Goal: Task Accomplishment & Management: Use online tool/utility

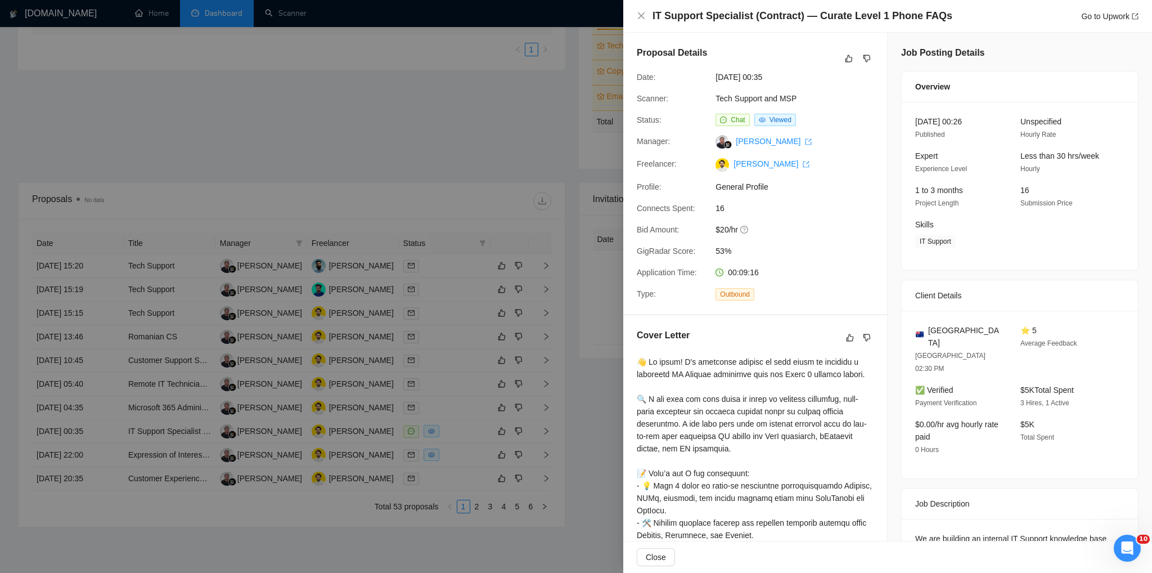
scroll to position [246, 0]
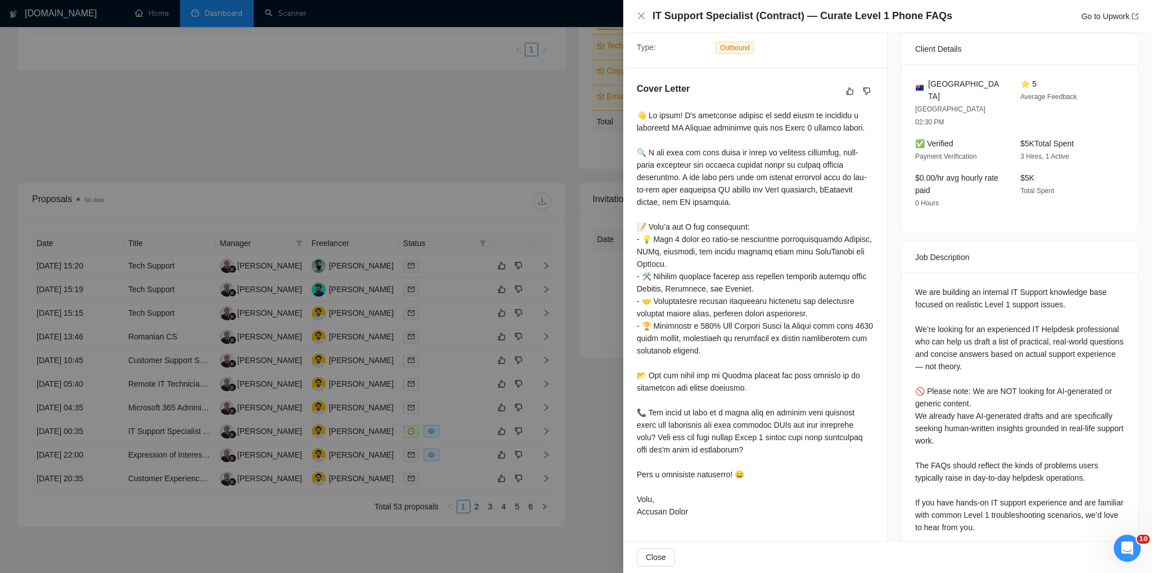
drag, startPoint x: 479, startPoint y: 64, endPoint x: 309, endPoint y: 27, distance: 174.3
click at [479, 64] on div at bounding box center [576, 286] width 1152 height 573
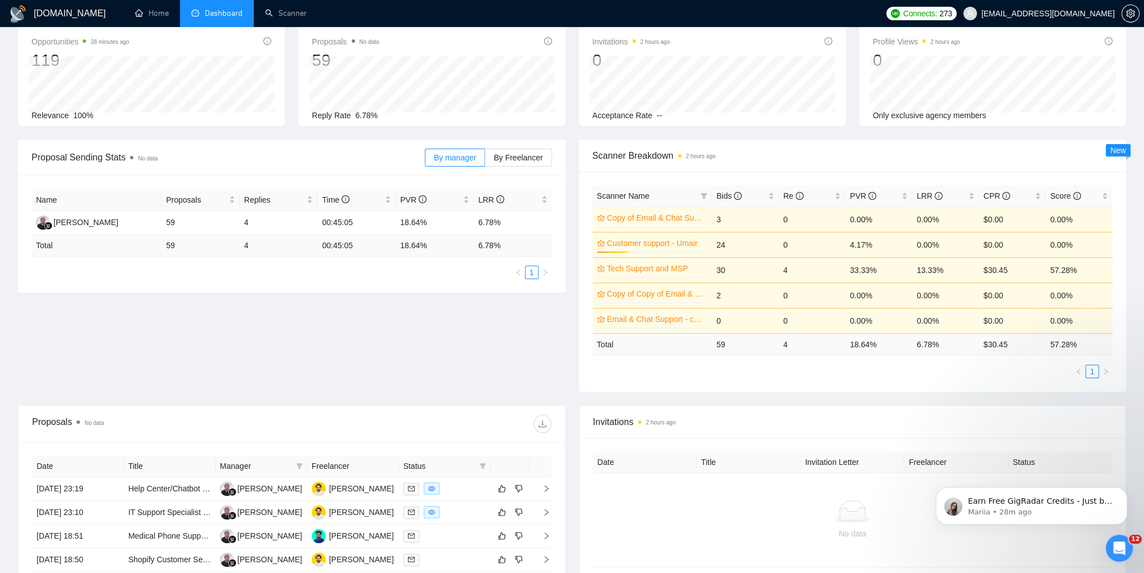
scroll to position [338, 0]
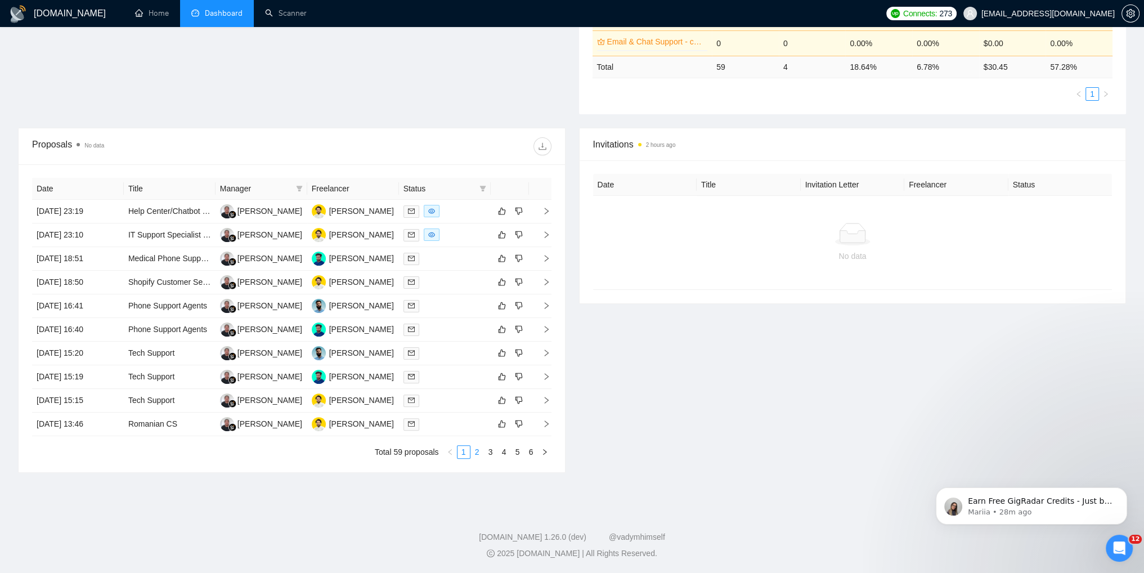
click at [479, 452] on link "2" at bounding box center [477, 452] width 12 height 12
click at [449, 452] on icon "left" at bounding box center [450, 451] width 7 height 7
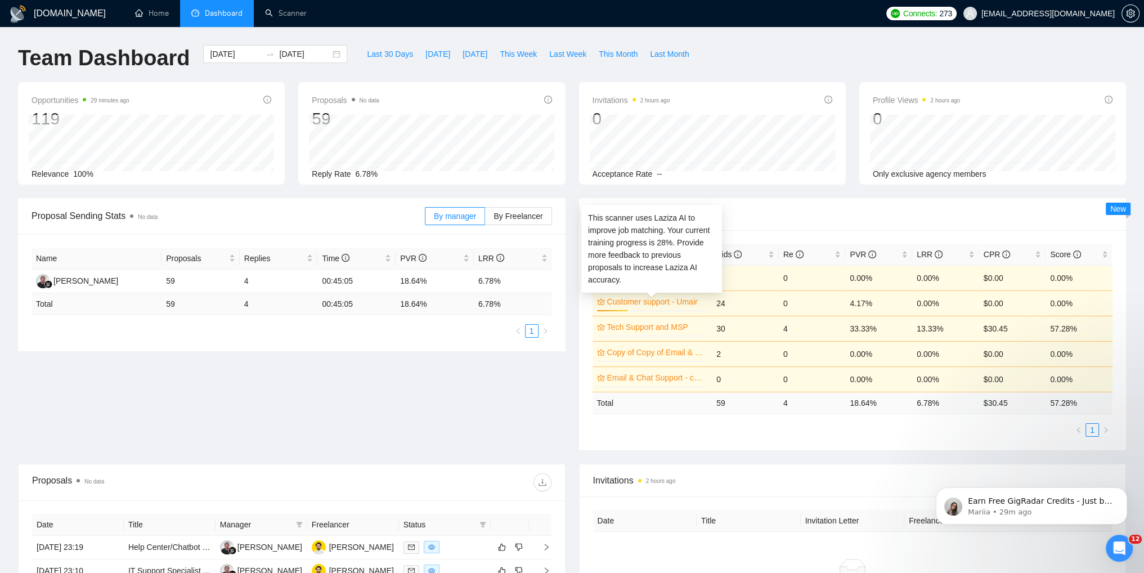
click at [655, 302] on link "Customer support - Umair" at bounding box center [656, 301] width 98 height 12
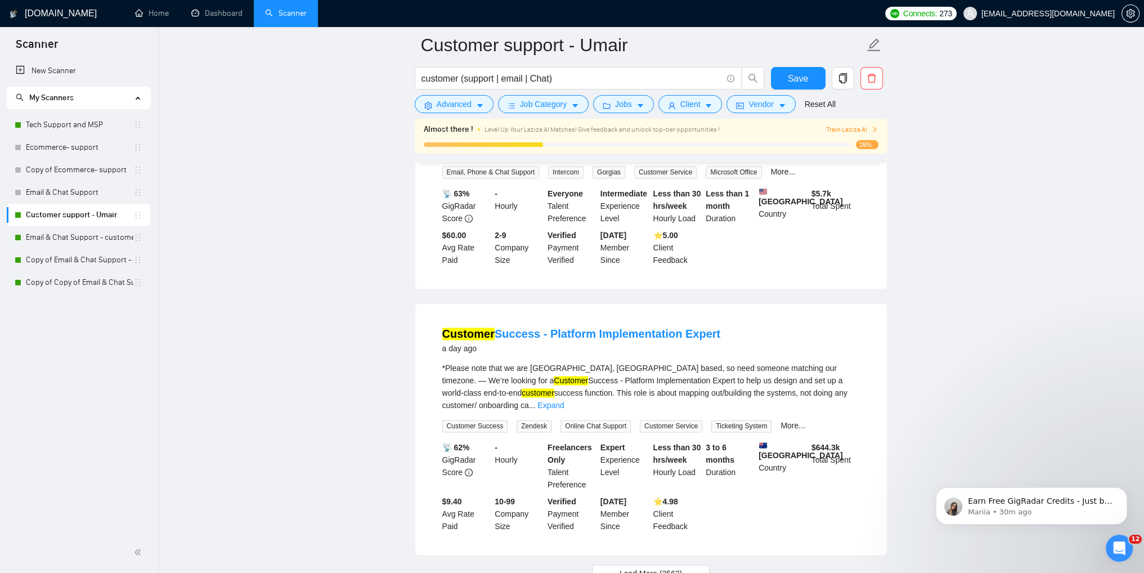
scroll to position [2274, 0]
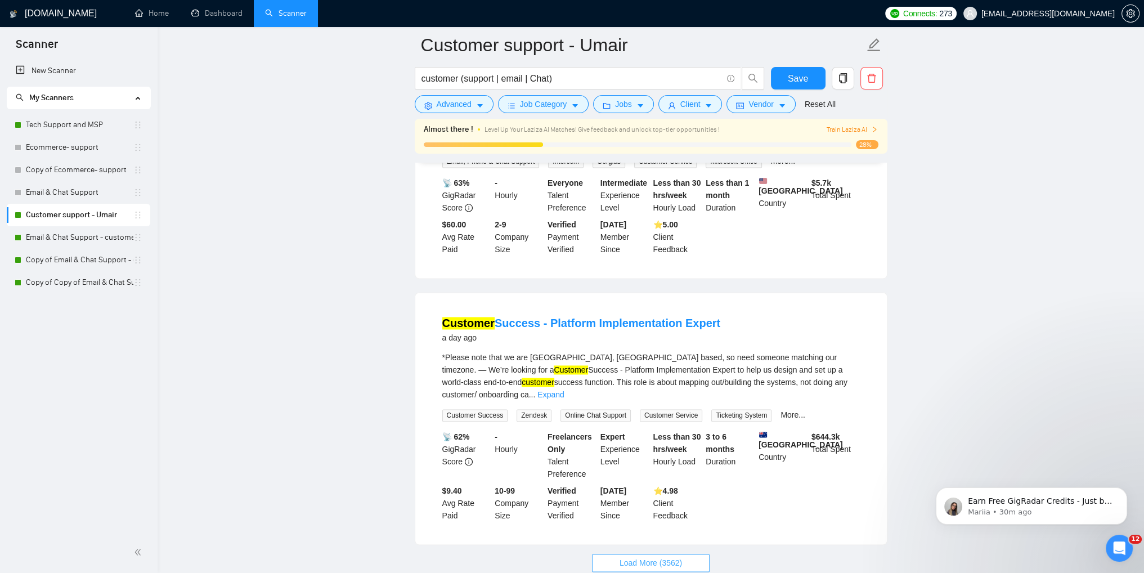
click at [666, 556] on span "Load More (3562)" at bounding box center [650, 562] width 62 height 12
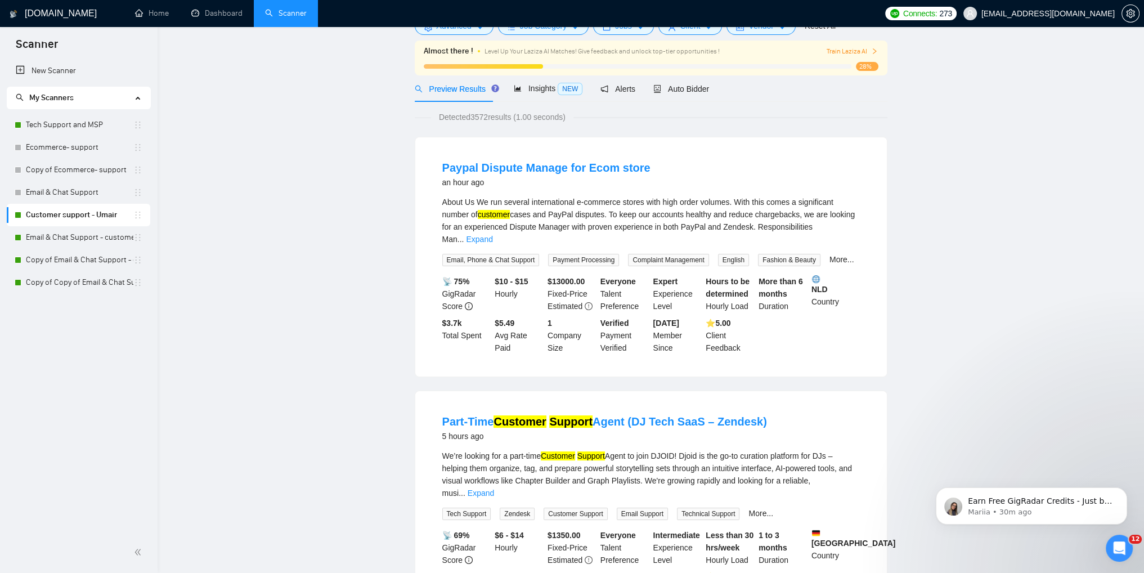
scroll to position [0, 0]
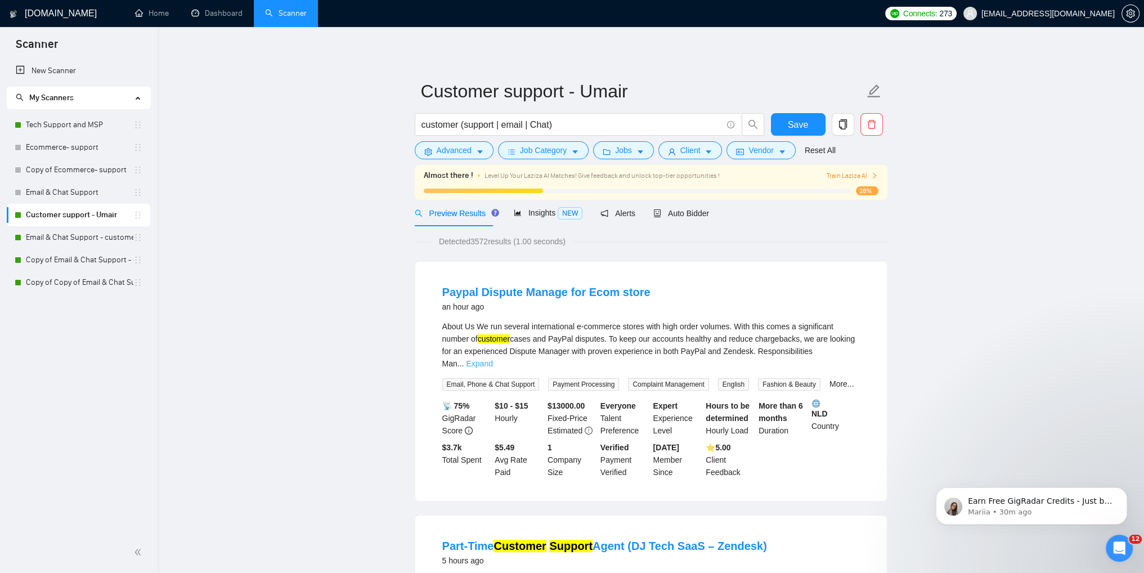
click at [492, 359] on link "Expand" at bounding box center [479, 363] width 26 height 9
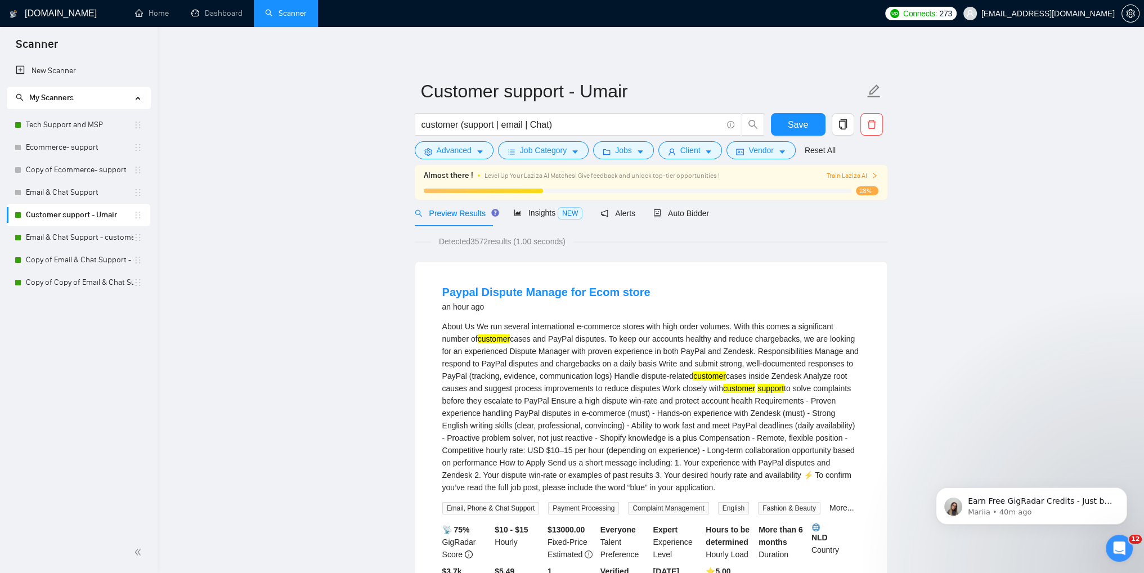
drag, startPoint x: 656, startPoint y: 331, endPoint x: 654, endPoint y: 254, distance: 77.7
drag, startPoint x: 654, startPoint y: 254, endPoint x: 467, endPoint y: 152, distance: 212.2
click at [467, 152] on span "Advanced" at bounding box center [454, 150] width 35 height 12
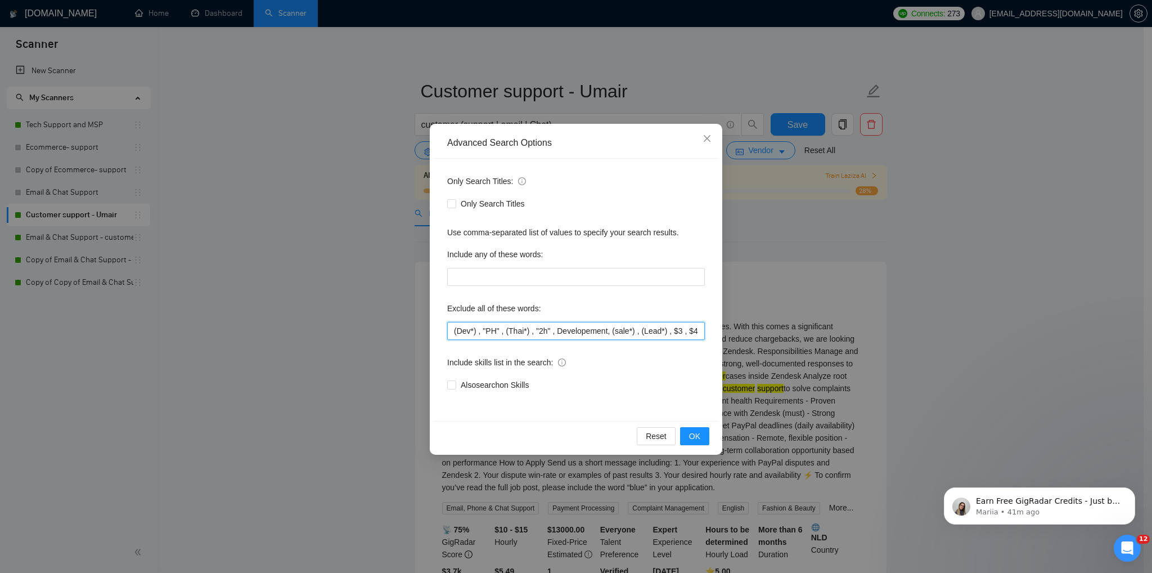
click at [551, 331] on input "(Dev*) , "PH" , (Thai*) , "2h" , Developement, (sale*) , (Lead*) , $3 , $4, (Co…" at bounding box center [576, 331] width 258 height 18
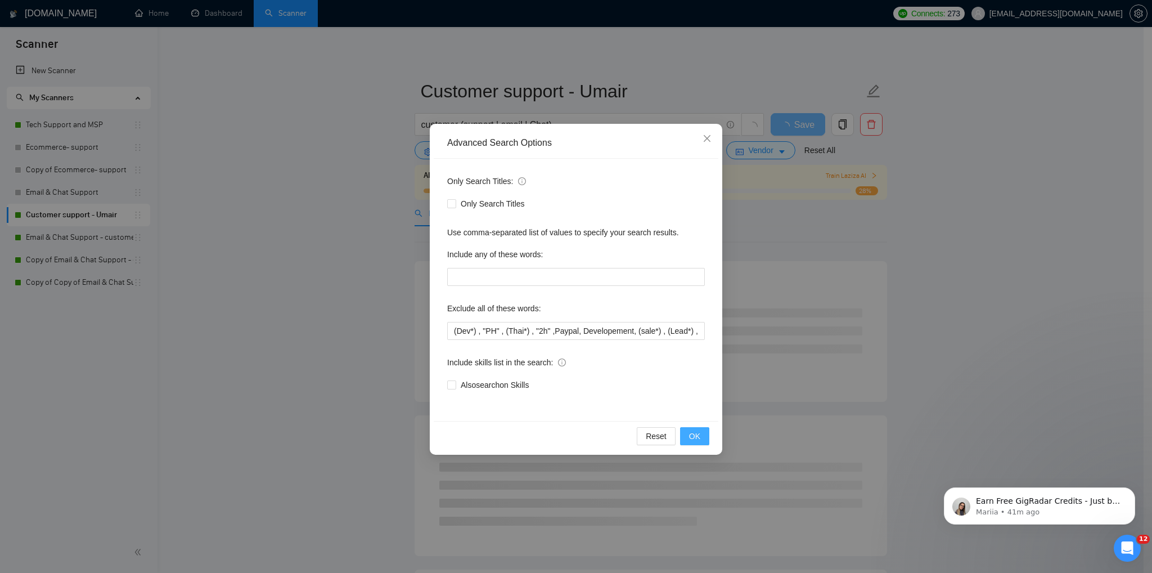
click at [694, 431] on span "OK" at bounding box center [694, 436] width 11 height 12
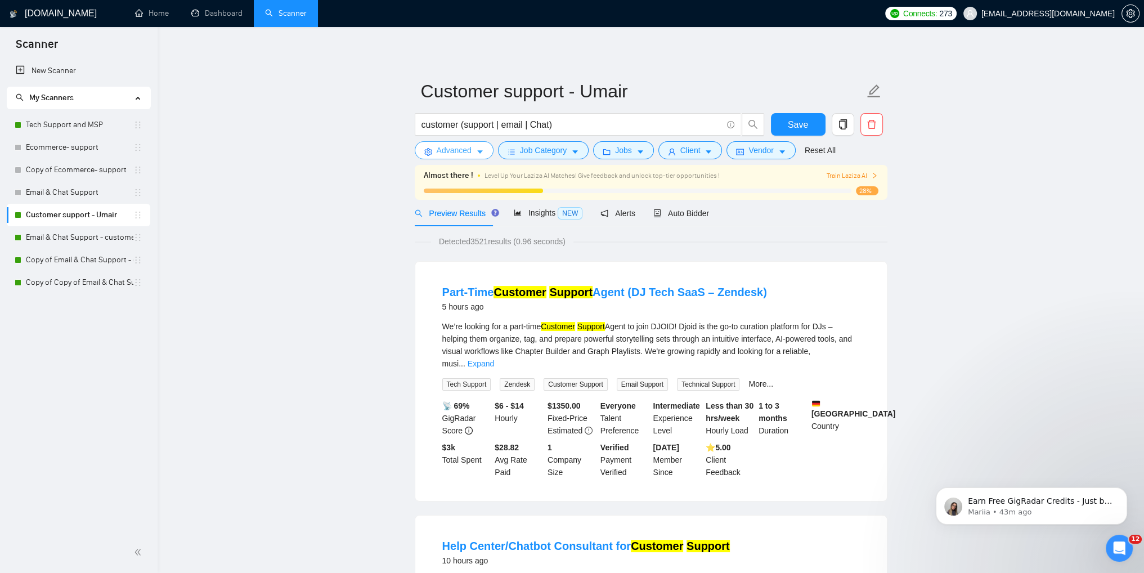
drag, startPoint x: 464, startPoint y: 153, endPoint x: 473, endPoint y: 176, distance: 24.8
click at [462, 154] on span "Advanced" at bounding box center [454, 150] width 35 height 12
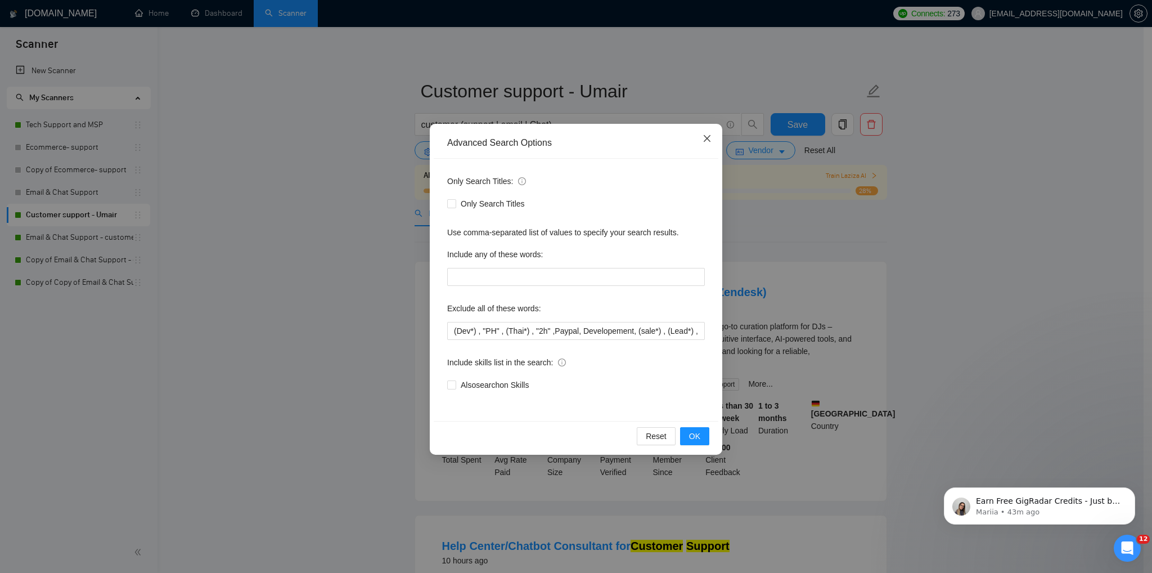
click at [704, 141] on icon "close" at bounding box center [707, 138] width 9 height 9
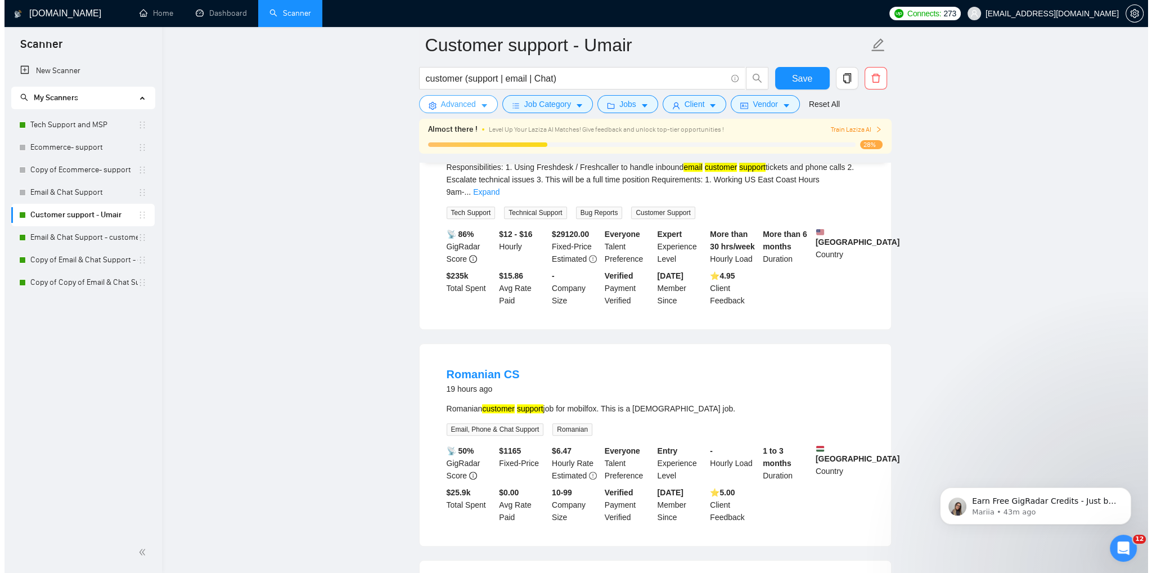
scroll to position [1519, 0]
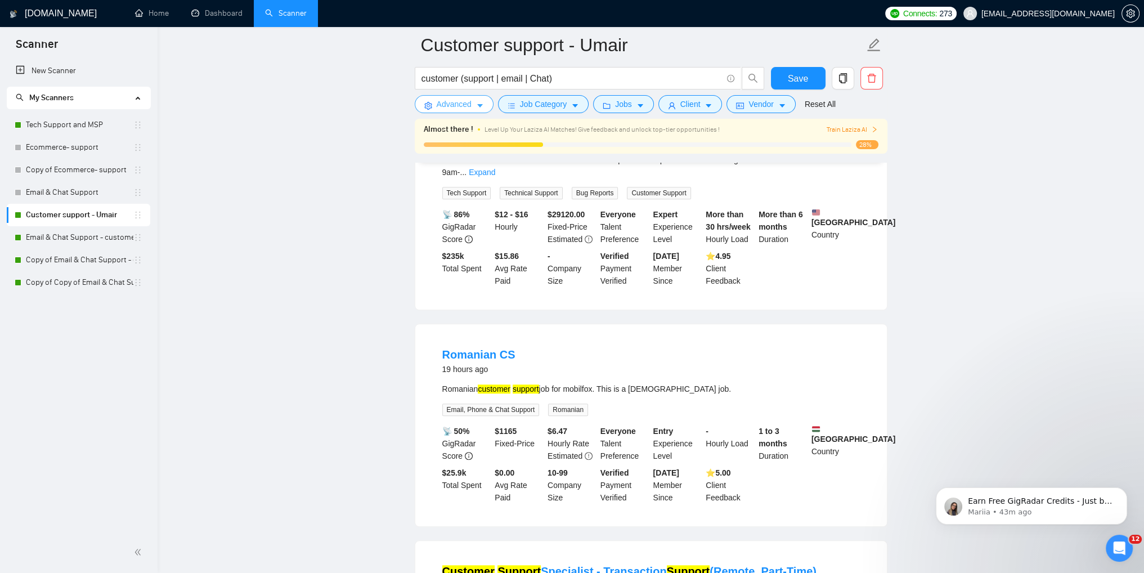
click at [458, 110] on span "Advanced" at bounding box center [454, 104] width 35 height 12
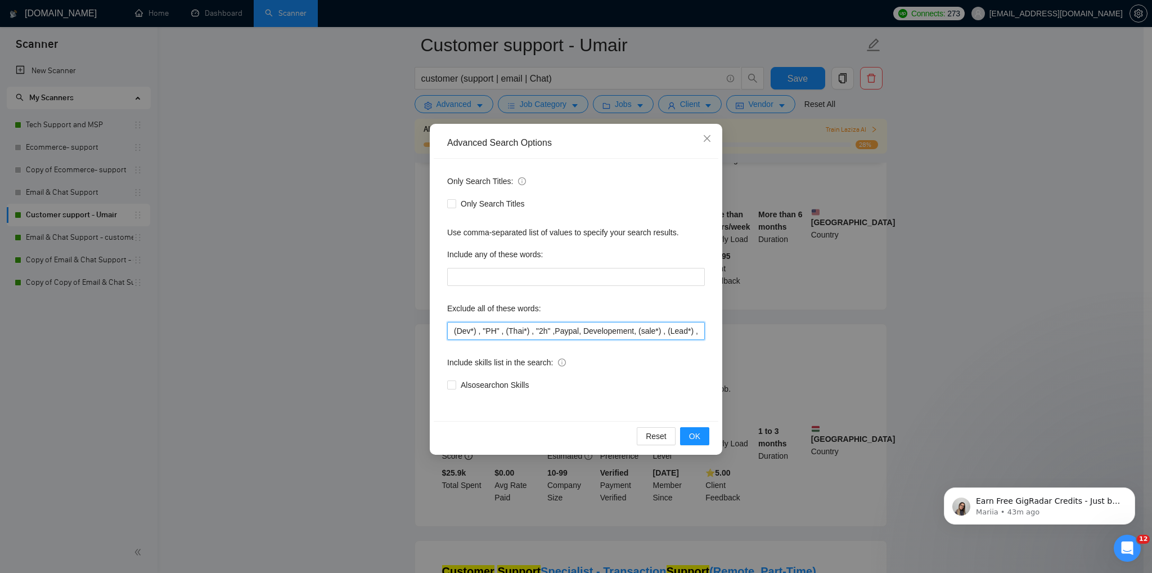
click at [574, 332] on input "(Dev*) , "PH" , (Thai*) , "2h" ,Paypal, Developement, (sale*) , (Lead*) , $3 , …" at bounding box center [576, 331] width 258 height 18
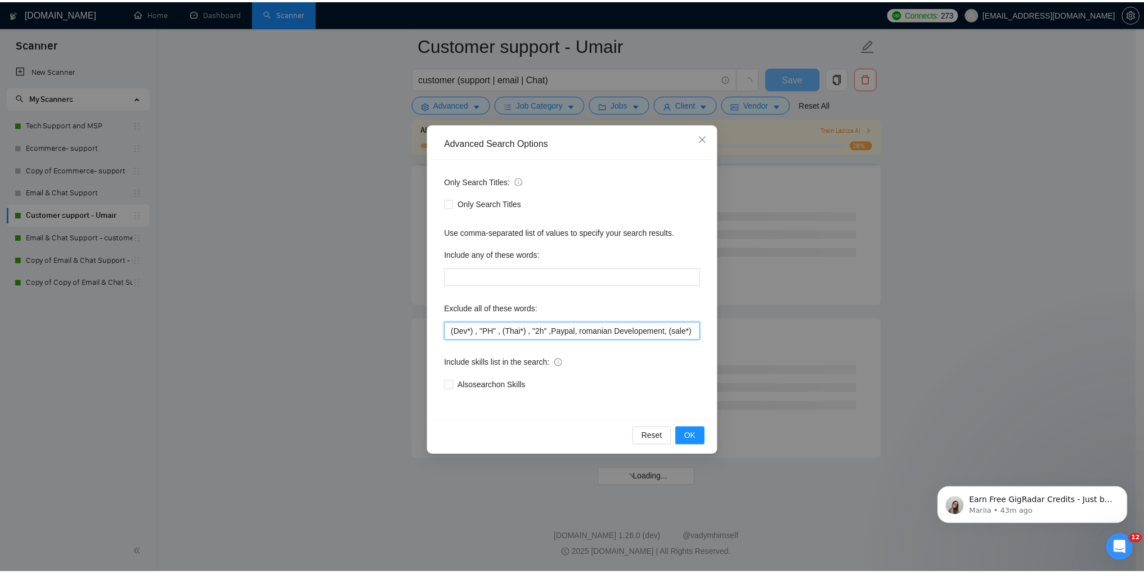
scroll to position [1339, 0]
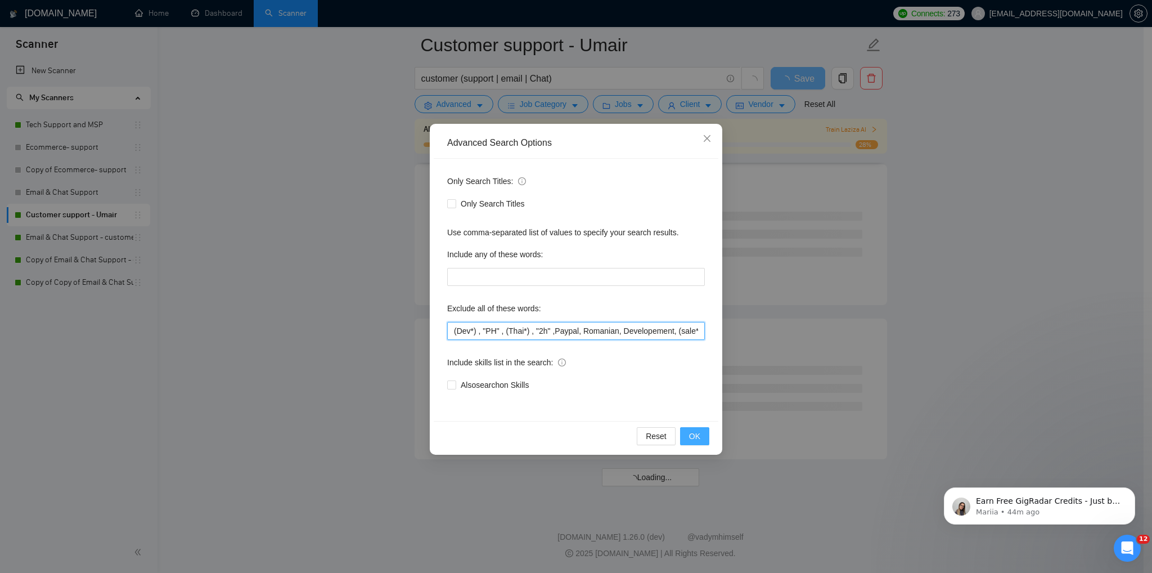
type input "(Dev*) , "PH" , (Thai*) , "2h" ,Paypal, Romanian, Developement, (sale*) , (Lead…"
click at [694, 439] on span "OK" at bounding box center [694, 436] width 11 height 12
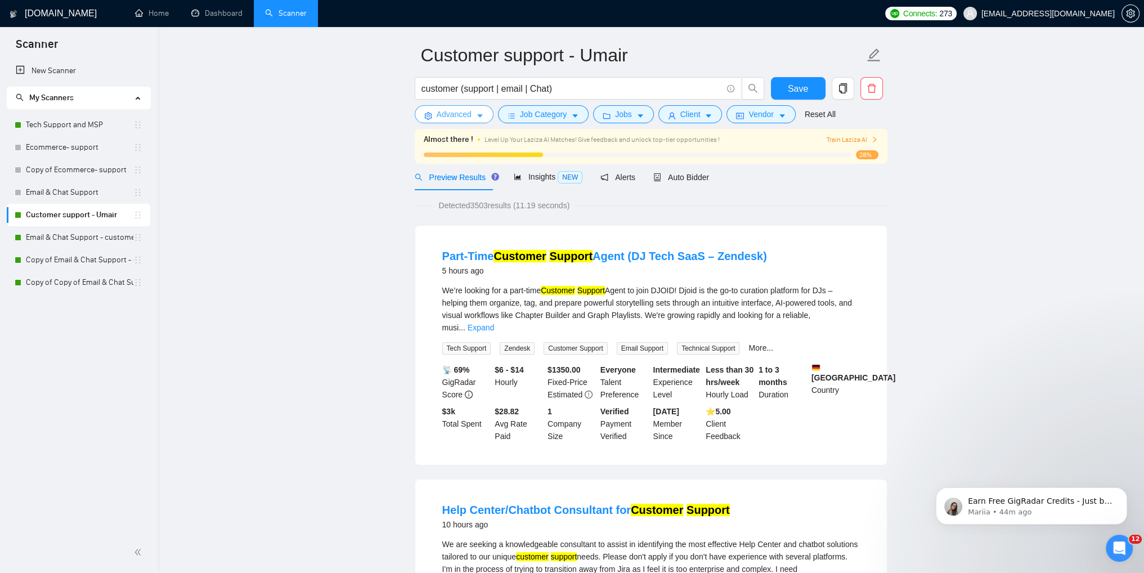
scroll to position [0, 0]
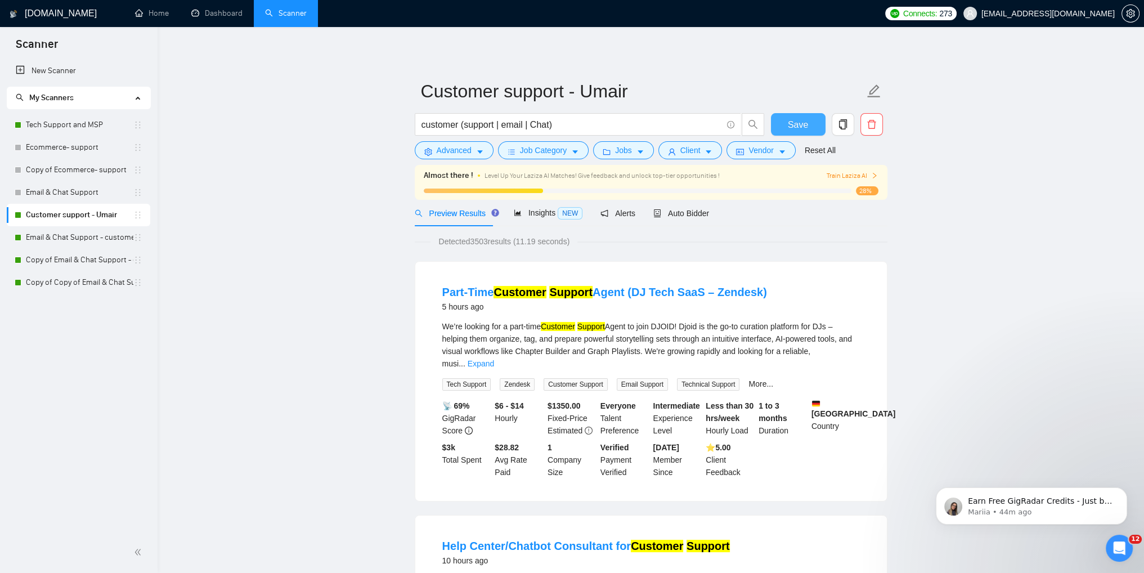
click at [807, 128] on button "Save" at bounding box center [798, 124] width 55 height 23
click at [35, 124] on link "Tech Support and MSP" at bounding box center [79, 125] width 107 height 23
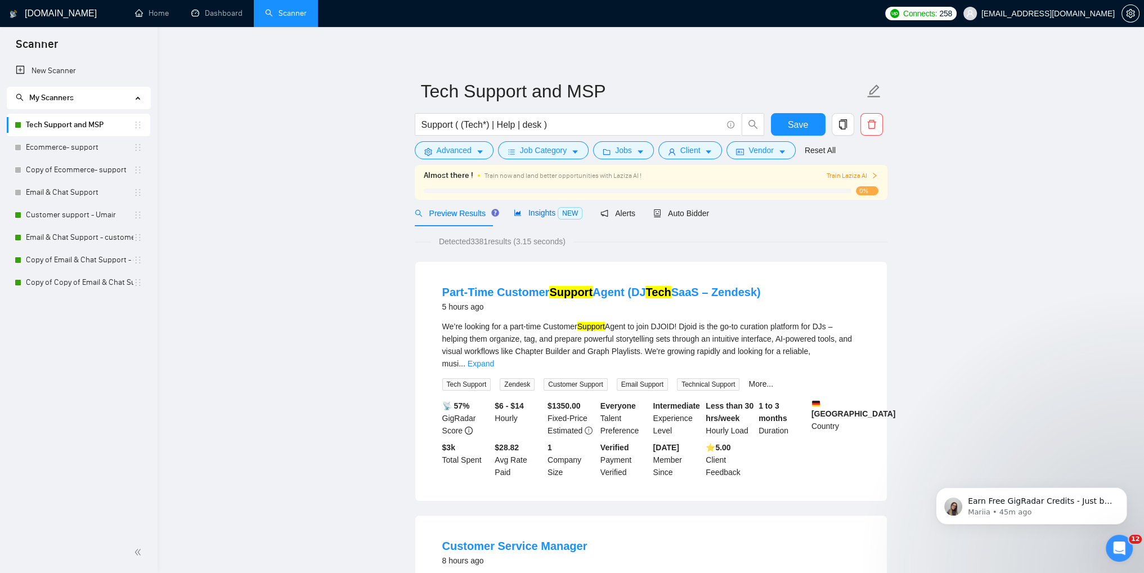
click at [533, 214] on span "Insights NEW" at bounding box center [548, 212] width 69 height 9
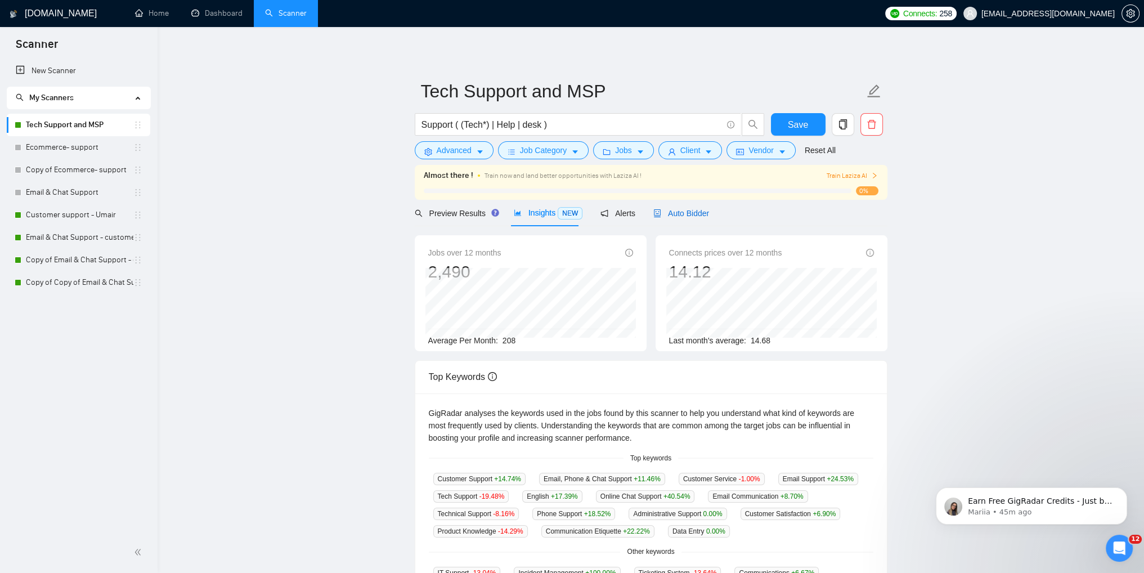
click at [680, 213] on span "Auto Bidder" at bounding box center [681, 213] width 56 height 9
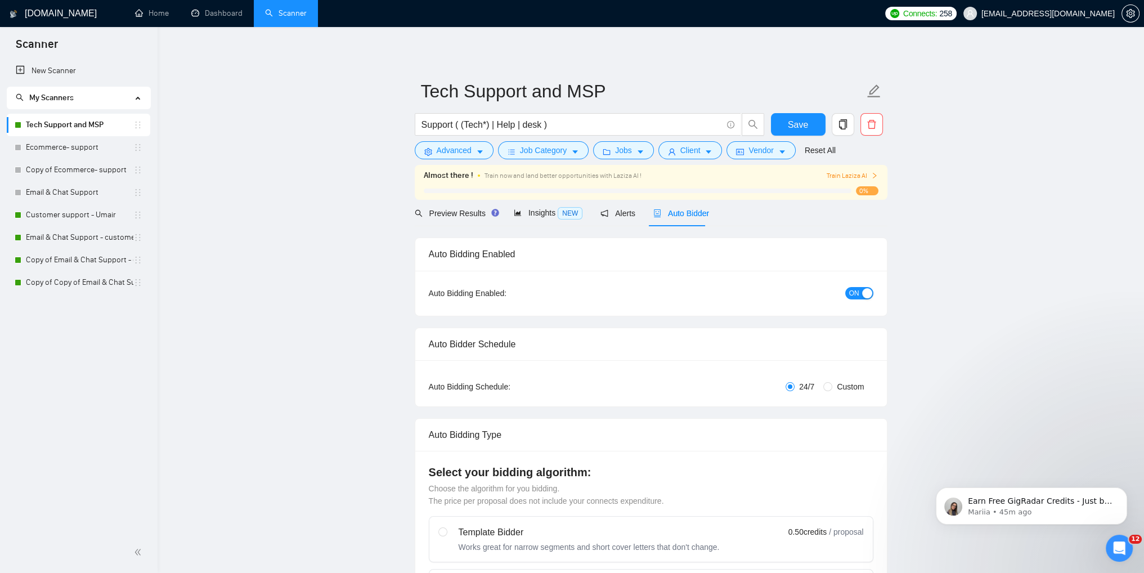
checkbox input "true"
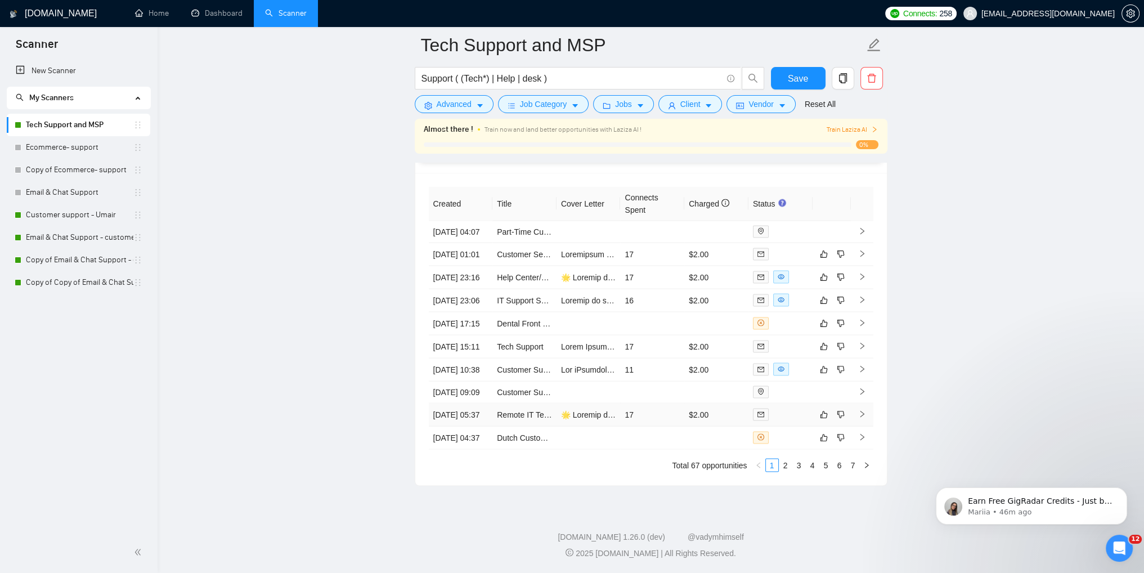
scroll to position [2995, 0]
click at [783, 466] on link "2" at bounding box center [785, 465] width 12 height 12
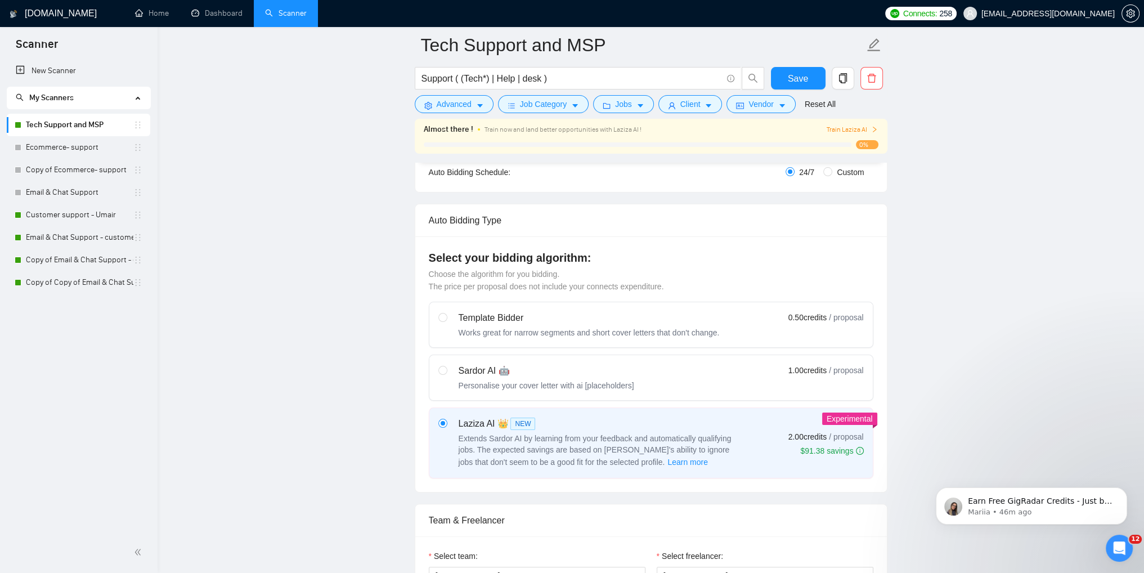
scroll to position [0, 0]
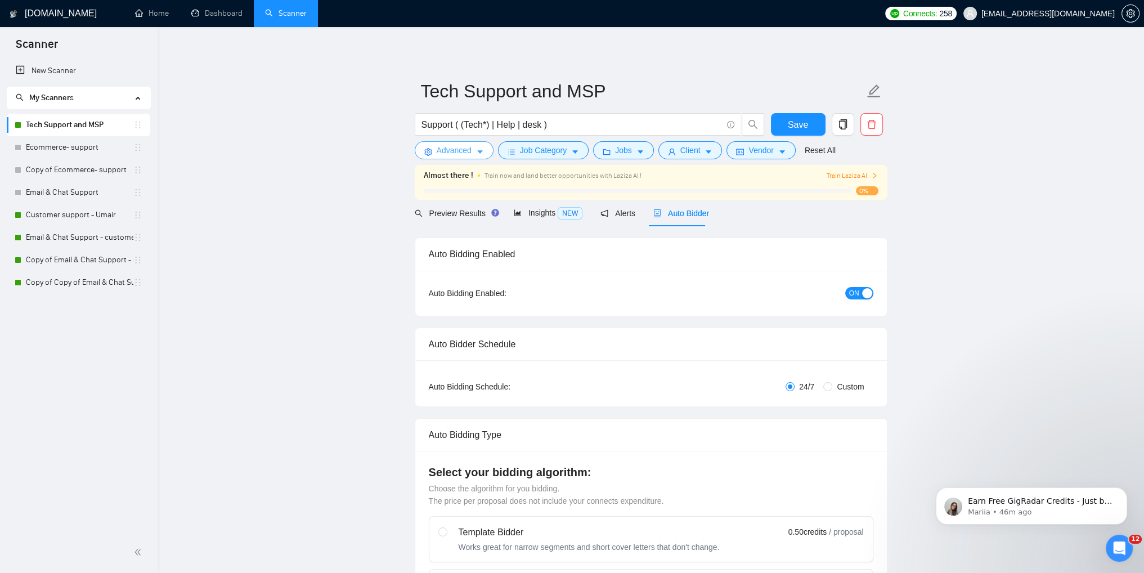
click at [468, 150] on span "Advanced" at bounding box center [454, 150] width 35 height 12
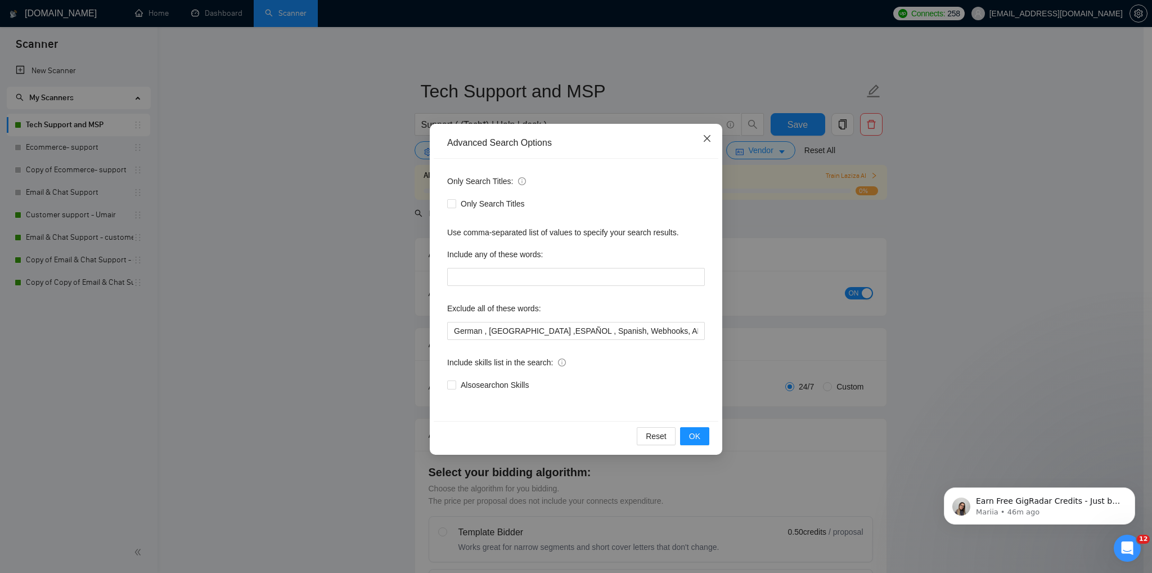
click at [703, 140] on icon "close" at bounding box center [707, 138] width 9 height 9
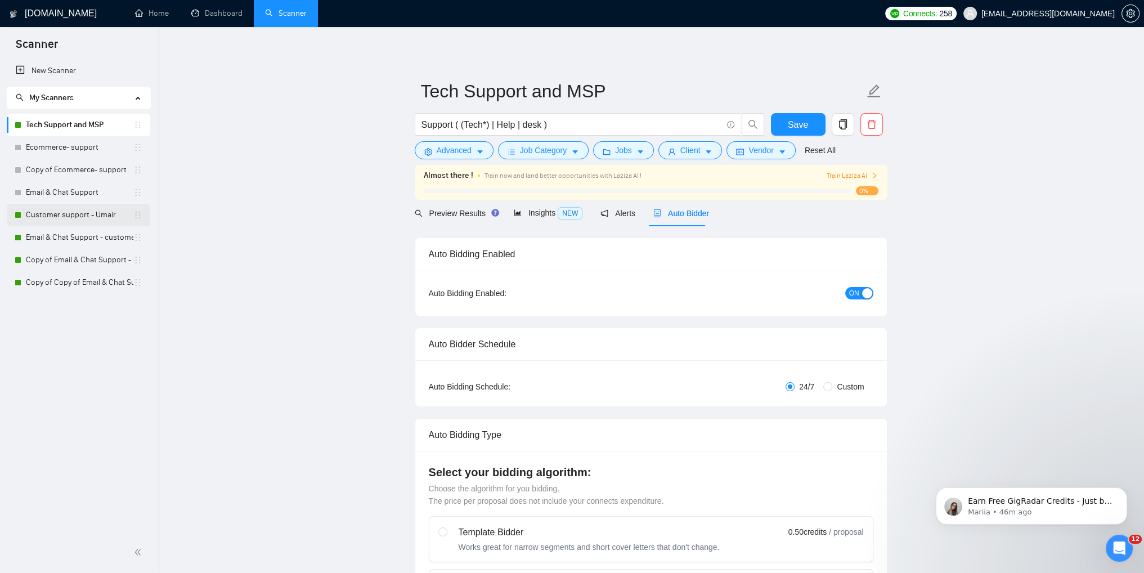
click at [53, 221] on link "Customer support - Umair" at bounding box center [79, 215] width 107 height 23
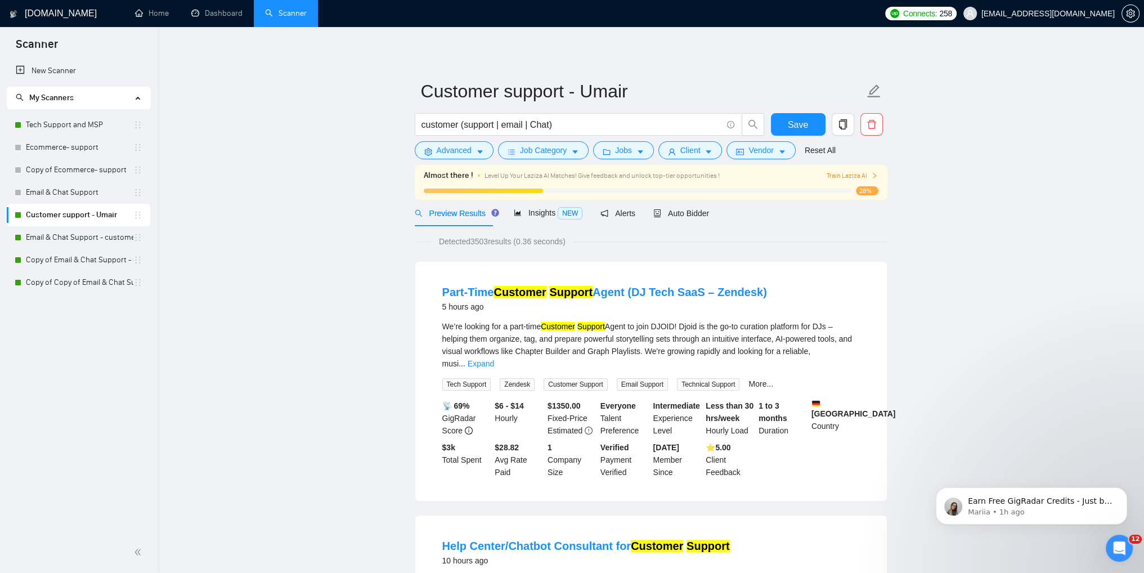
drag, startPoint x: 576, startPoint y: 275, endPoint x: 565, endPoint y: 277, distance: 11.4
click at [576, 275] on li "Part-Time Customer Support Agent (DJ Tech SaaS – Zendesk) 5 hours ago We’re loo…" at bounding box center [651, 381] width 444 height 212
click at [541, 127] on input "customer (support | email | Chat)" at bounding box center [571, 125] width 300 height 14
type input "customer (support | email)"
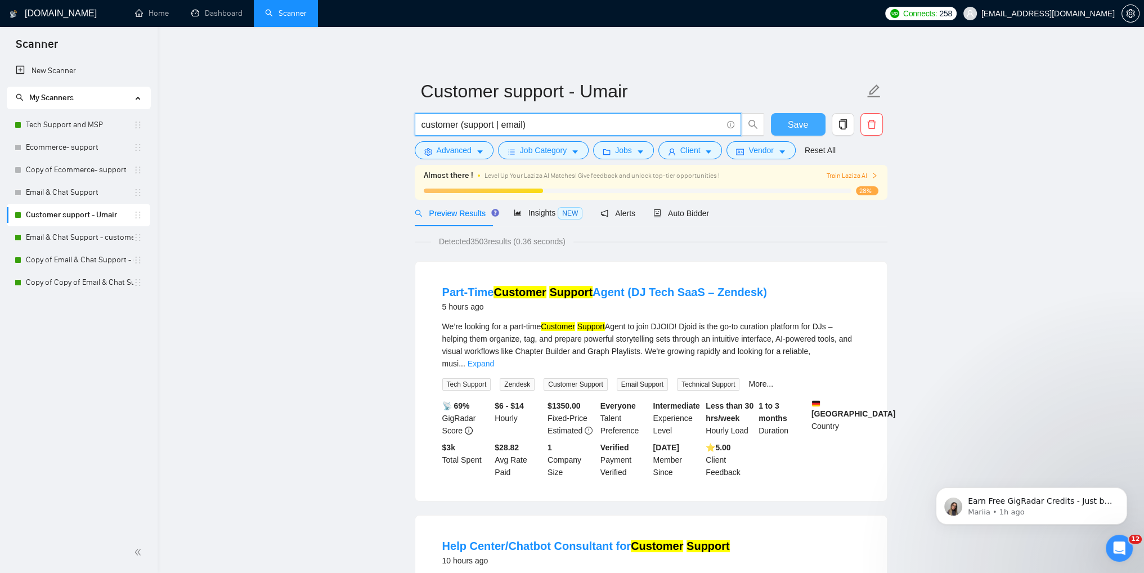
click at [794, 129] on span "Save" at bounding box center [798, 125] width 20 height 14
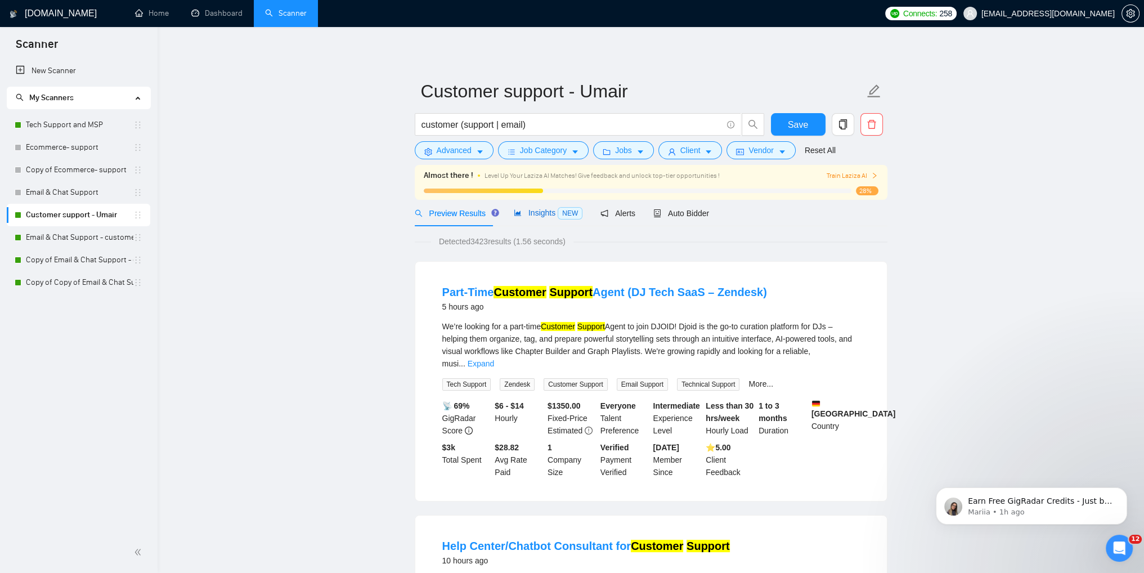
click at [524, 209] on span "Insights NEW" at bounding box center [548, 212] width 69 height 9
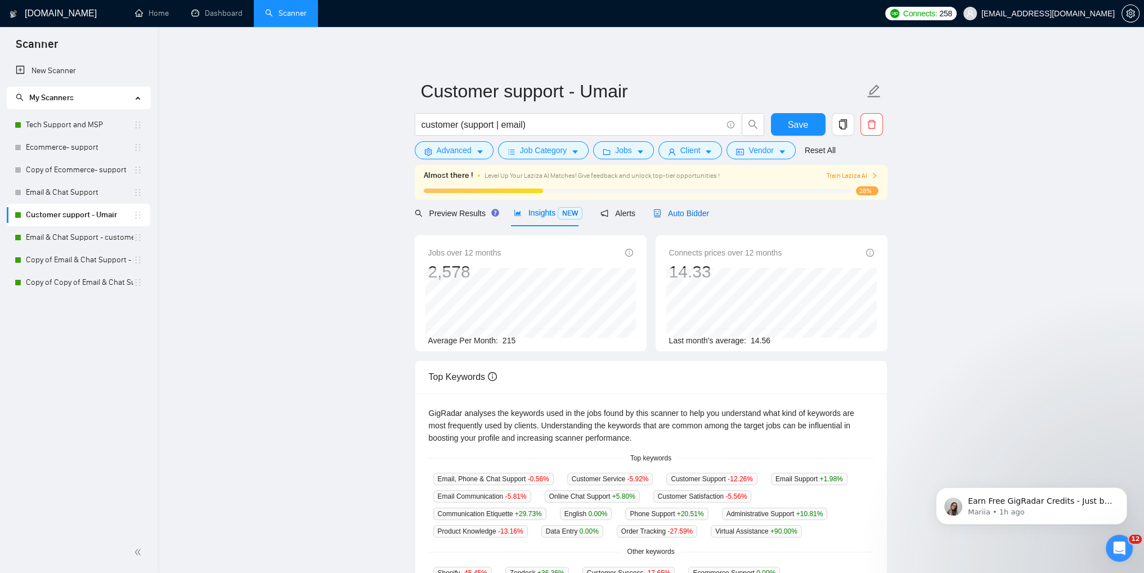
click at [673, 215] on span "Auto Bidder" at bounding box center [681, 213] width 56 height 9
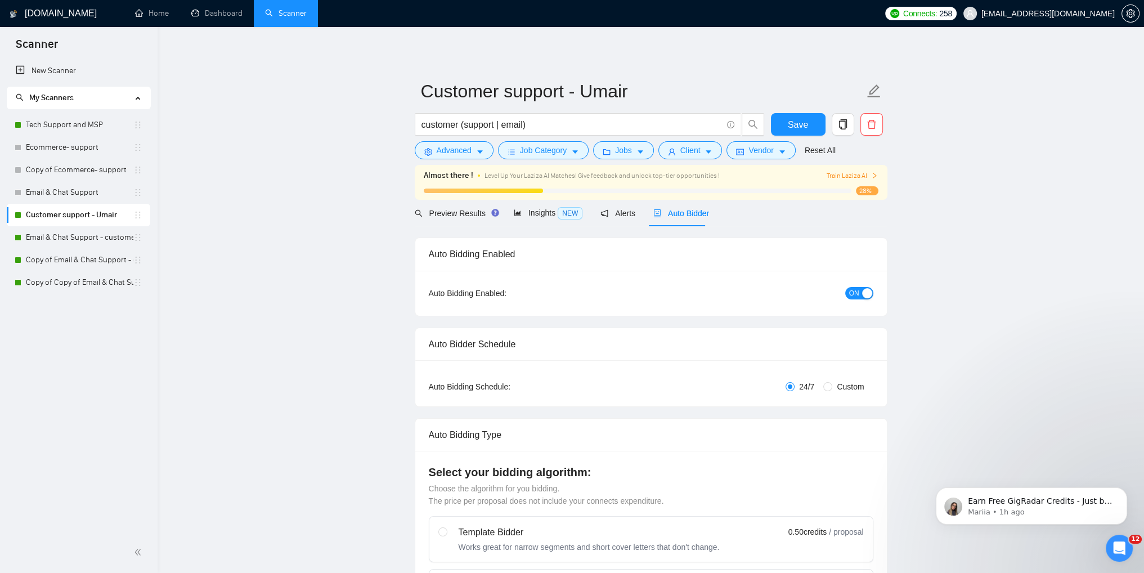
checkbox input "true"
click at [60, 241] on link "Email & Chat Support - customer support S-1" at bounding box center [79, 237] width 107 height 23
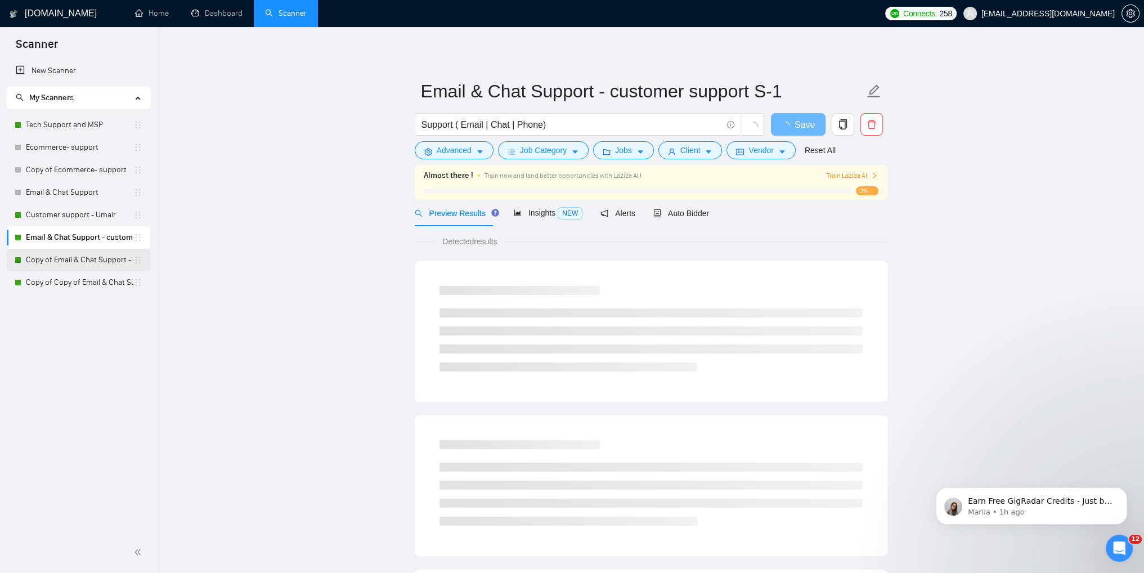
click at [64, 262] on link "Copy of Email & Chat Support - customer support S-1" at bounding box center [79, 260] width 107 height 23
click at [66, 284] on link "Copy of Copy of Email & Chat Support - customer support S-1" at bounding box center [79, 282] width 107 height 23
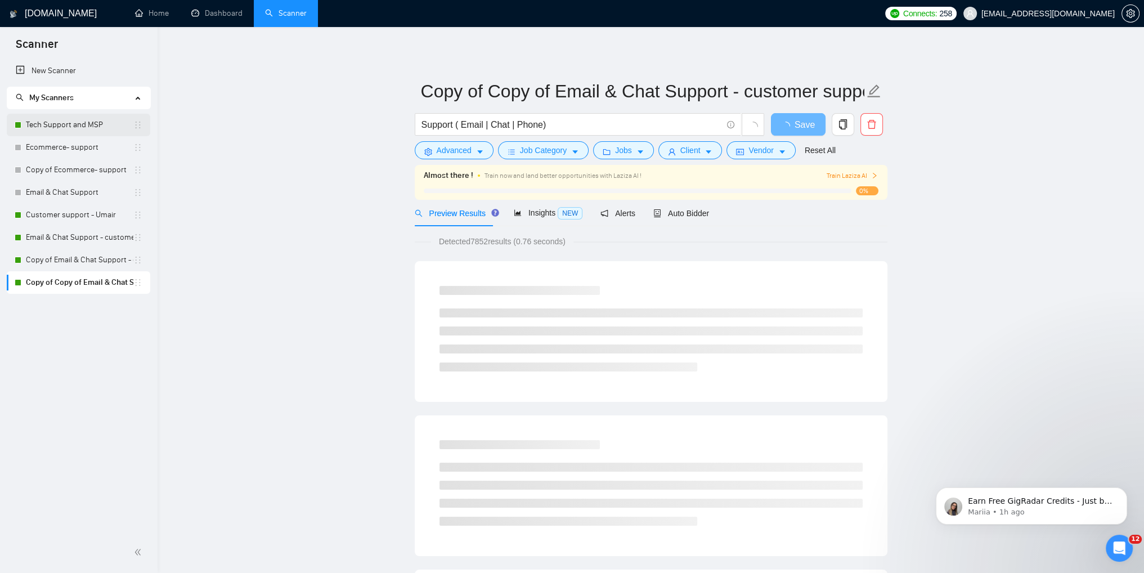
click at [58, 129] on link "Tech Support and MSP" at bounding box center [79, 125] width 107 height 23
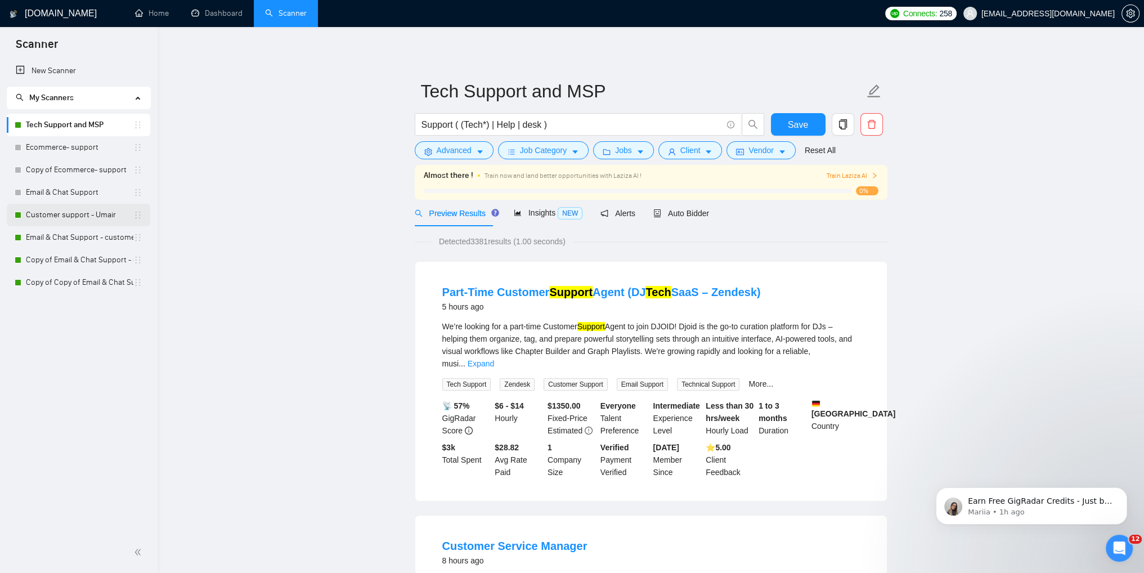
click at [58, 222] on link "Customer support - Umair" at bounding box center [79, 215] width 107 height 23
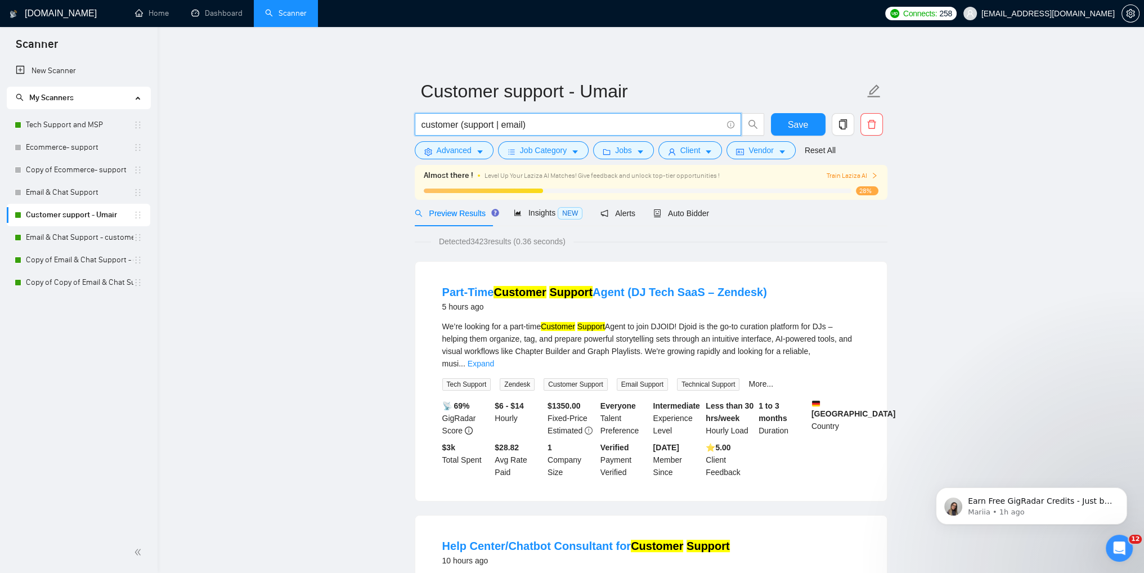
click at [519, 126] on input "customer (support | email)" at bounding box center [571, 125] width 300 height 14
click at [523, 124] on input "customer (support | email)" at bounding box center [571, 125] width 300 height 14
drag, startPoint x: 523, startPoint y: 124, endPoint x: 512, endPoint y: 124, distance: 11.3
click at [512, 124] on input "customer (support | email)" at bounding box center [571, 125] width 300 height 14
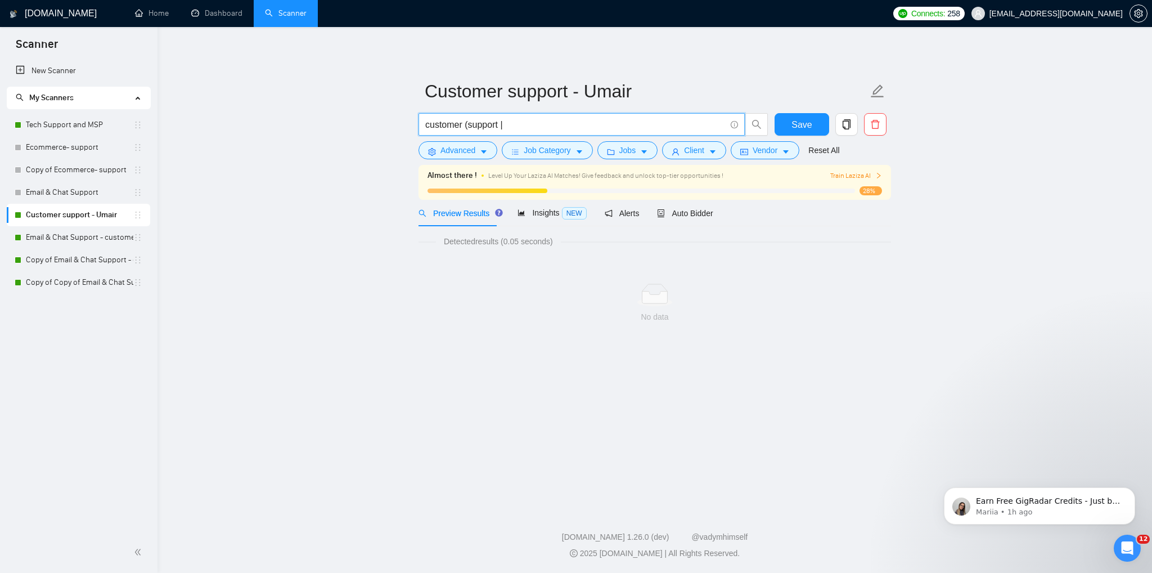
type input "customer (support | email)"
click at [536, 125] on input "customer (support | email)" at bounding box center [575, 125] width 300 height 14
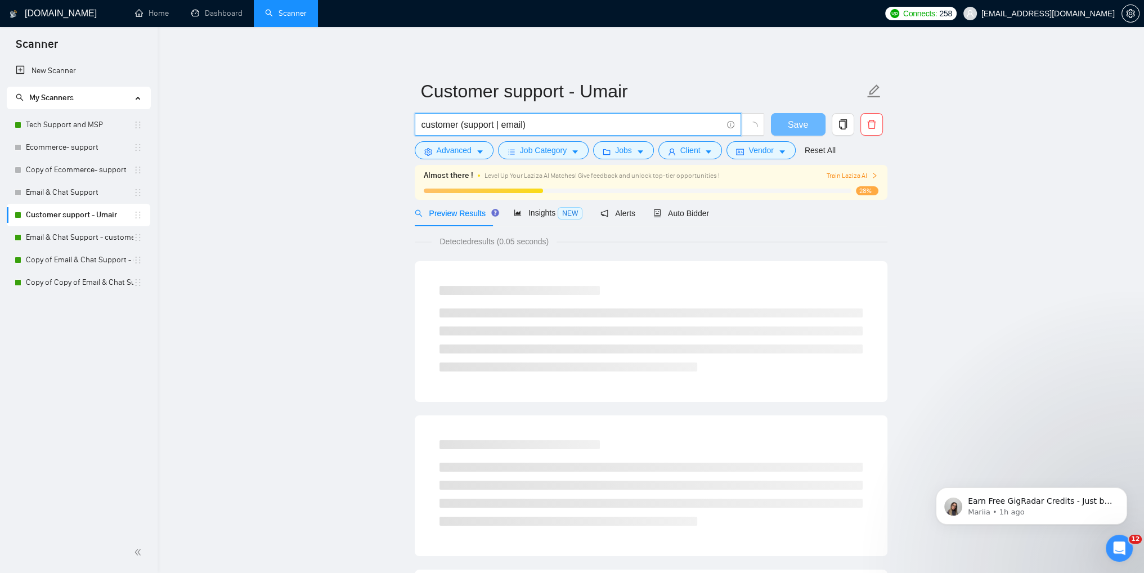
click at [536, 125] on input "customer (support | email)" at bounding box center [571, 125] width 300 height 14
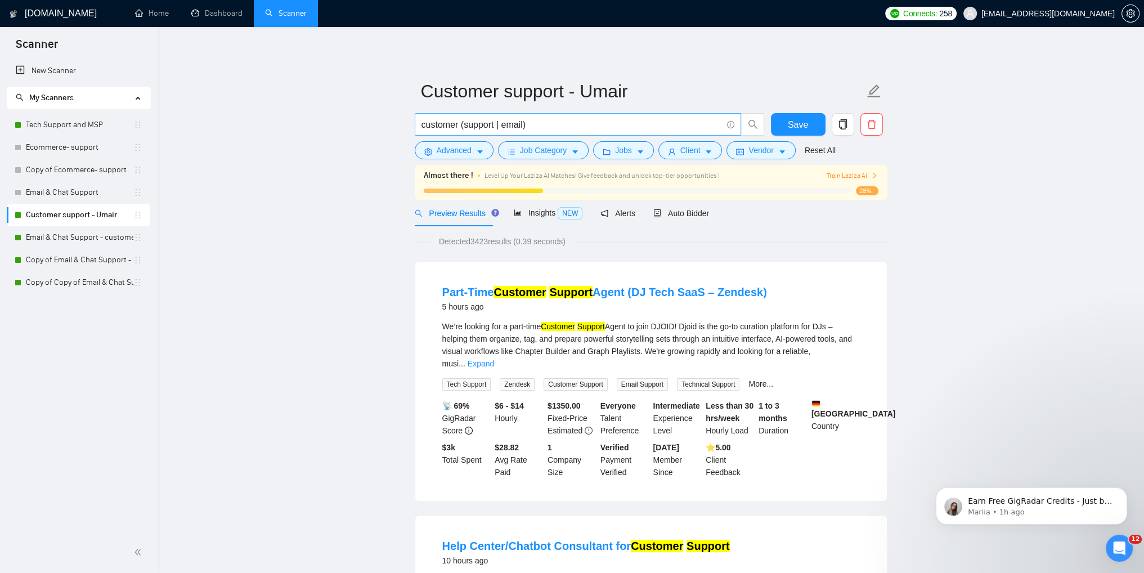
click at [551, 127] on input "customer (support | email)" at bounding box center [571, 125] width 300 height 14
click at [541, 124] on input "customer (support | email)" at bounding box center [571, 125] width 300 height 14
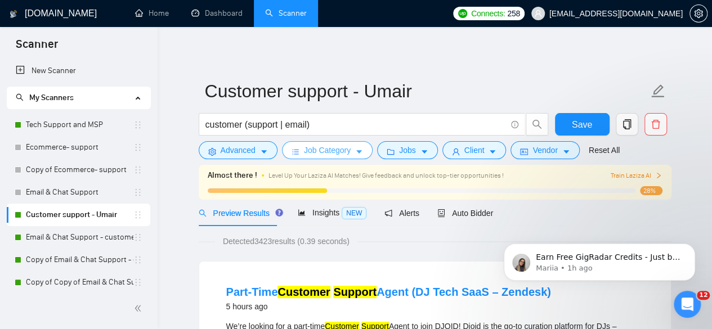
click at [360, 154] on icon "caret-down" at bounding box center [359, 152] width 8 height 8
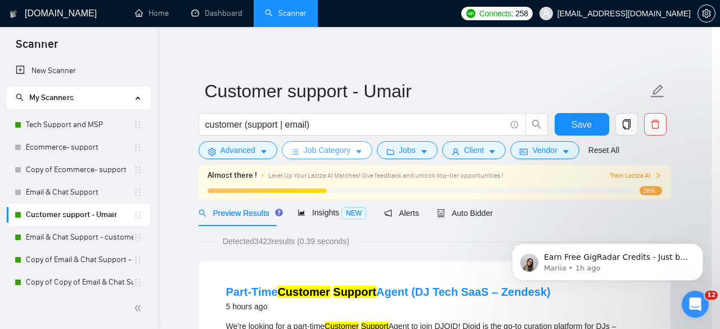
click at [360, 154] on div "Select job categories" at bounding box center [360, 143] width 285 height 31
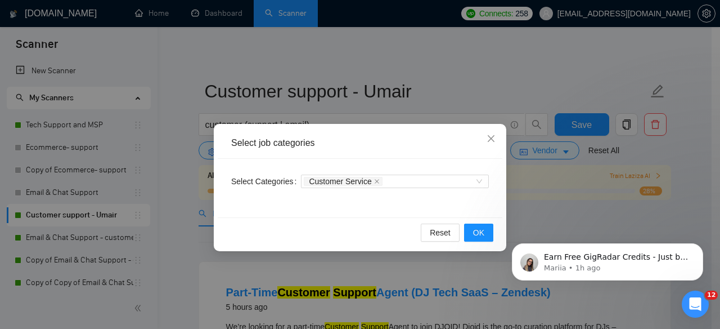
click at [360, 154] on div "Select job categories" at bounding box center [360, 143] width 285 height 31
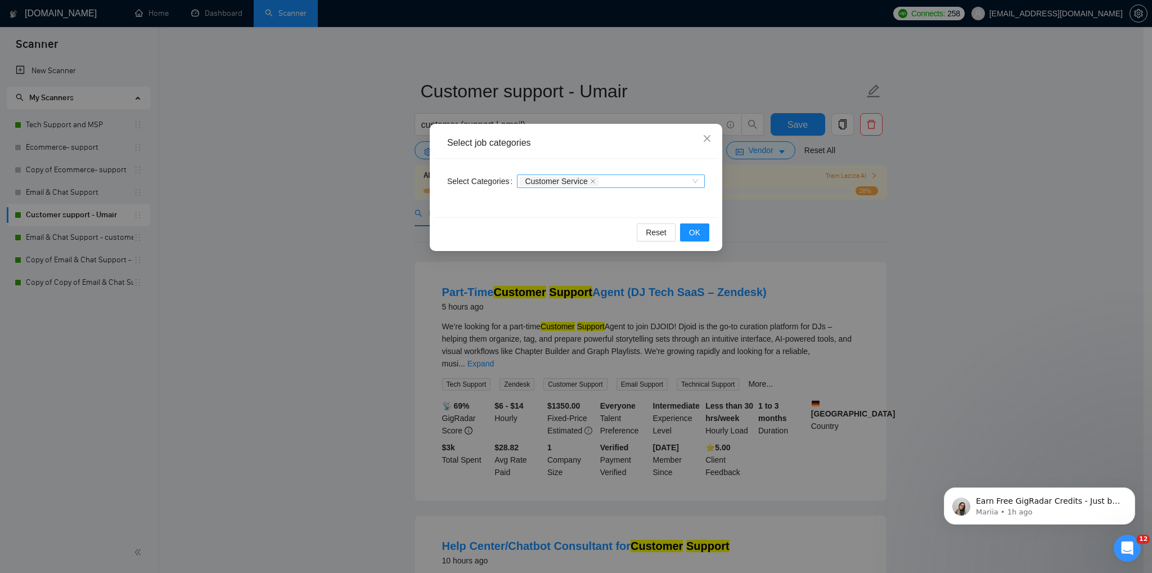
click at [676, 181] on div "Customer Service" at bounding box center [605, 181] width 171 height 11
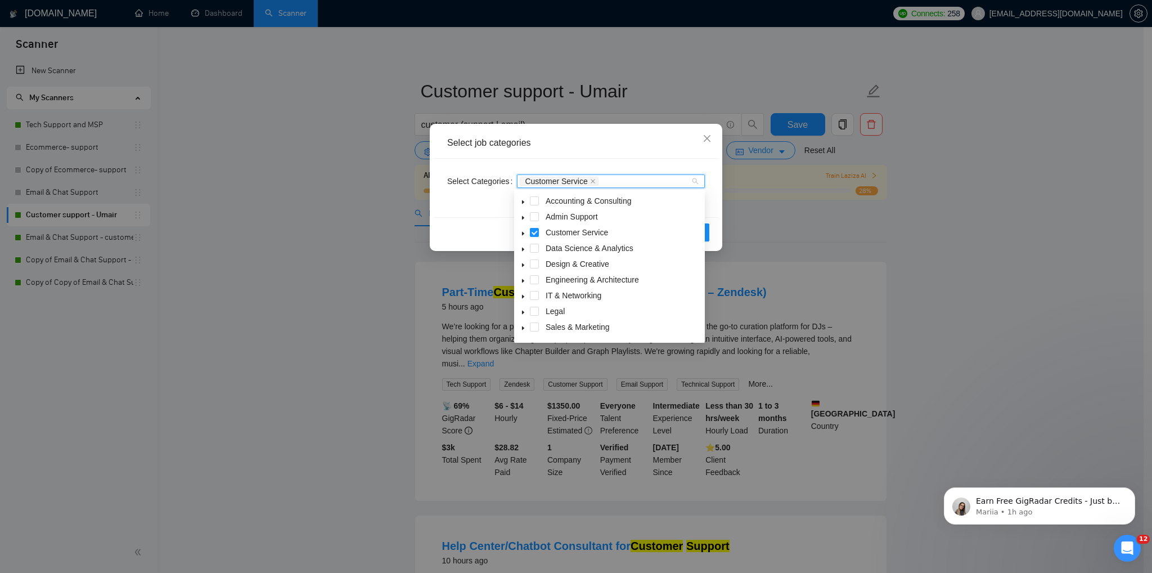
click at [521, 233] on icon "caret-down" at bounding box center [523, 234] width 6 height 6
click at [520, 218] on icon "caret-down" at bounding box center [523, 218] width 6 height 6
click at [547, 248] on span at bounding box center [547, 248] width 9 height 9
click at [832, 231] on div "Select job categories Select Categories Customer Service & Tech Support Custome…" at bounding box center [576, 286] width 1152 height 573
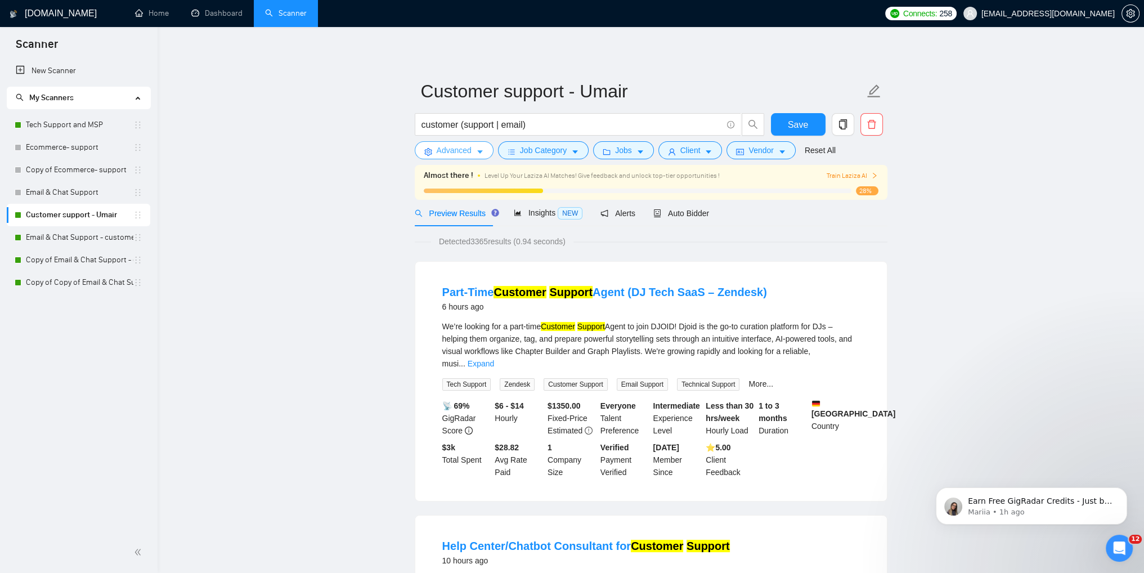
click at [478, 154] on icon "caret-down" at bounding box center [480, 152] width 8 height 8
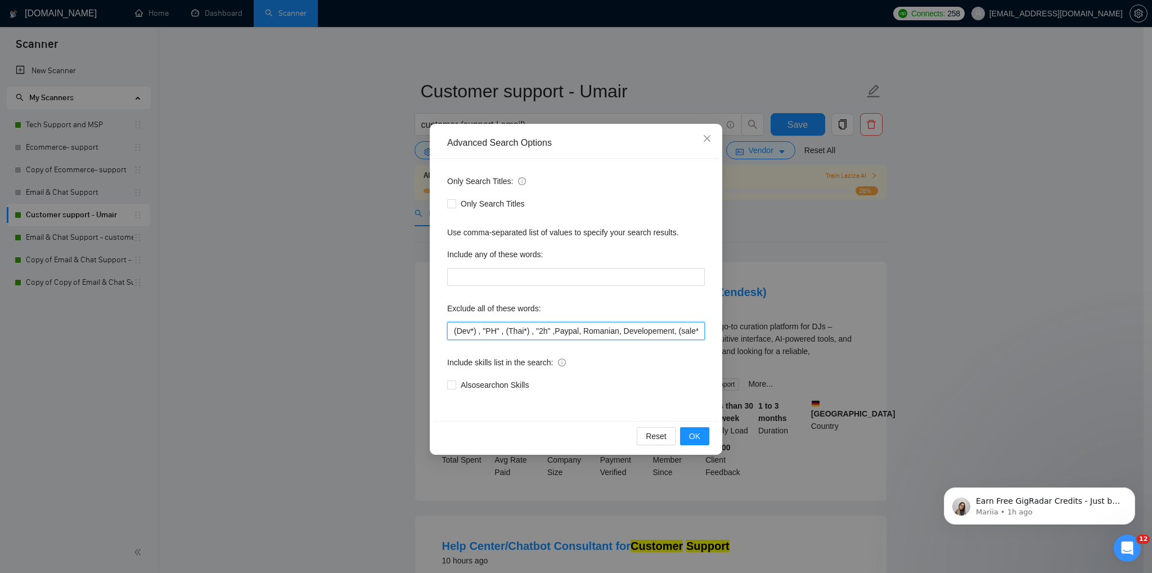
click at [548, 327] on input "(Dev*) , "PH" , (Thai*) , "2h" ,Paypal, Romanian, Developement, (sale*) , (Lead…" at bounding box center [576, 331] width 258 height 18
click at [702, 143] on span "Close" at bounding box center [707, 139] width 30 height 30
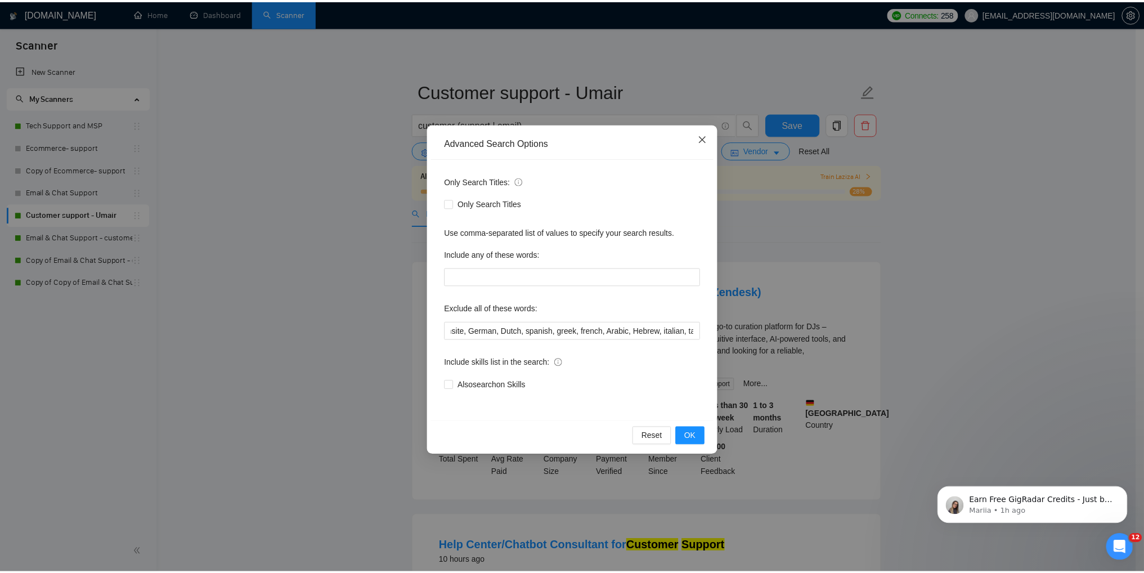
scroll to position [0, 0]
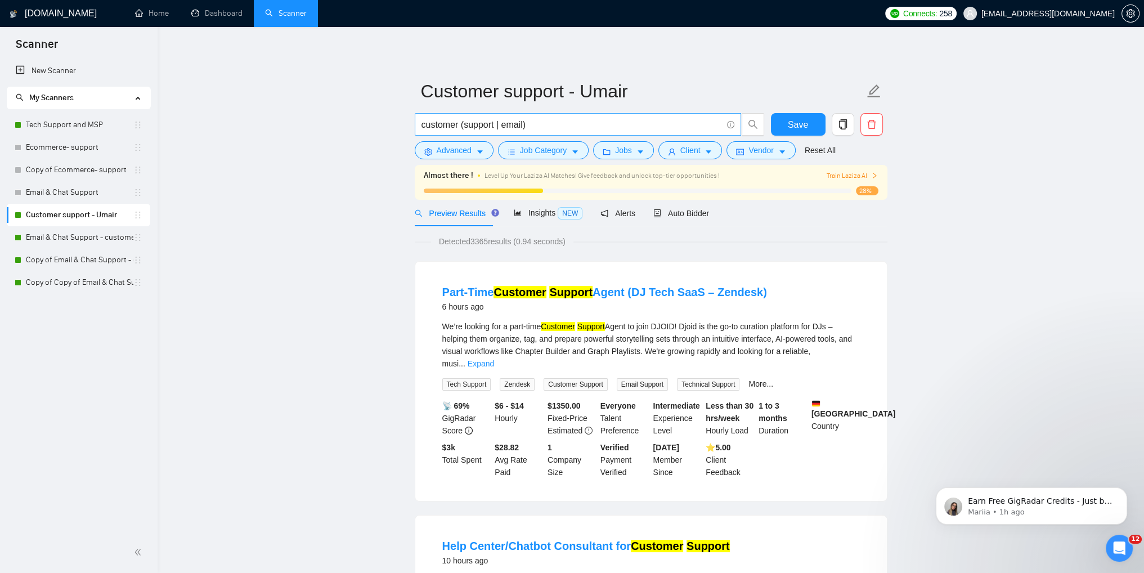
click at [530, 128] on input "customer (support | email)" at bounding box center [571, 125] width 300 height 14
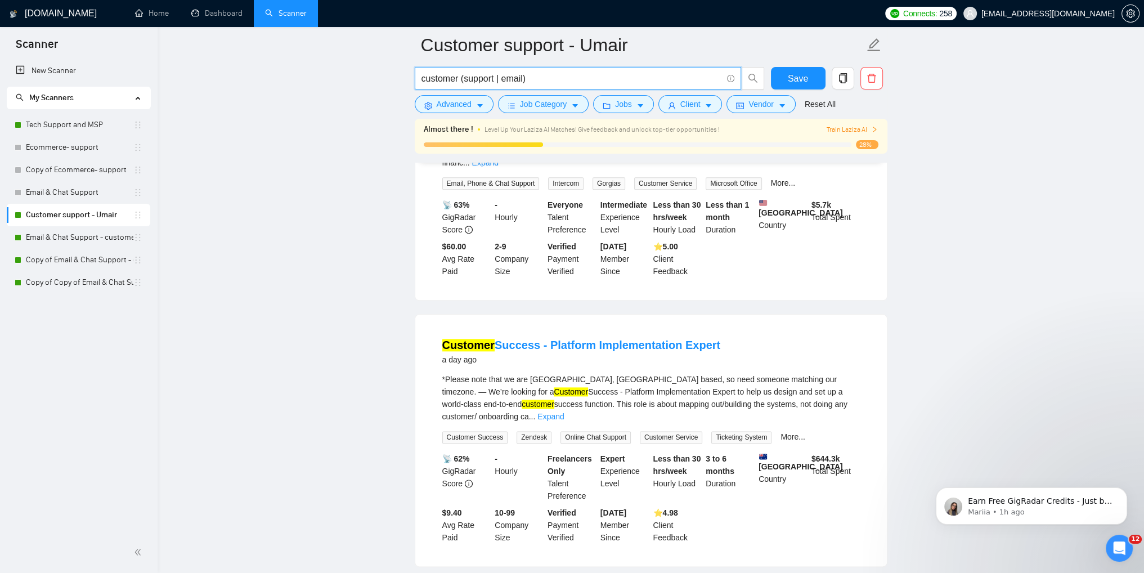
scroll to position [1669, 0]
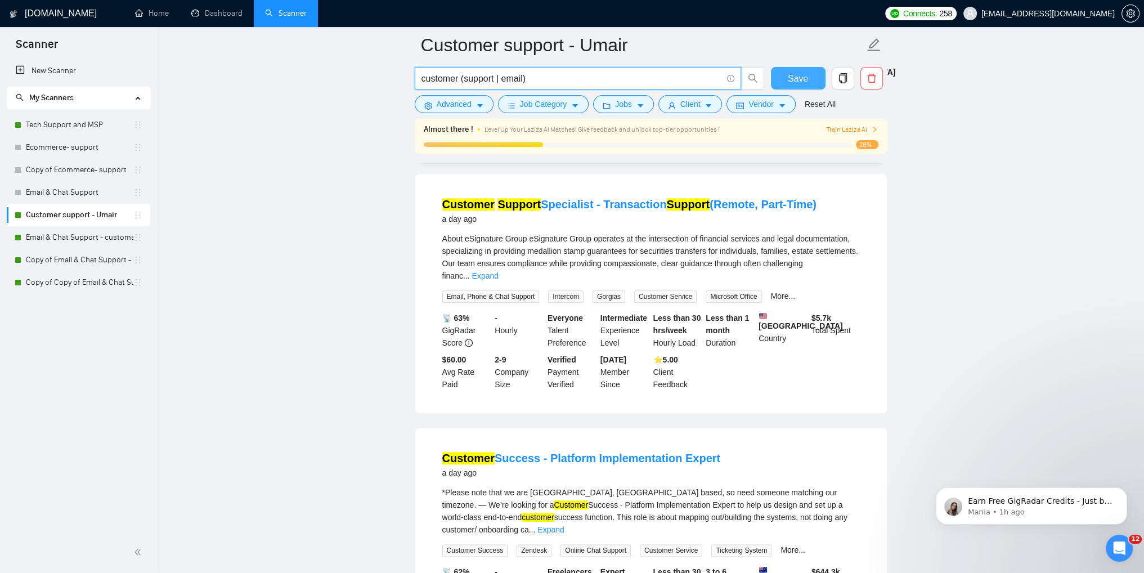
click at [784, 83] on button "Save" at bounding box center [798, 78] width 55 height 23
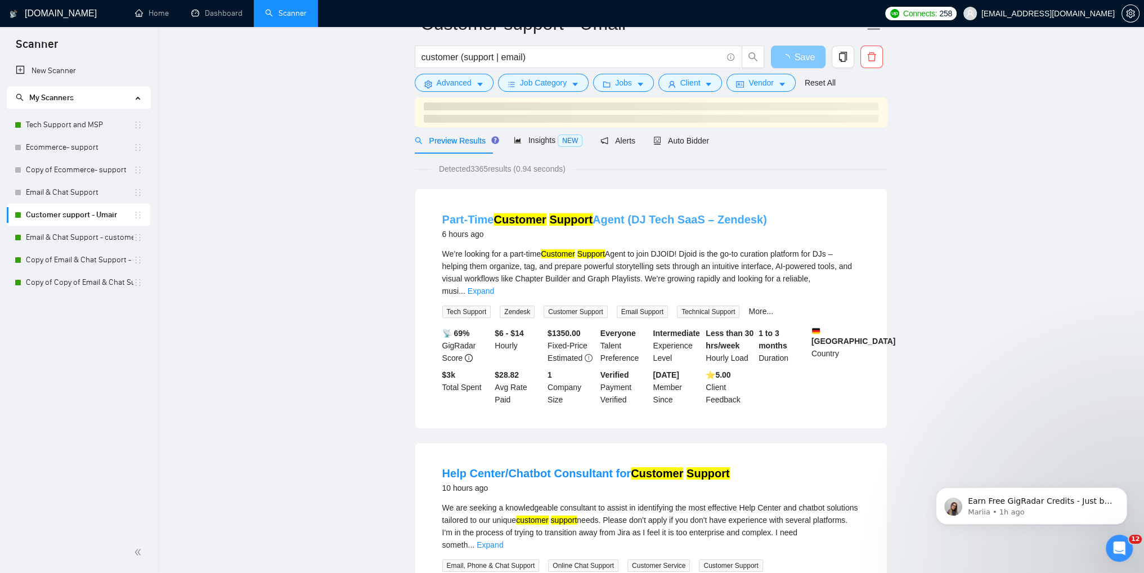
scroll to position [0, 0]
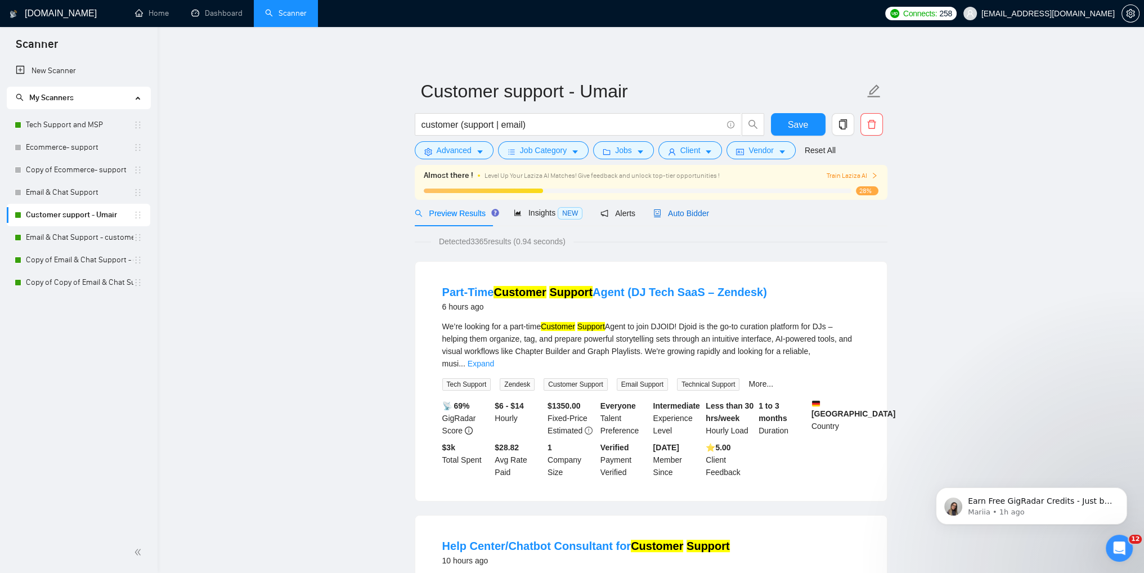
click at [672, 210] on span "Auto Bidder" at bounding box center [681, 213] width 56 height 9
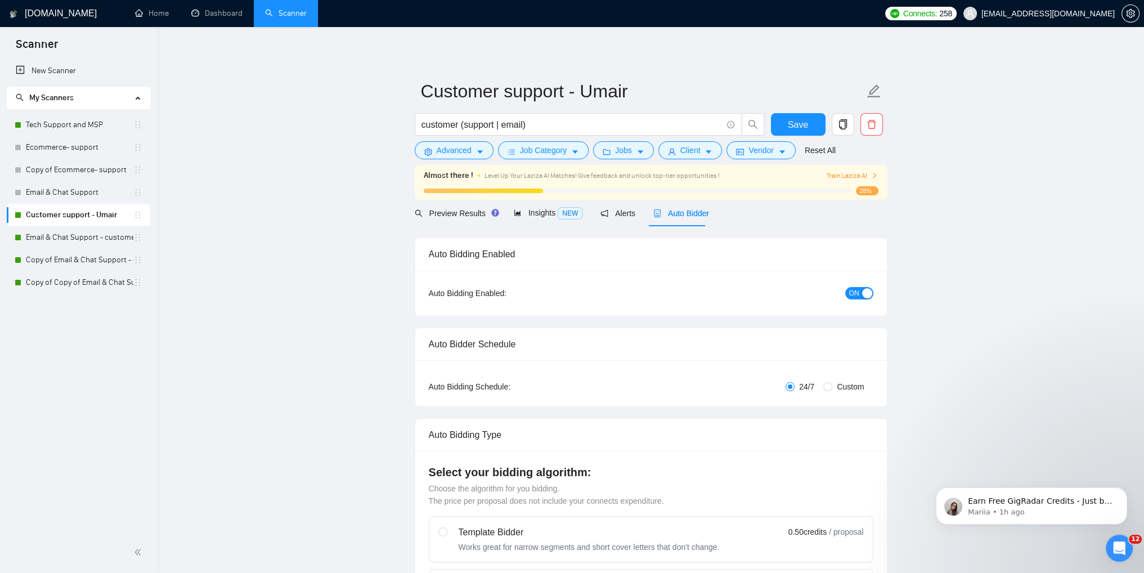
checkbox input "true"
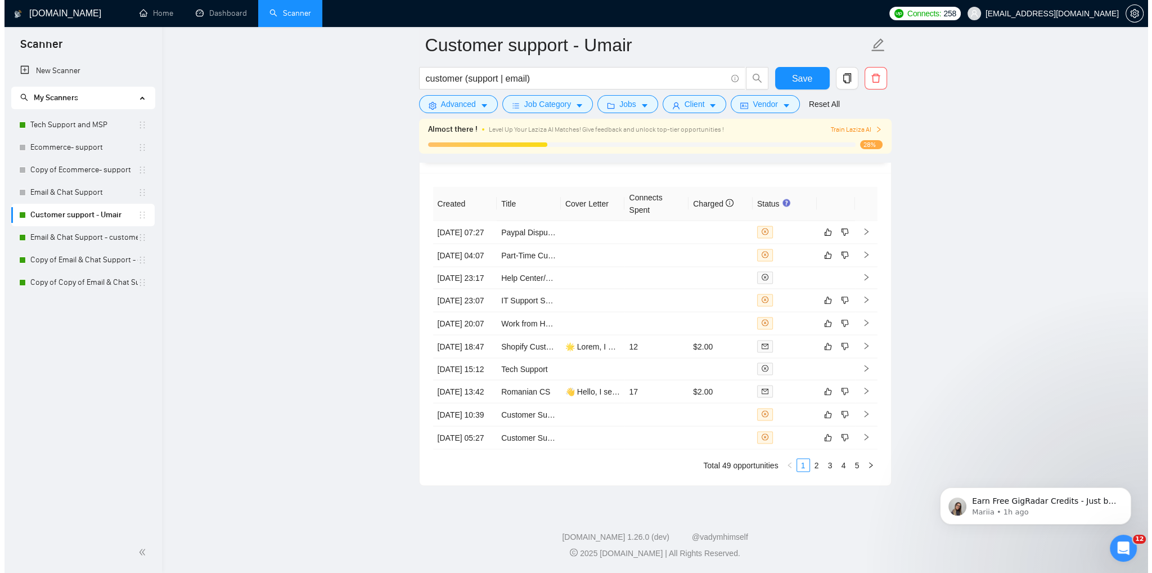
scroll to position [2920, 0]
click at [864, 262] on icon "right" at bounding box center [862, 258] width 8 height 8
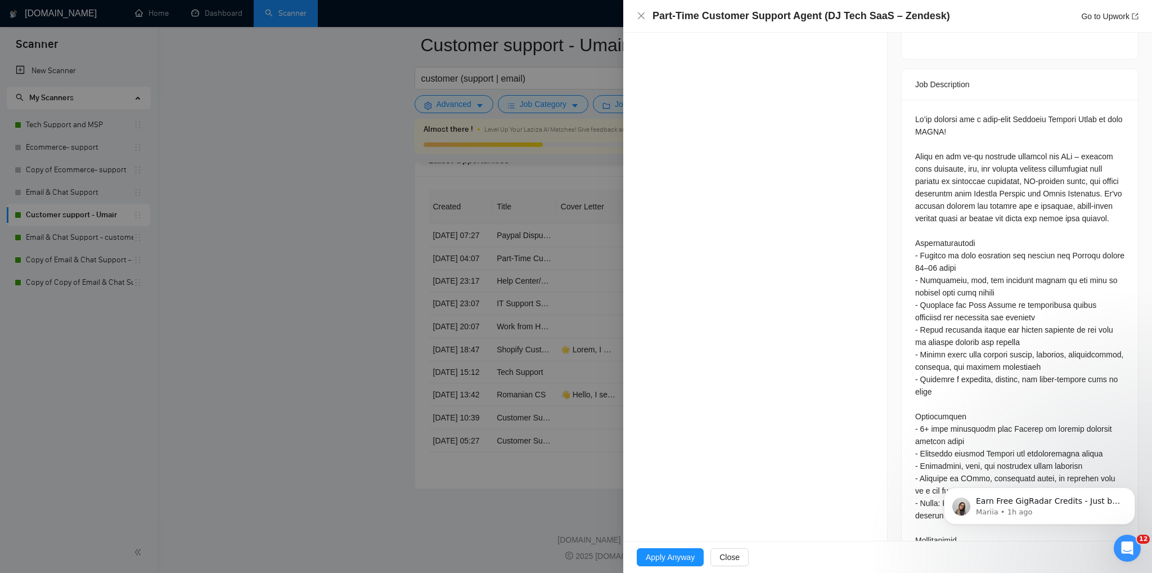
scroll to position [484, 0]
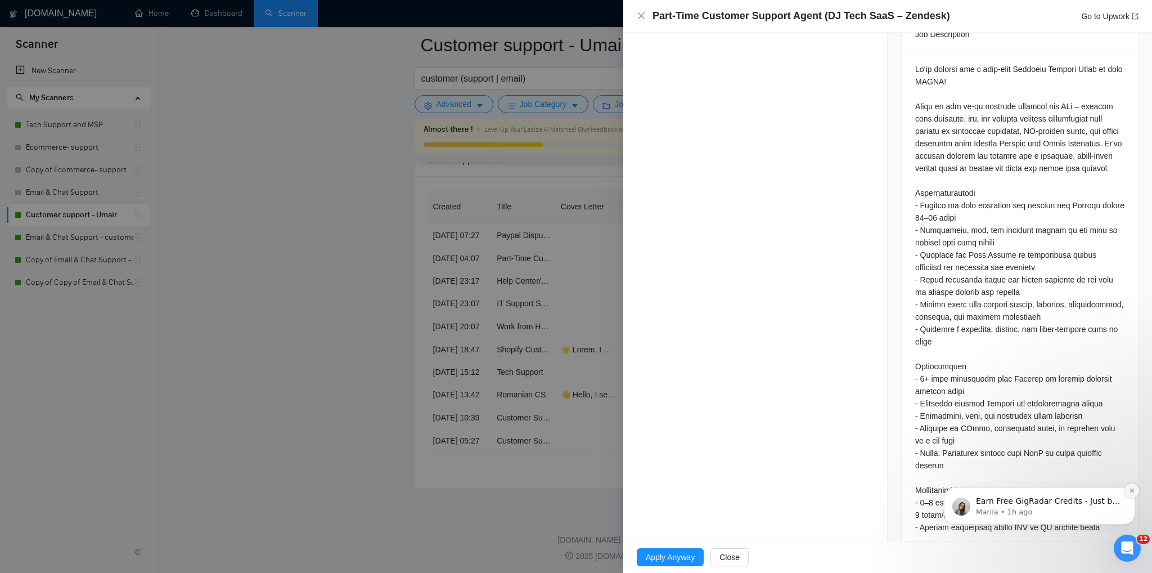
click at [1133, 492] on icon "Dismiss notification" at bounding box center [1132, 490] width 6 height 6
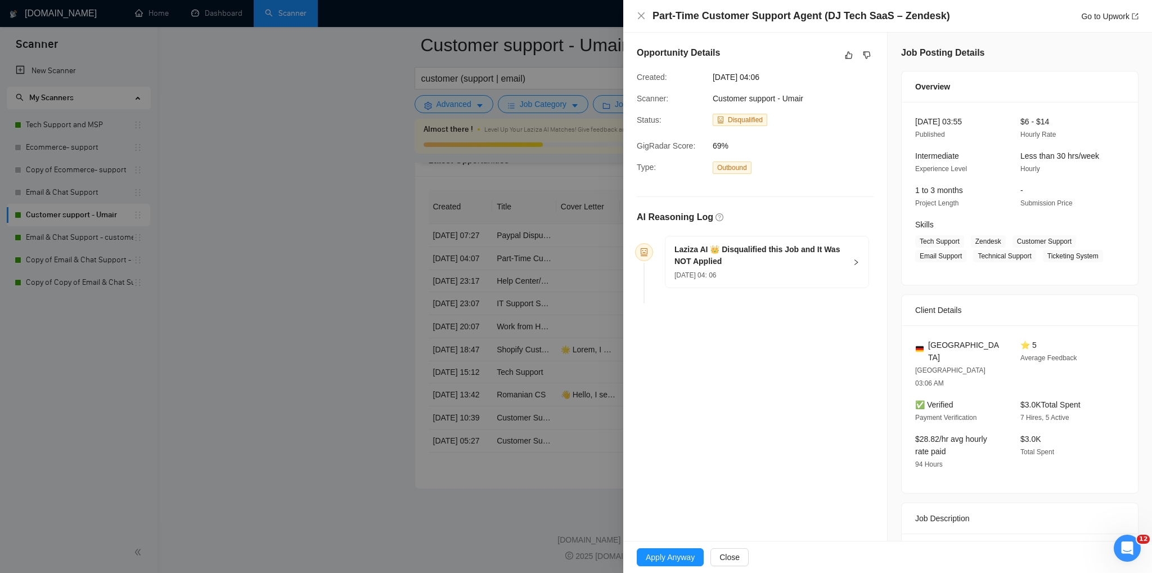
scroll to position [0, 0]
click at [365, 343] on div at bounding box center [576, 286] width 1152 height 573
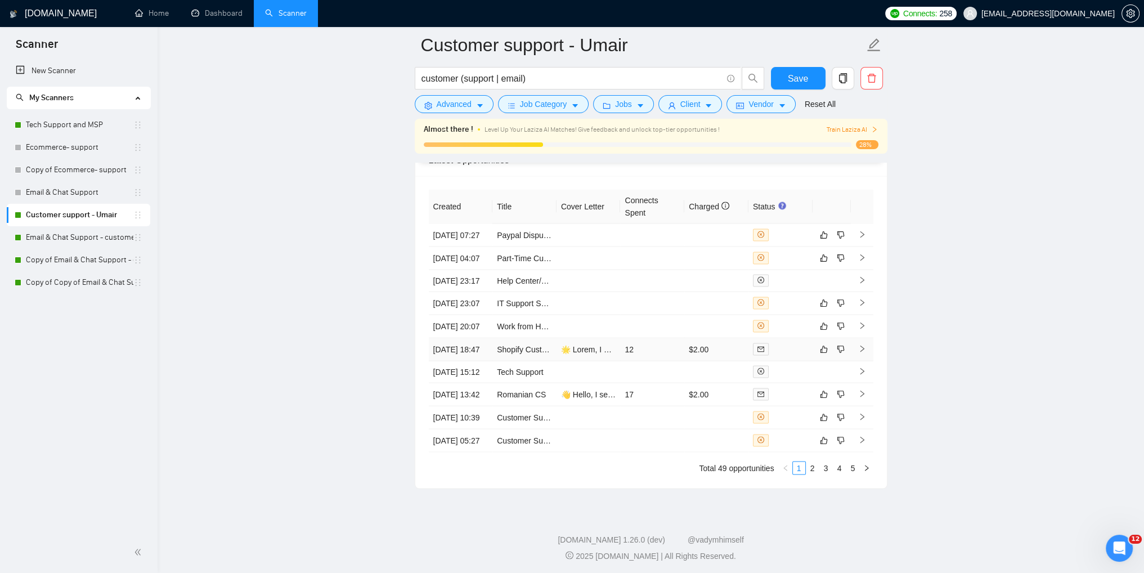
click at [860, 353] on icon "right" at bounding box center [862, 349] width 8 height 8
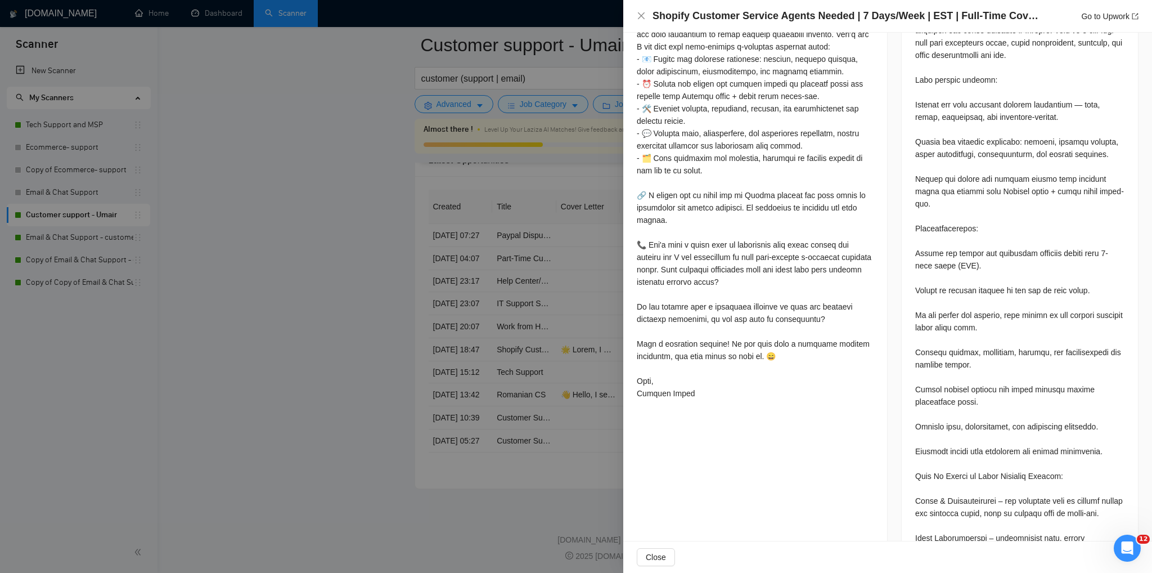
scroll to position [788, 0]
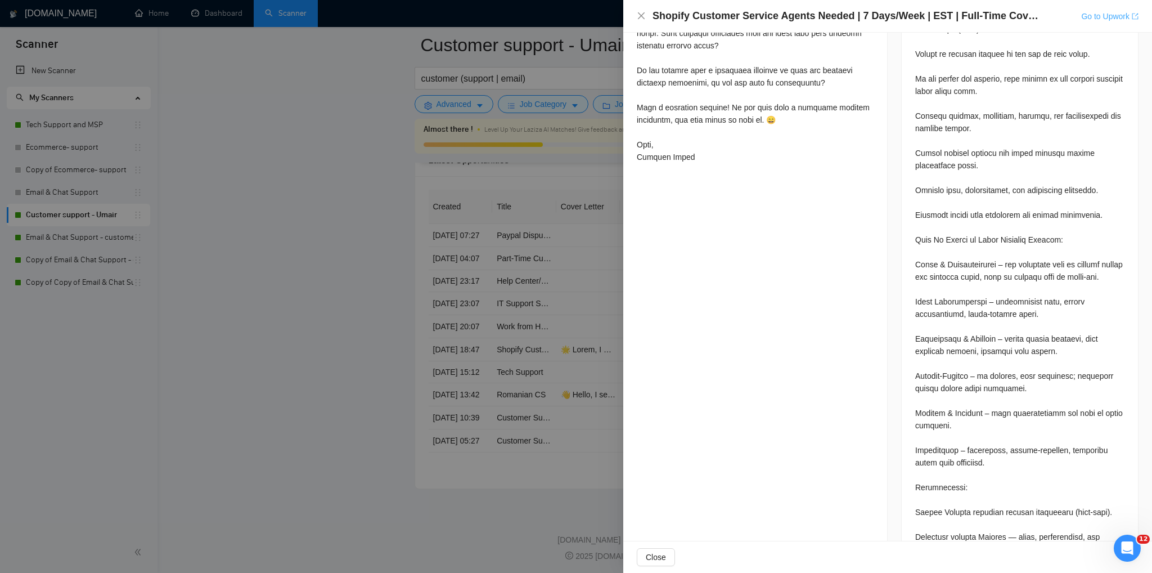
click at [1107, 16] on link "Go to Upwork" at bounding box center [1109, 16] width 57 height 9
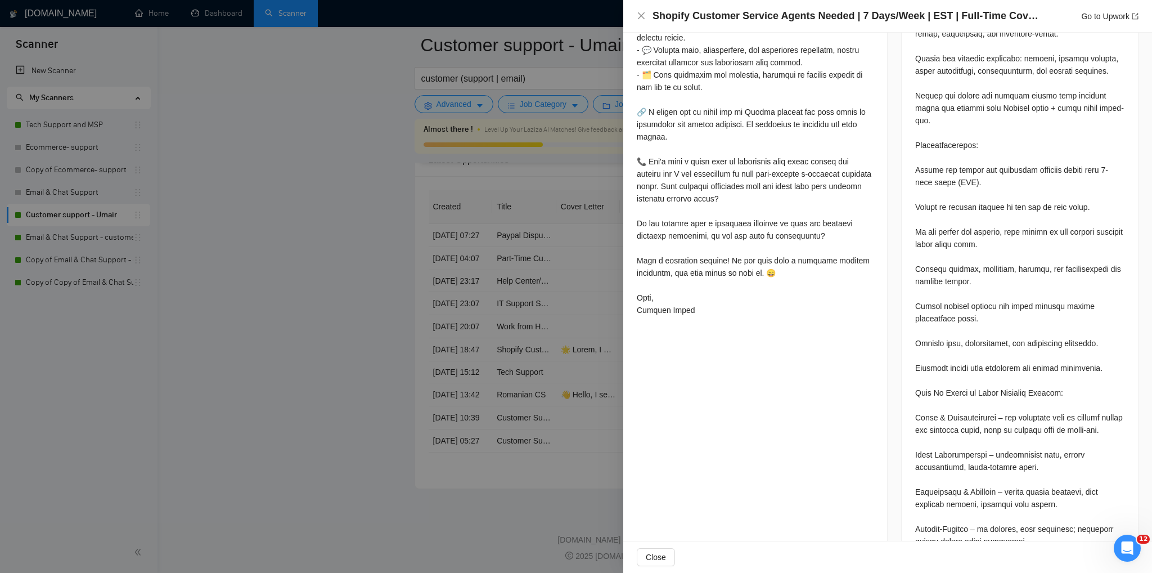
scroll to position [450, 0]
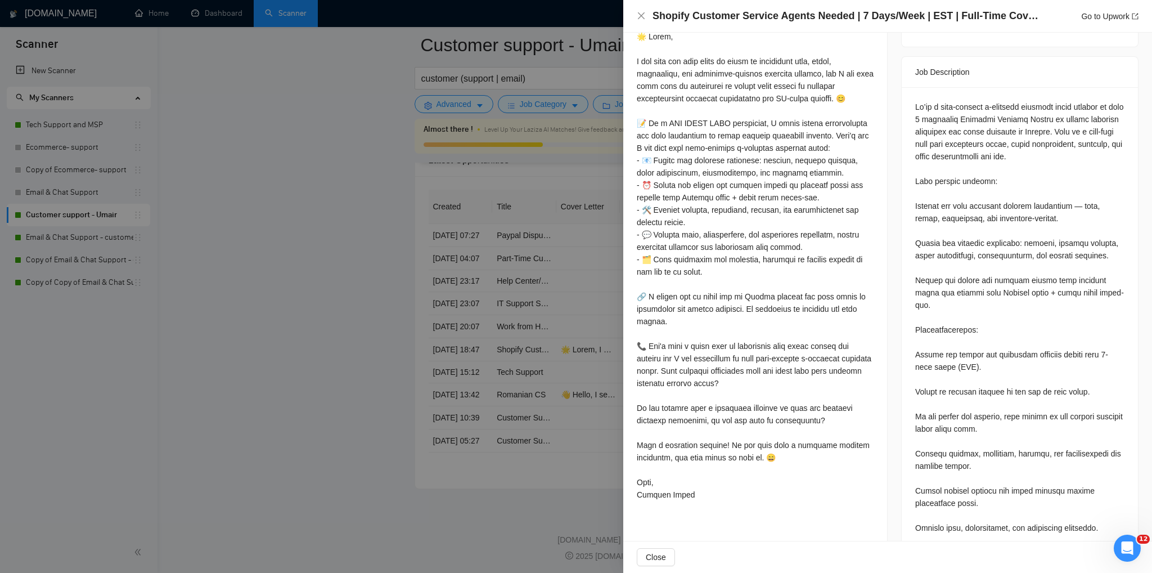
click at [1099, 22] on div "Go to Upwork" at bounding box center [1109, 16] width 57 height 12
click at [1098, 12] on link "Go to Upwork" at bounding box center [1109, 16] width 57 height 9
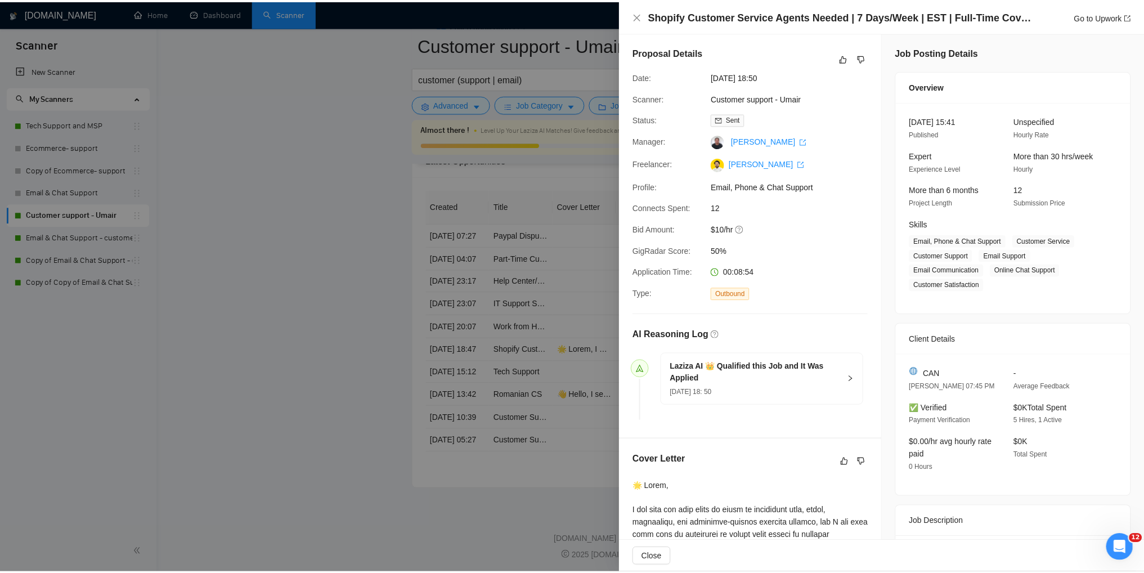
scroll to position [0, 0]
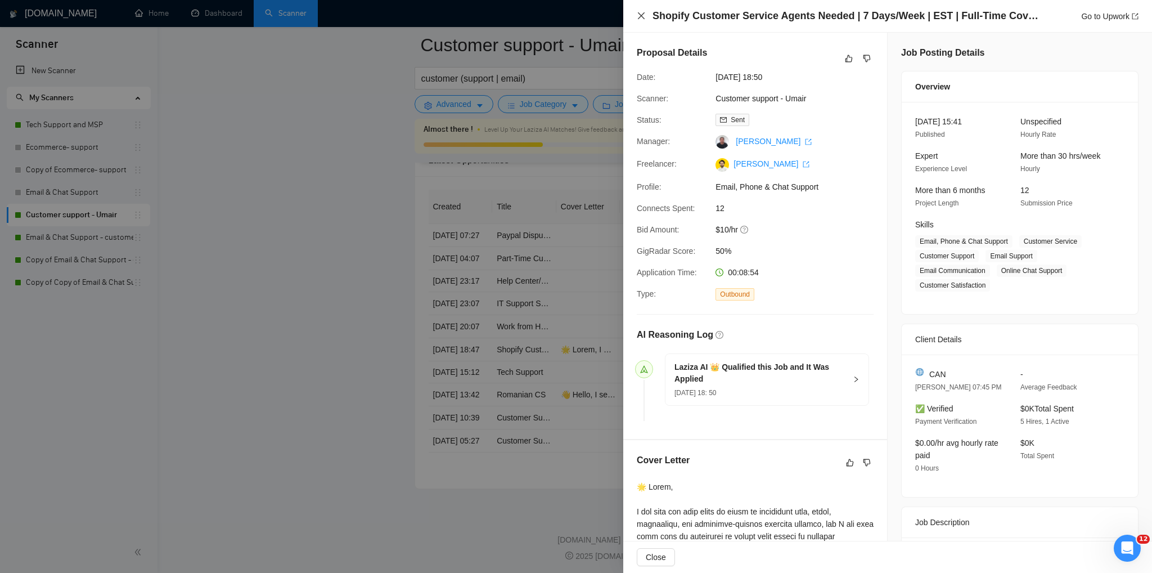
click at [641, 18] on icon "close" at bounding box center [641, 15] width 9 height 9
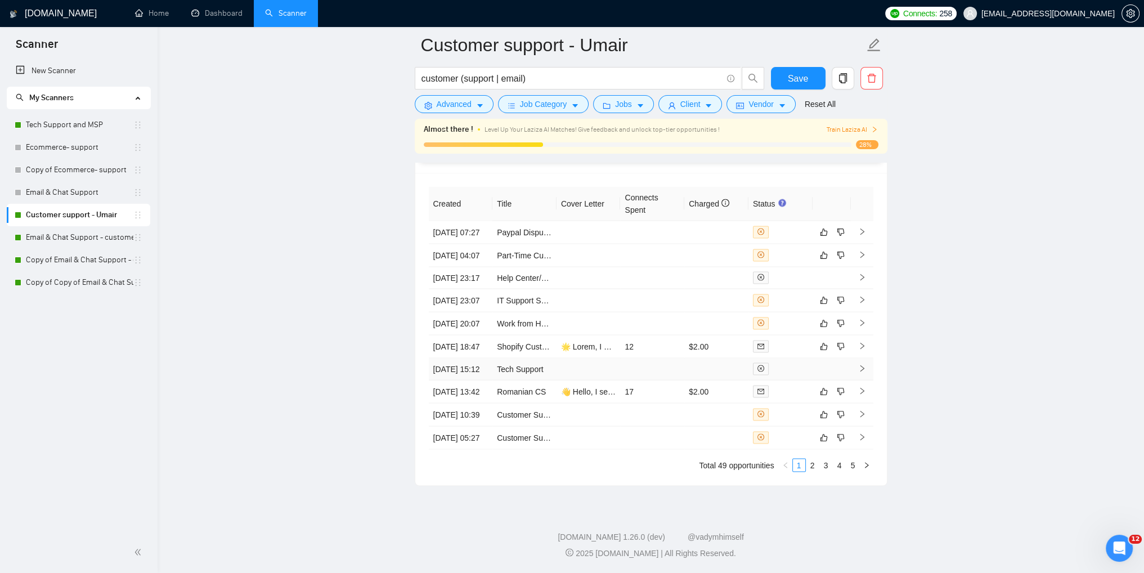
scroll to position [3033, 0]
click at [812, 464] on link "2" at bounding box center [812, 465] width 12 height 12
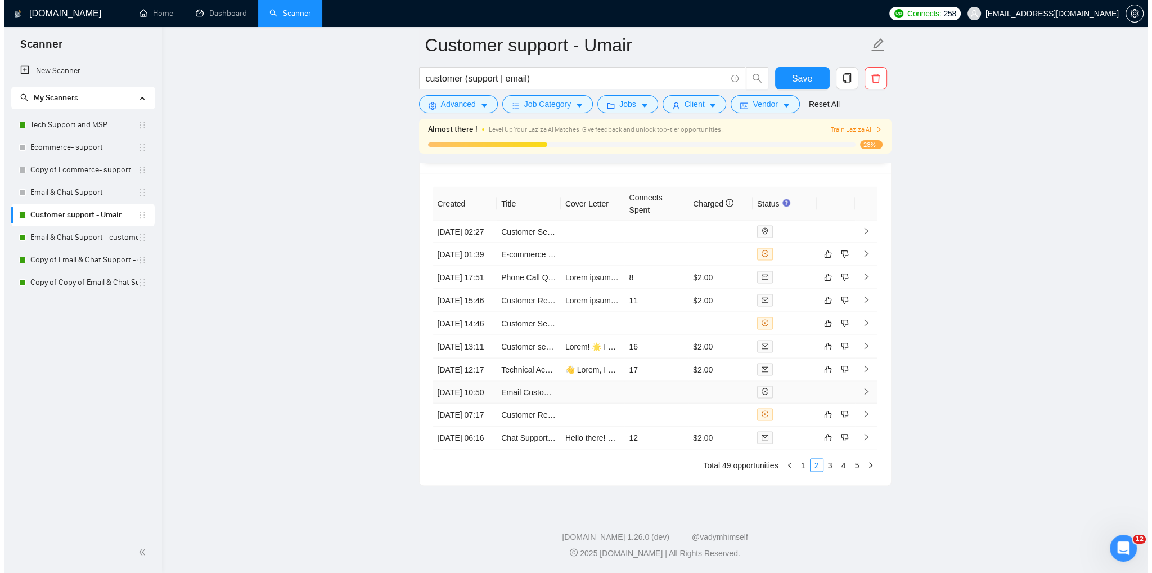
scroll to position [2864, 0]
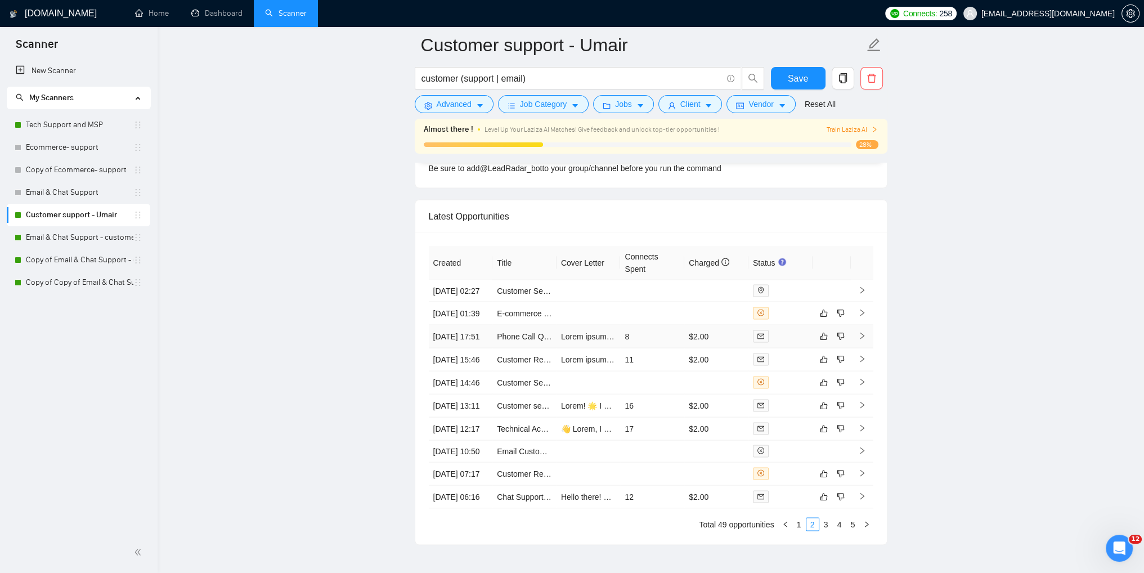
click at [859, 340] on icon "right" at bounding box center [862, 336] width 8 height 8
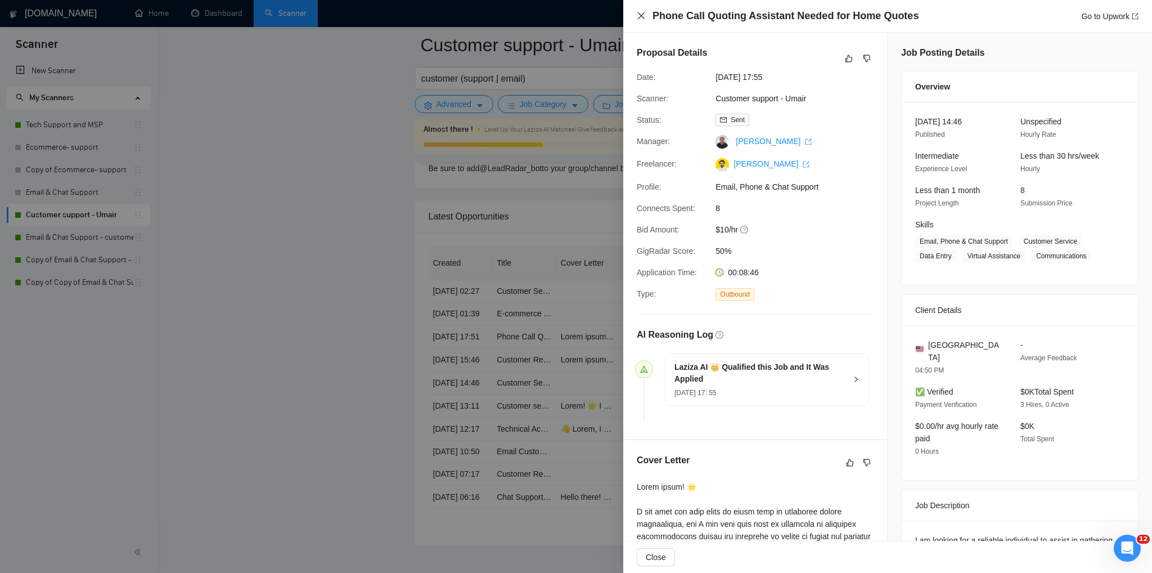
click at [642, 16] on icon "close" at bounding box center [641, 15] width 9 height 9
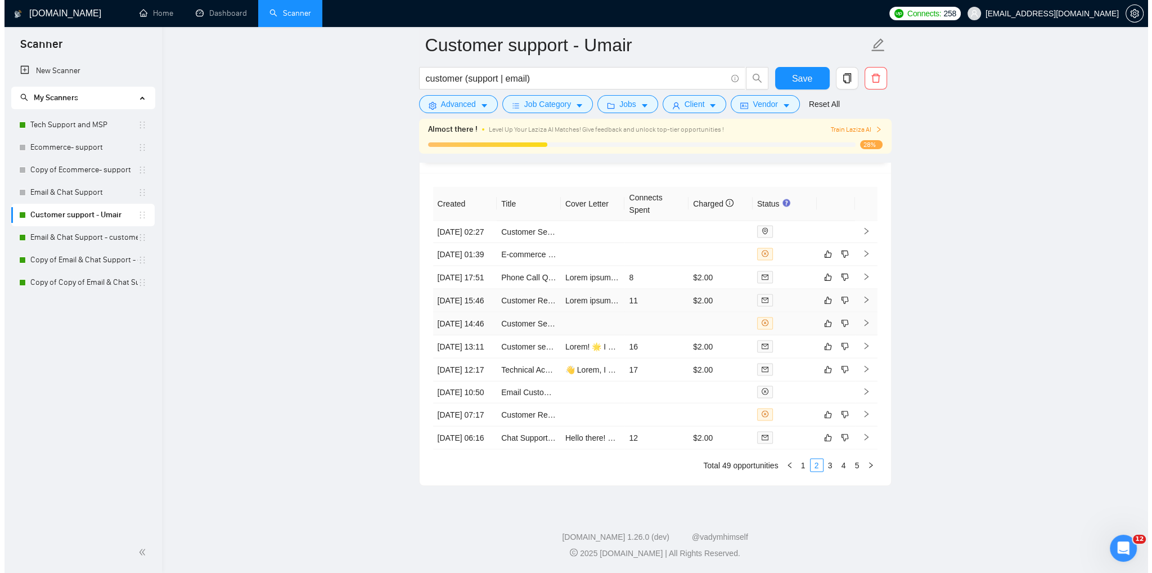
scroll to position [3033, 0]
click at [861, 433] on icon "right" at bounding box center [862, 437] width 8 height 8
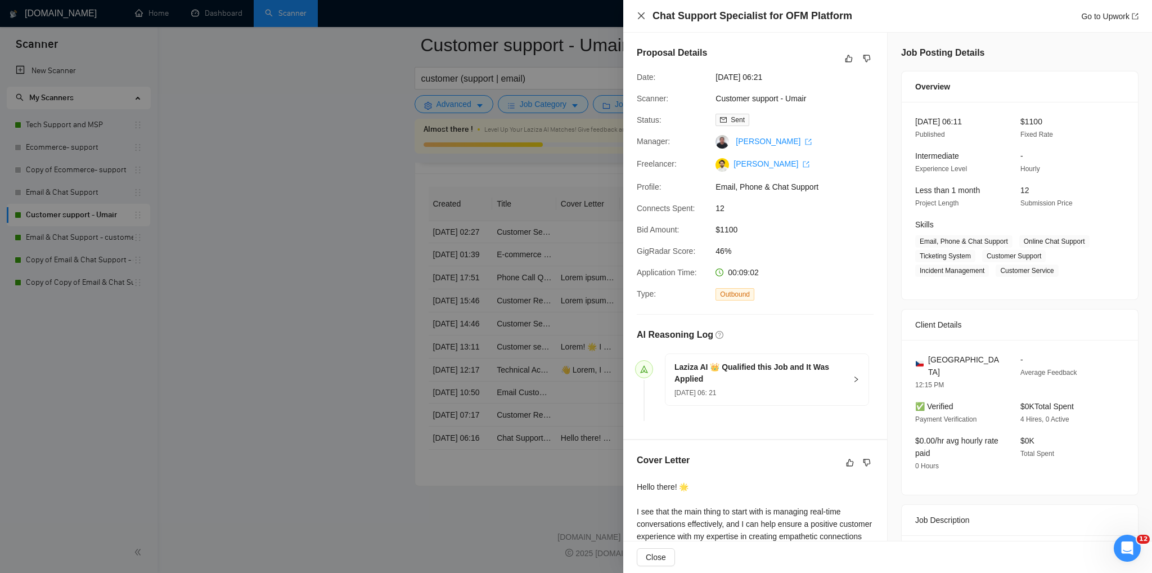
click at [639, 17] on icon "close" at bounding box center [641, 15] width 9 height 9
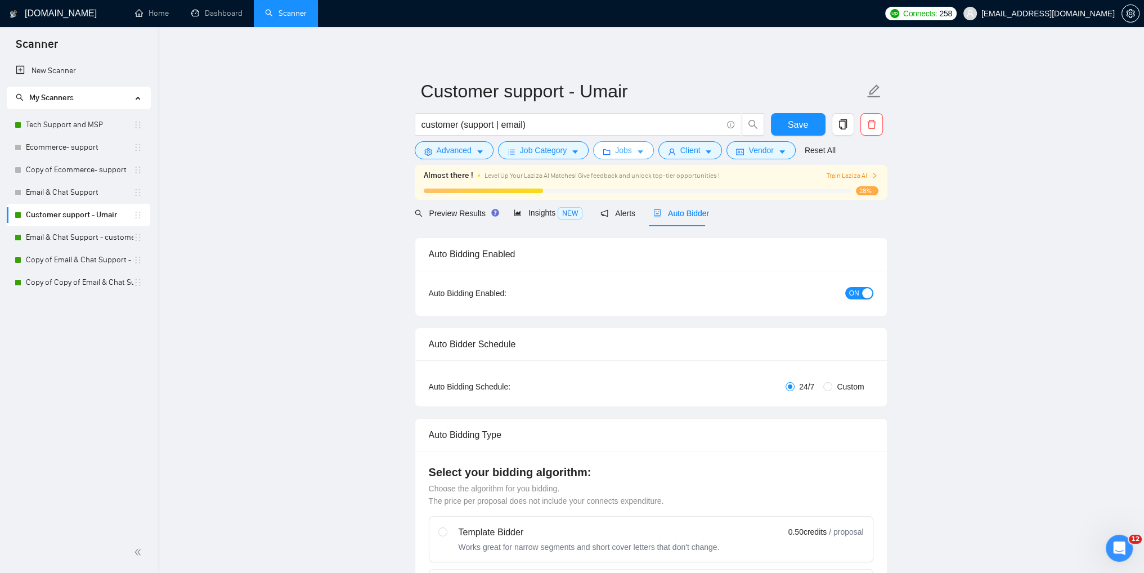
click at [608, 147] on button "Jobs" at bounding box center [623, 150] width 61 height 18
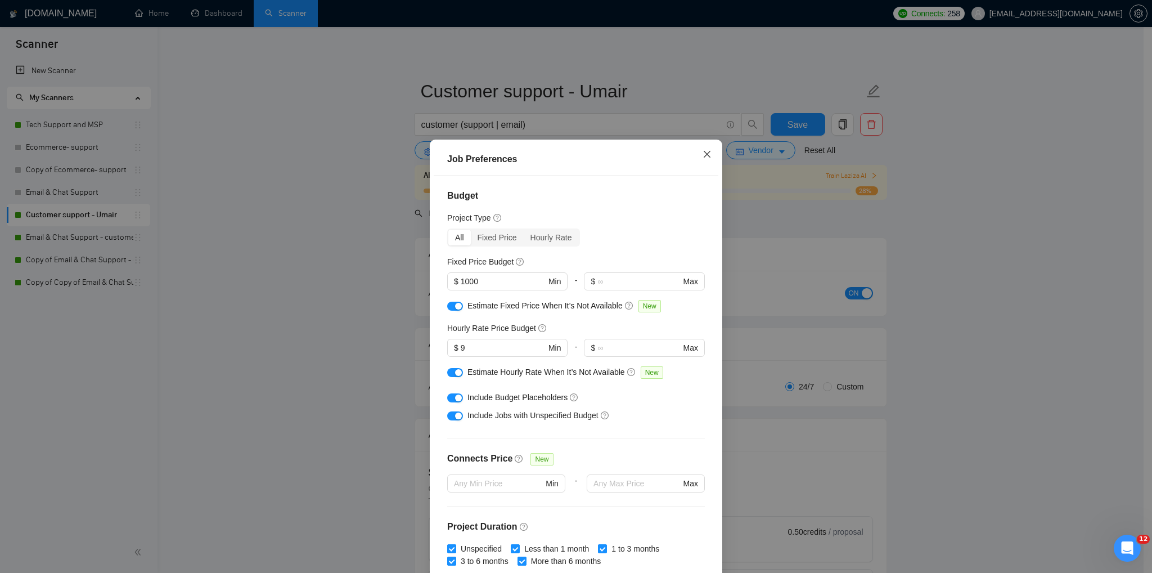
click at [704, 154] on icon "close" at bounding box center [707, 154] width 7 height 7
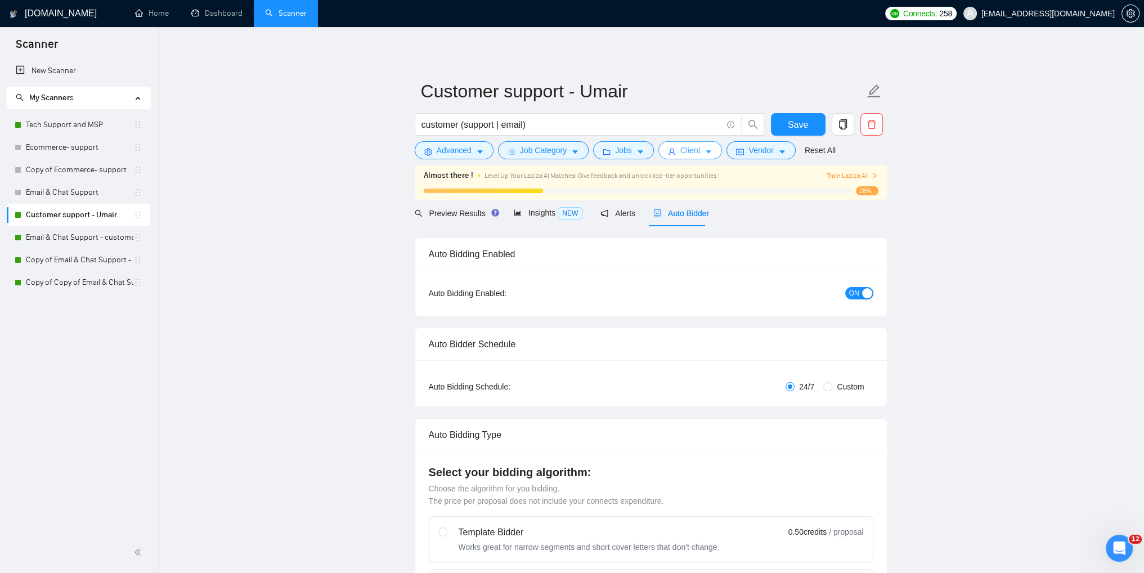
click at [689, 151] on span "Client" at bounding box center [690, 150] width 20 height 12
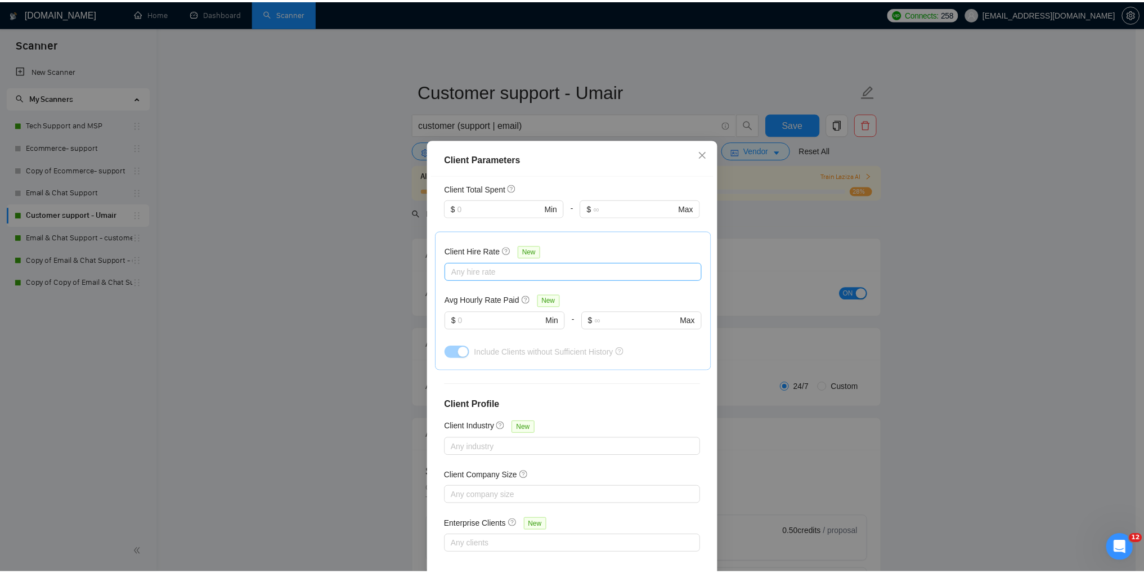
scroll to position [302, 0]
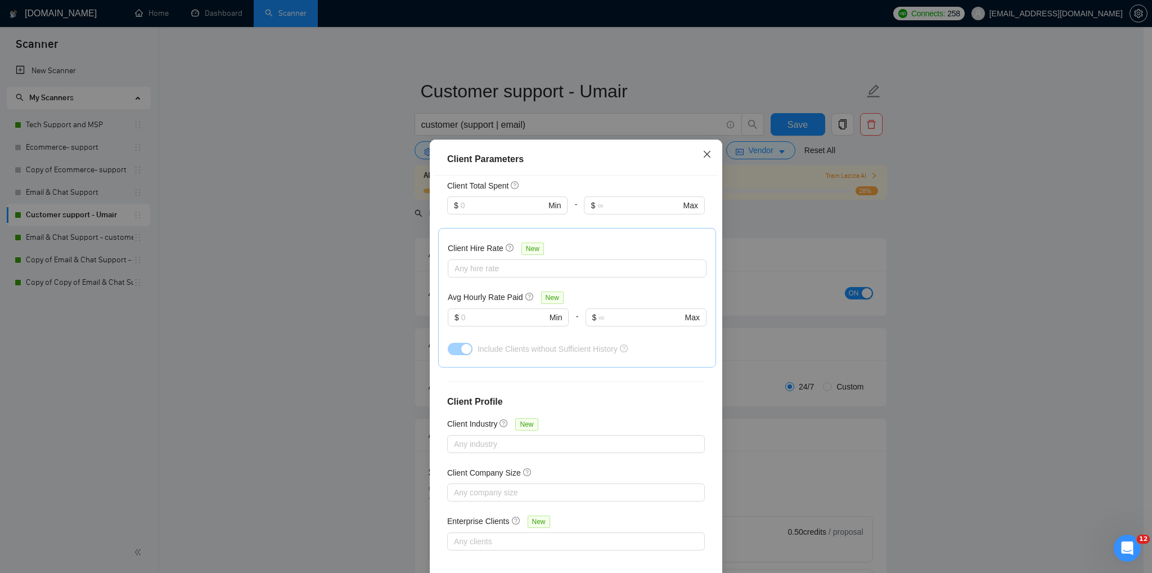
click at [704, 156] on icon "close" at bounding box center [707, 154] width 7 height 7
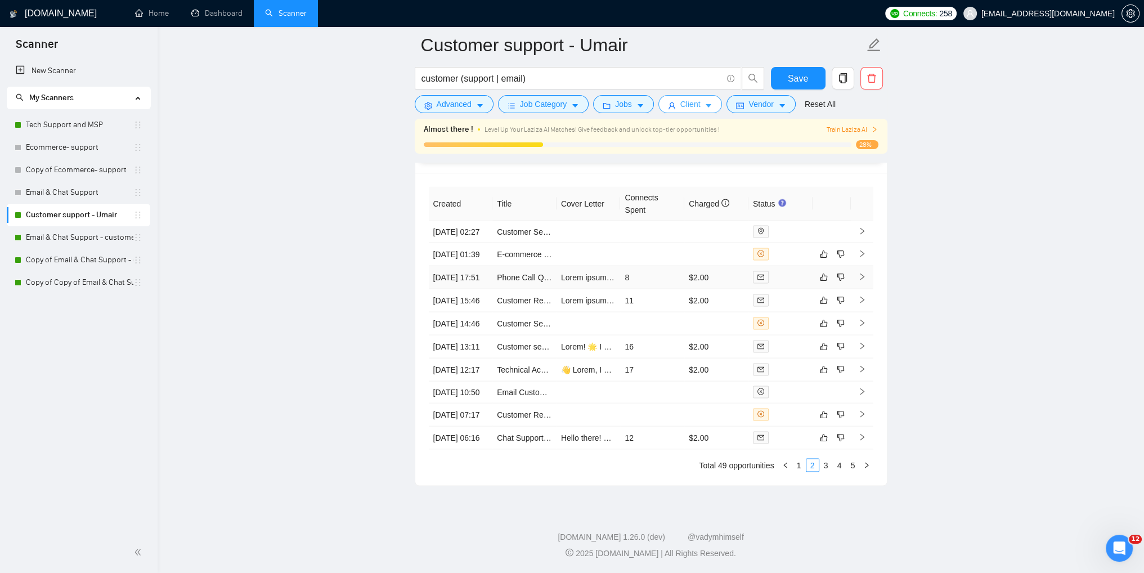
scroll to position [3033, 0]
click at [864, 433] on icon "right" at bounding box center [862, 437] width 8 height 8
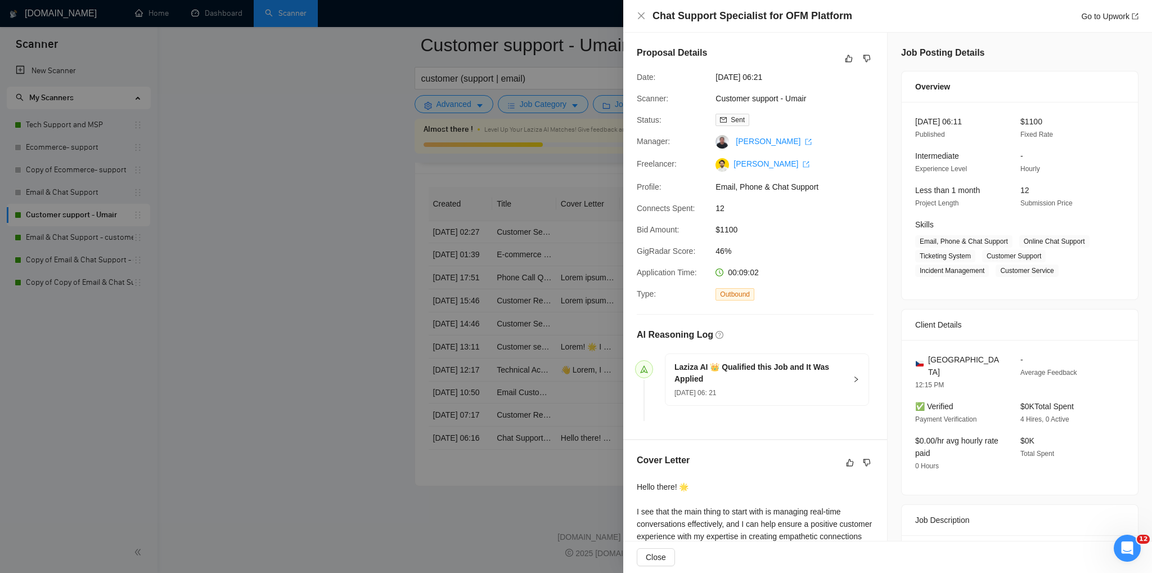
click at [635, 17] on div "Chat Support Specialist for OFM Platform Go to Upwork" at bounding box center [887, 16] width 529 height 33
click at [639, 16] on icon "close" at bounding box center [641, 15] width 9 height 9
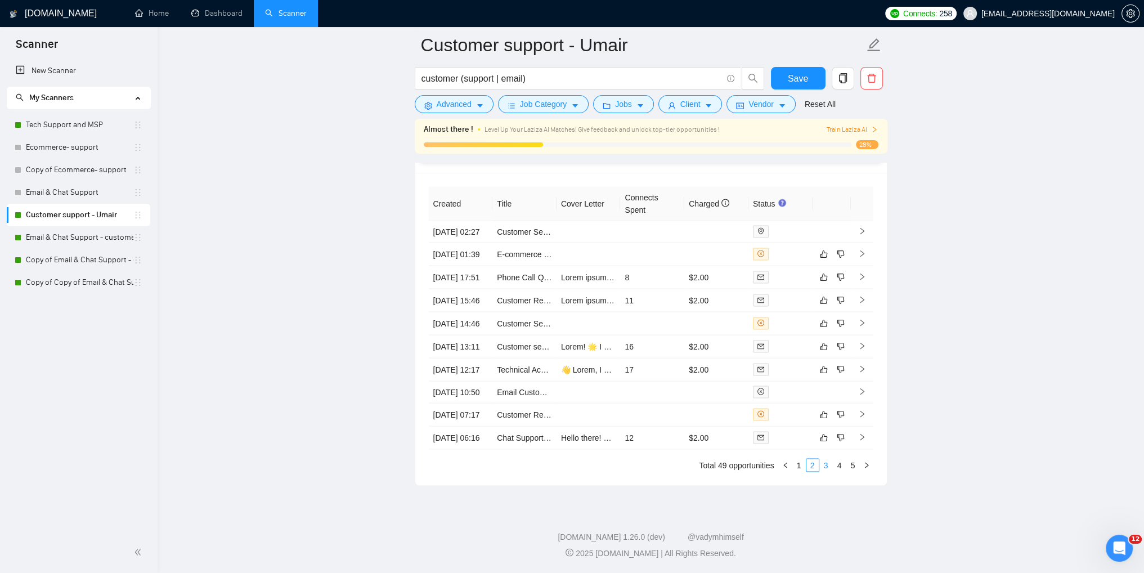
click at [824, 462] on link "3" at bounding box center [826, 465] width 12 height 12
click at [864, 366] on icon "right" at bounding box center [862, 370] width 8 height 8
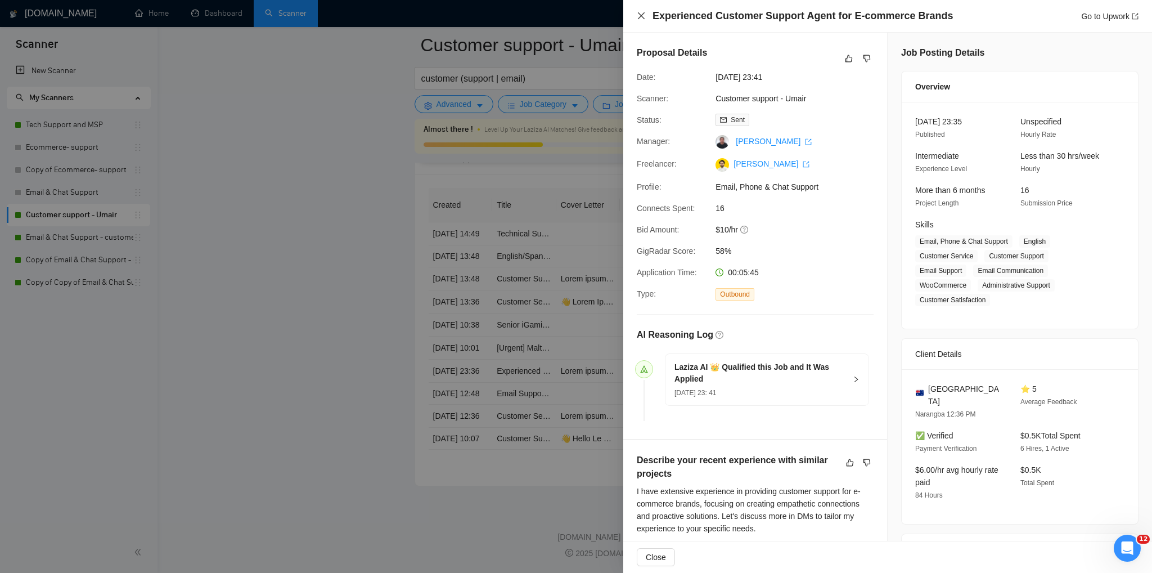
click at [639, 16] on icon "close" at bounding box center [641, 15] width 9 height 9
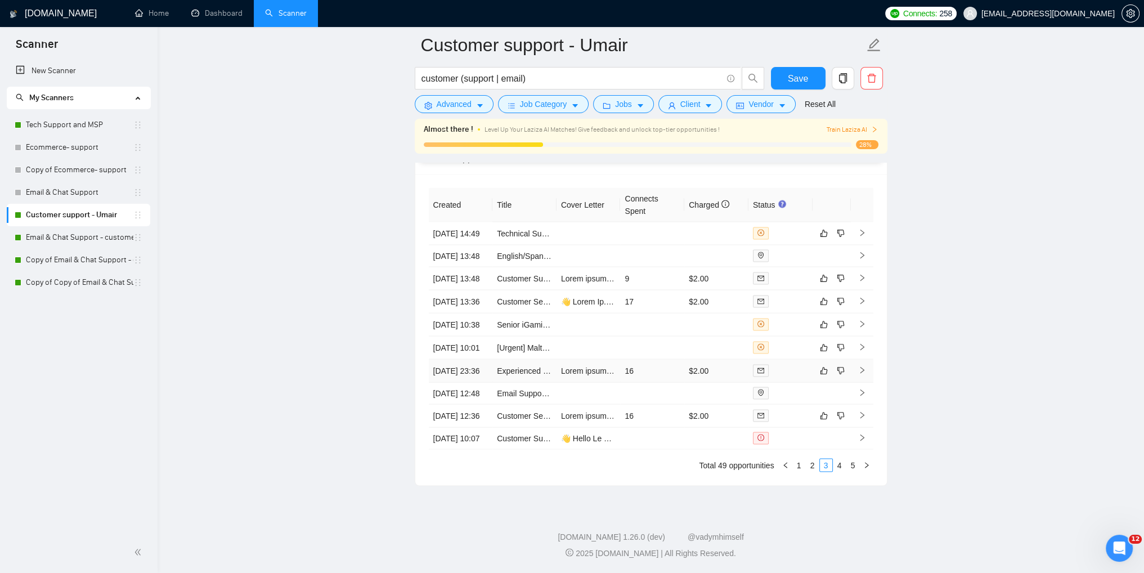
click at [860, 366] on icon "right" at bounding box center [862, 370] width 8 height 8
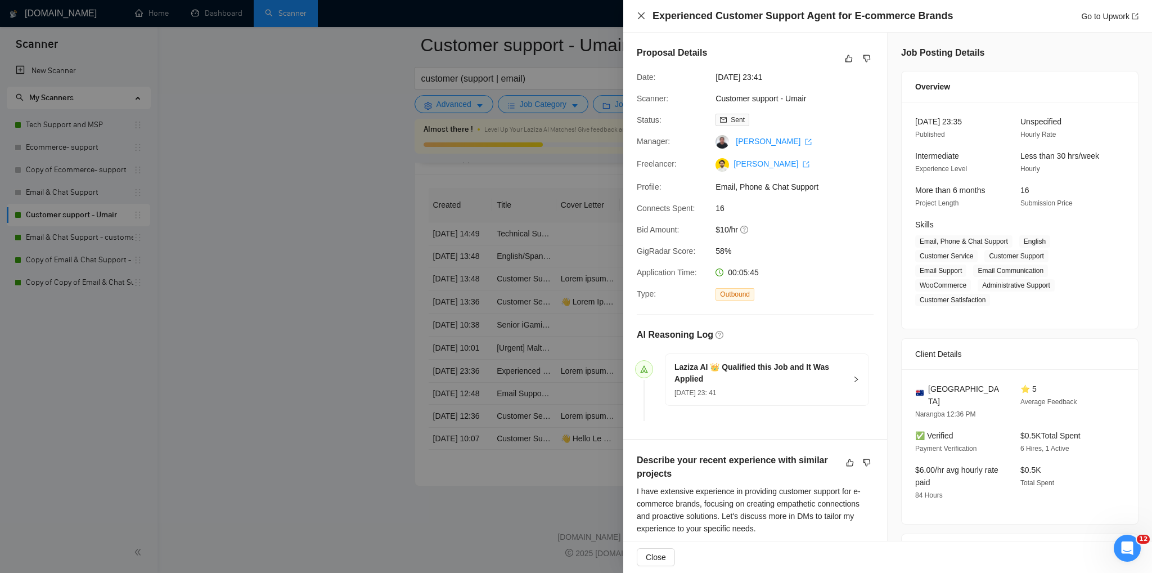
click at [640, 20] on icon "close" at bounding box center [641, 15] width 9 height 9
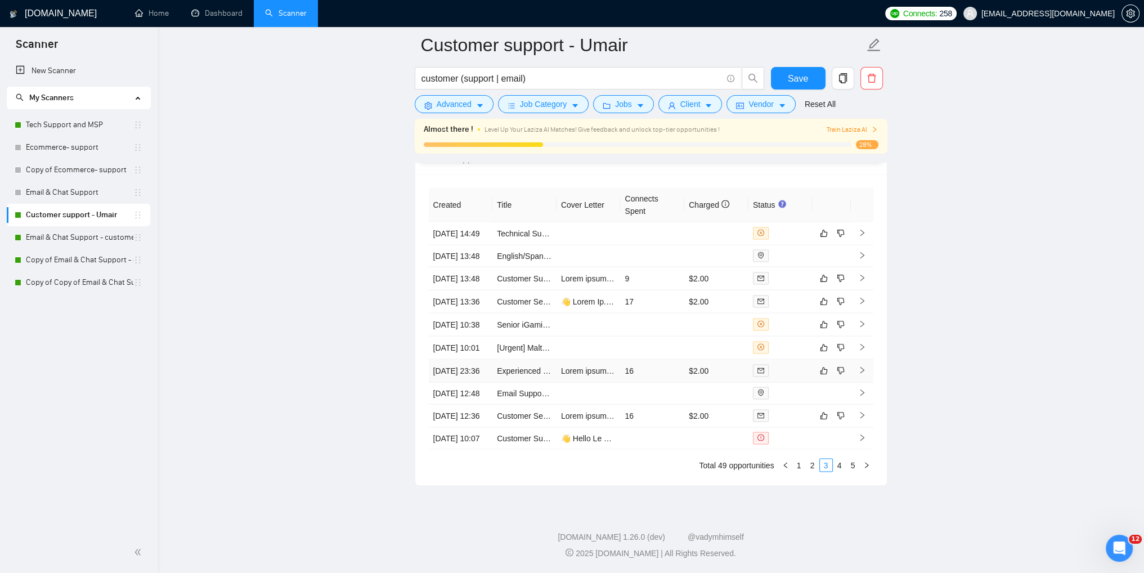
click at [858, 366] on icon "right" at bounding box center [862, 370] width 8 height 8
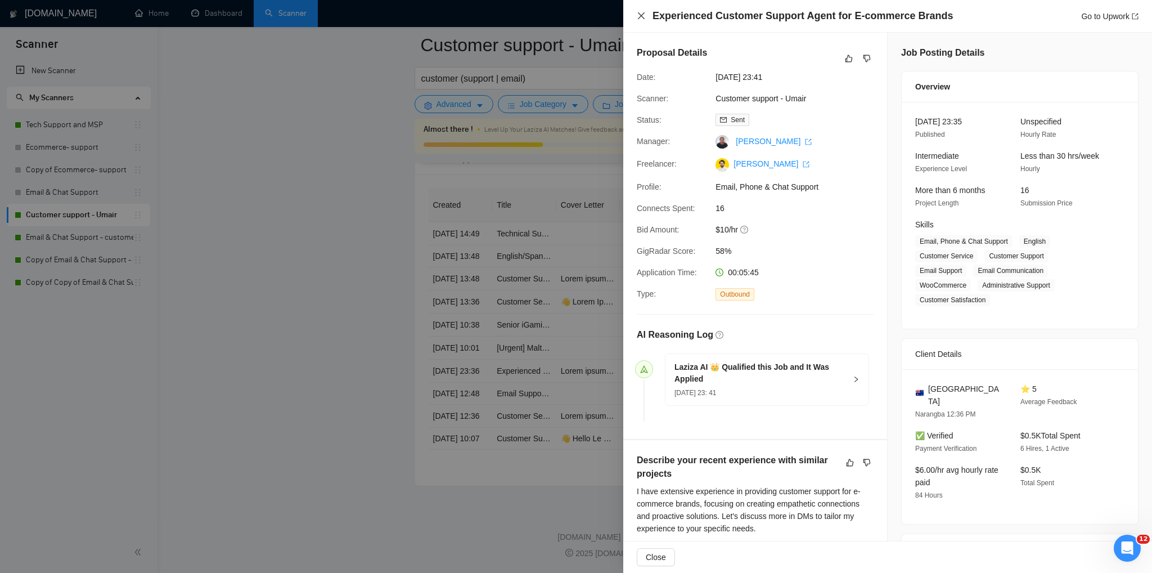
click at [639, 13] on icon "close" at bounding box center [641, 15] width 9 height 9
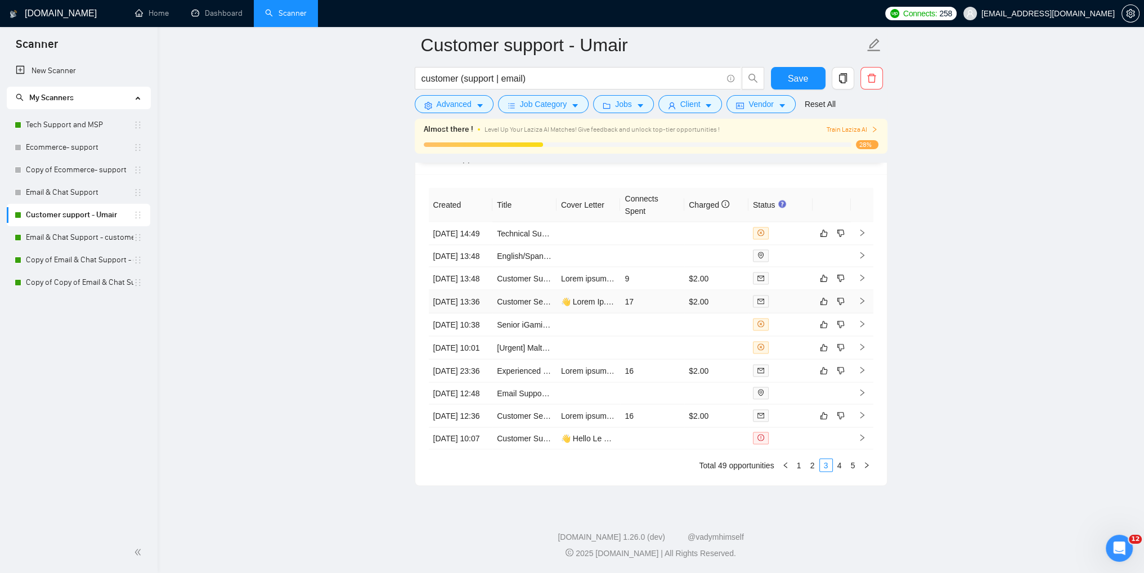
click at [859, 297] on icon "right" at bounding box center [862, 301] width 8 height 8
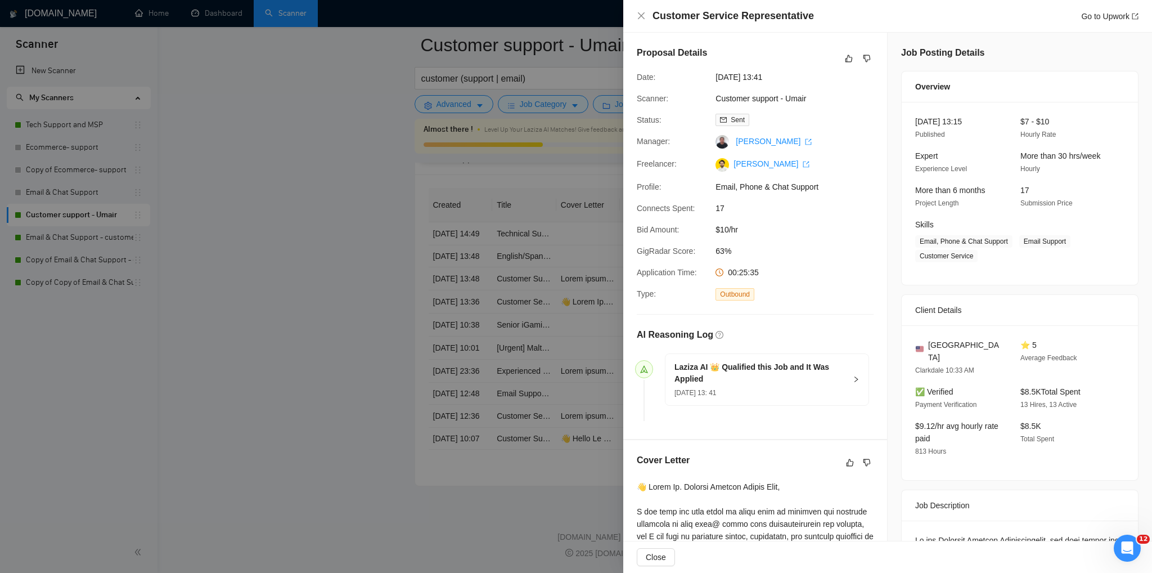
click at [636, 19] on div "Customer Service Representative Go to Upwork" at bounding box center [887, 16] width 529 height 33
click at [644, 23] on div "Customer Service Representative Go to Upwork" at bounding box center [888, 16] width 502 height 14
click at [642, 17] on icon "close" at bounding box center [641, 15] width 7 height 7
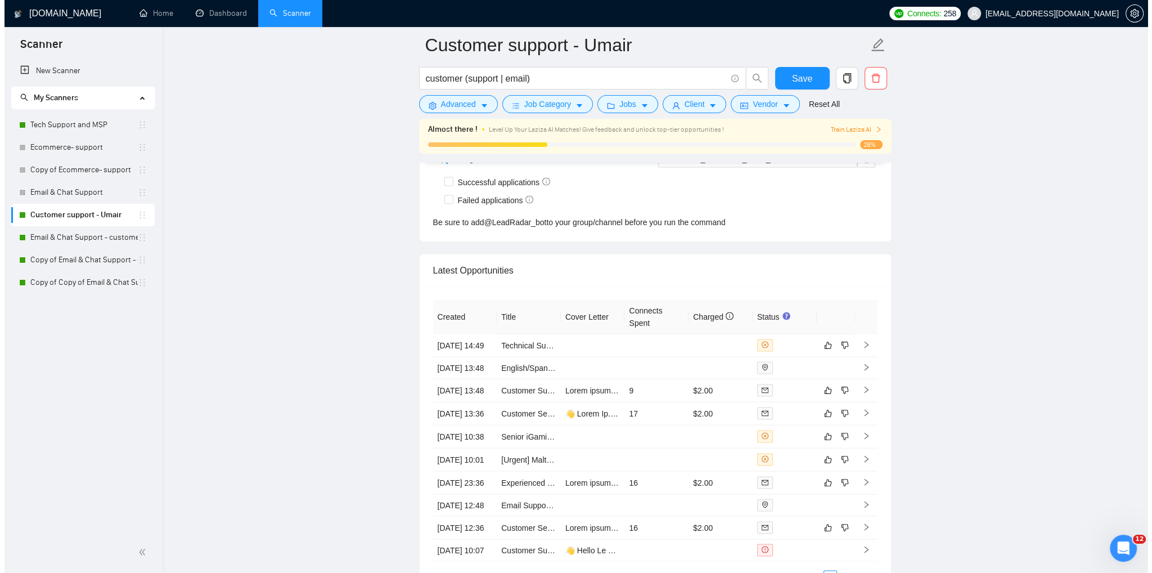
scroll to position [2751, 0]
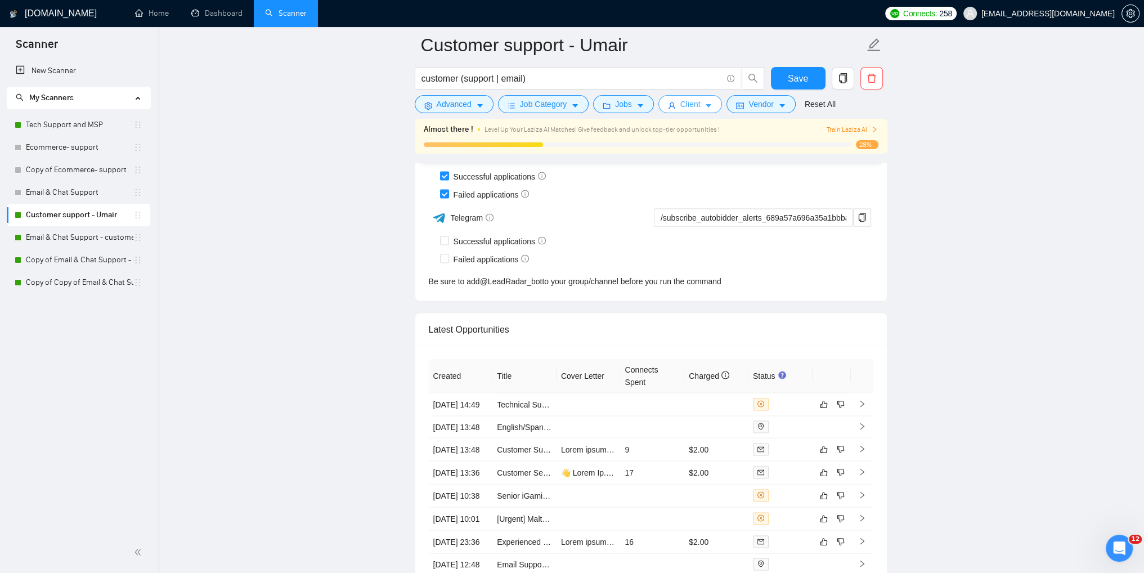
click at [681, 109] on span "Client" at bounding box center [690, 104] width 20 height 12
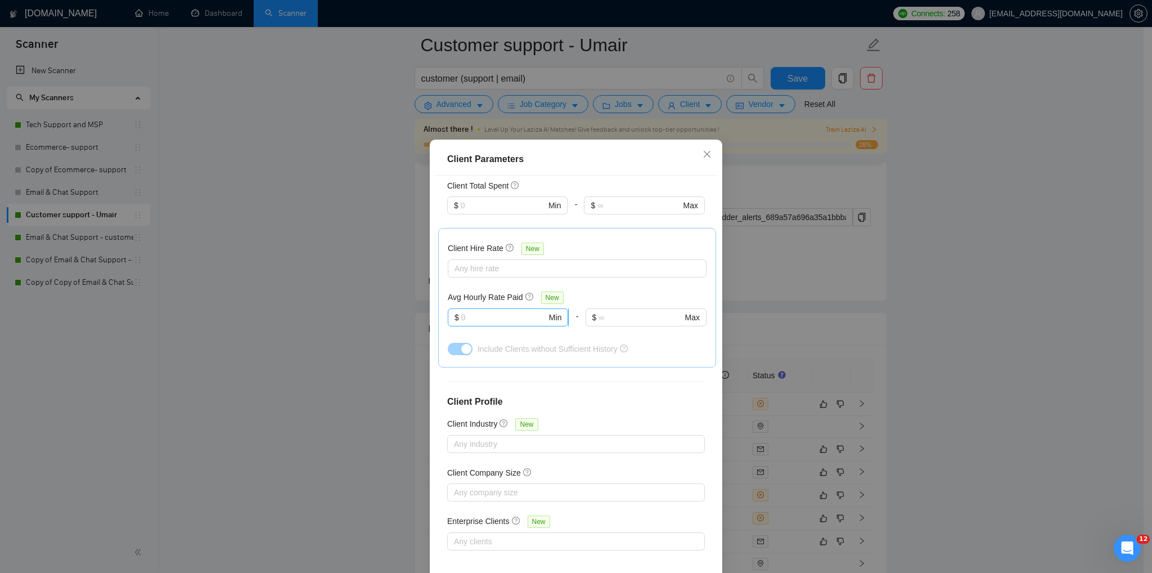
scroll to position [245, 0]
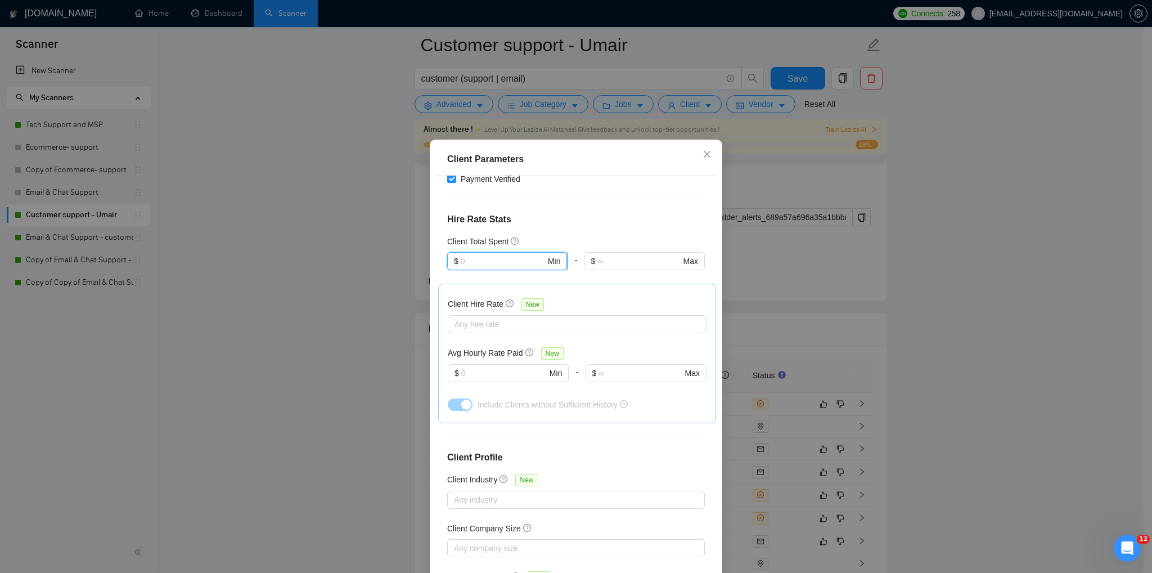
click at [464, 259] on input "text" at bounding box center [503, 261] width 85 height 12
click at [464, 318] on div "$1,000" at bounding box center [501, 319] width 105 height 12
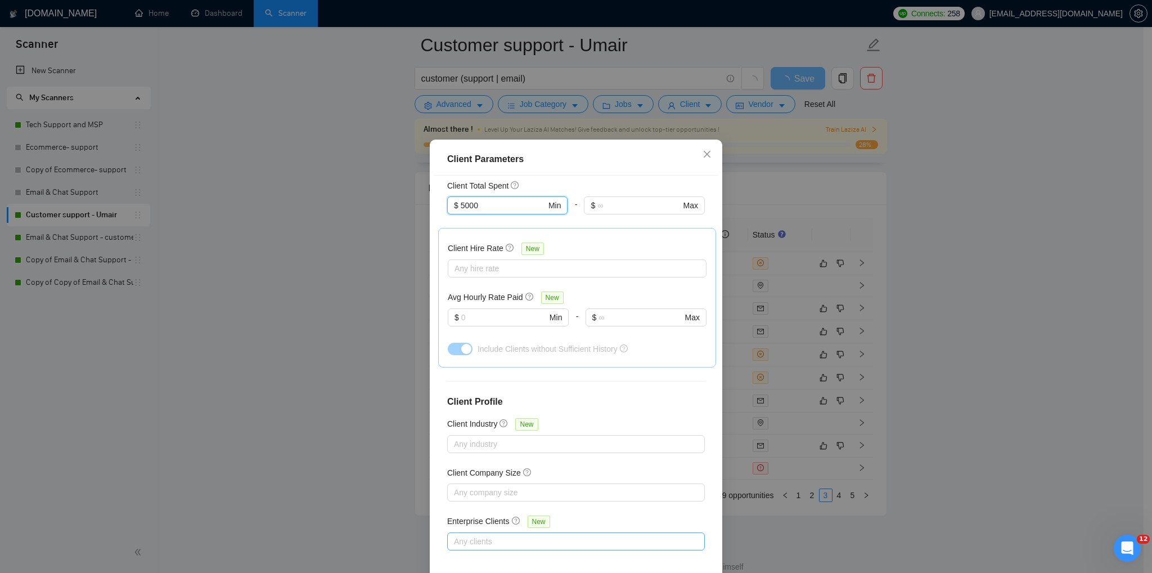
scroll to position [53, 0]
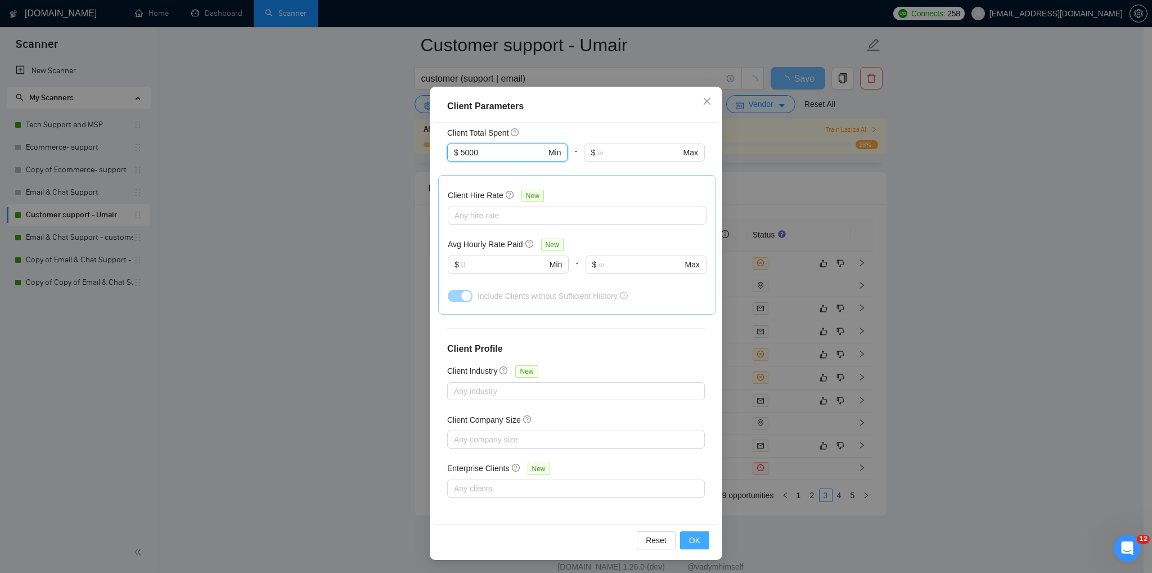
type input "5000"
click at [693, 541] on span "OK" at bounding box center [694, 540] width 11 height 12
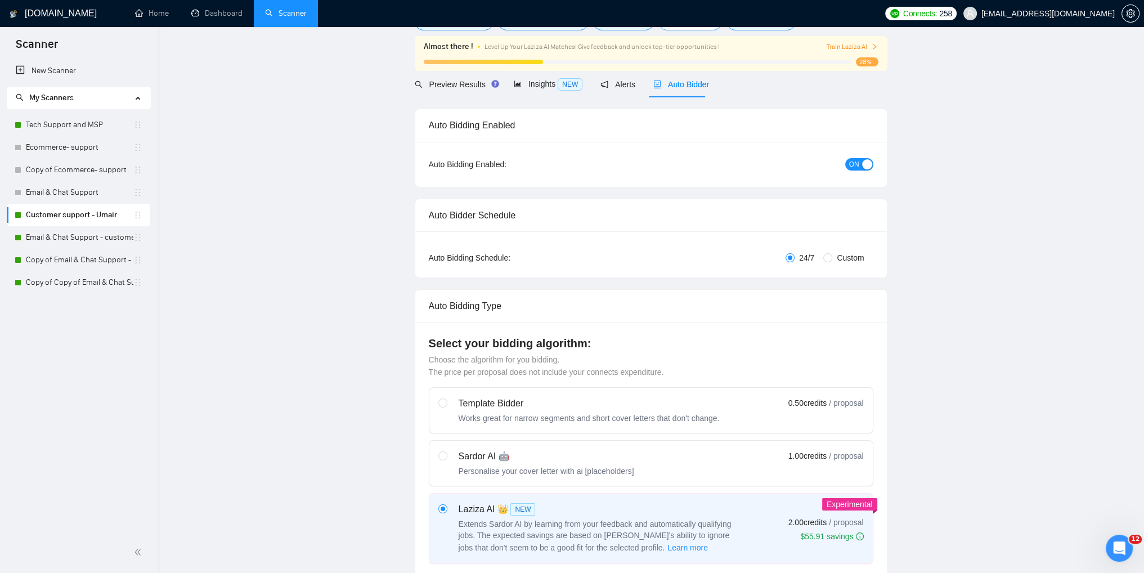
scroll to position [0, 0]
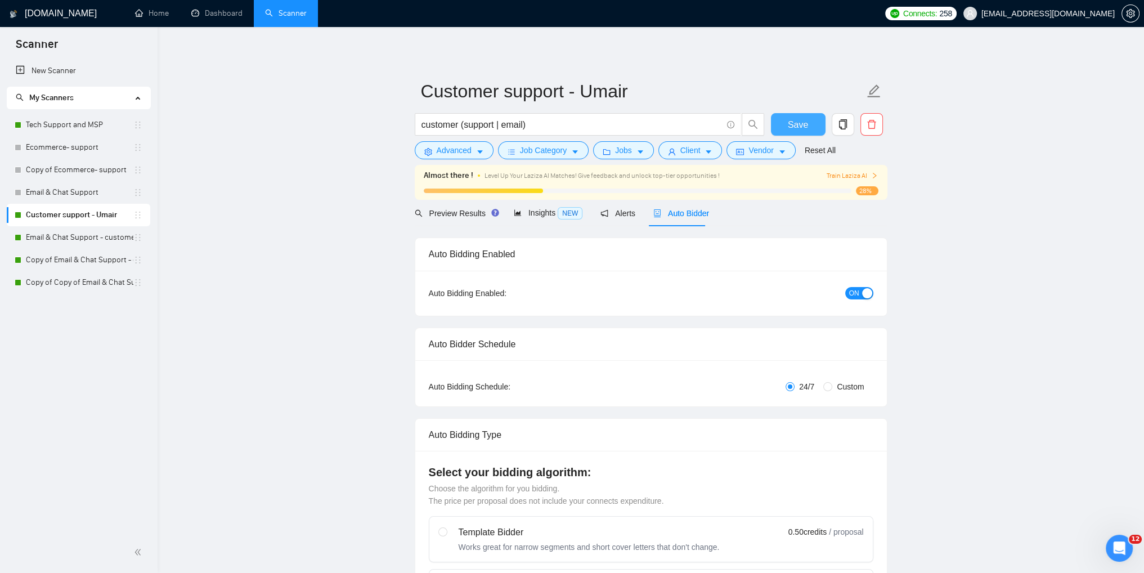
click at [781, 127] on button "Save" at bounding box center [798, 124] width 55 height 23
click at [441, 214] on span "Preview Results" at bounding box center [455, 213] width 81 height 9
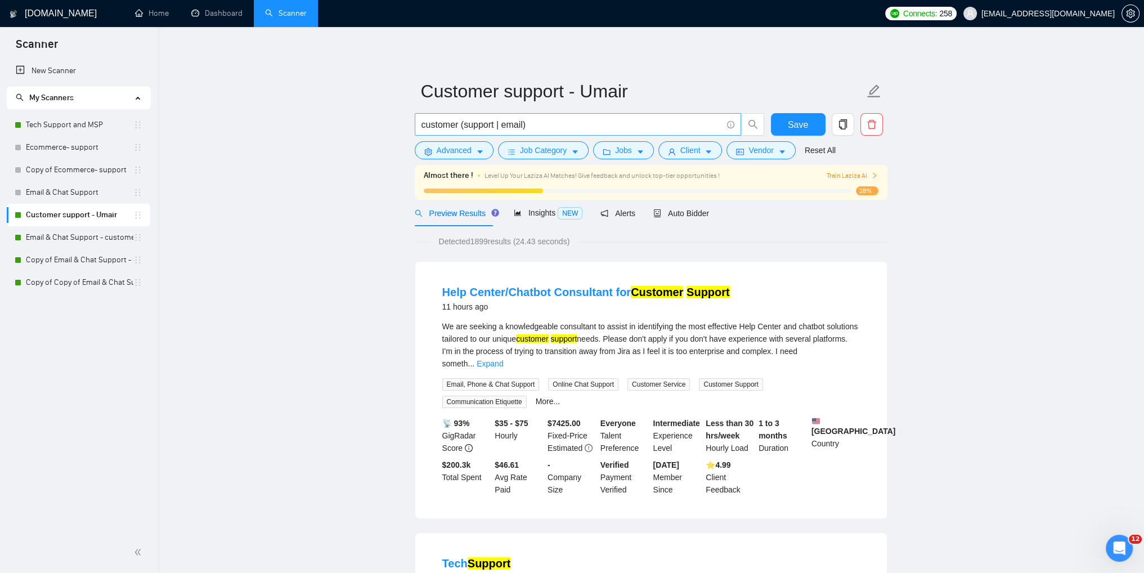
click at [524, 127] on input "customer (support | email)" at bounding box center [571, 125] width 300 height 14
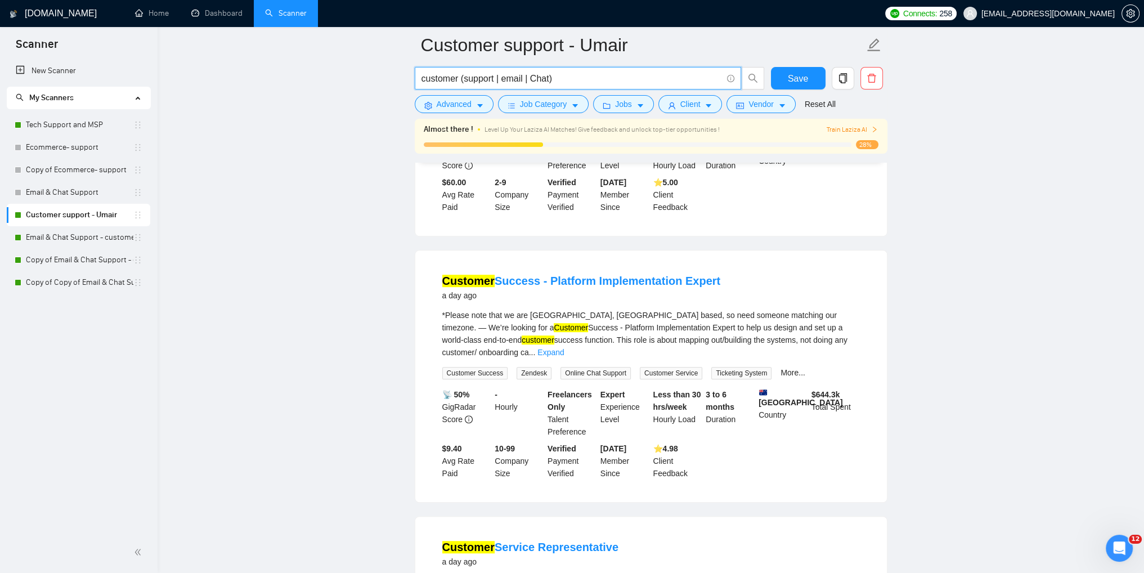
scroll to position [582, 0]
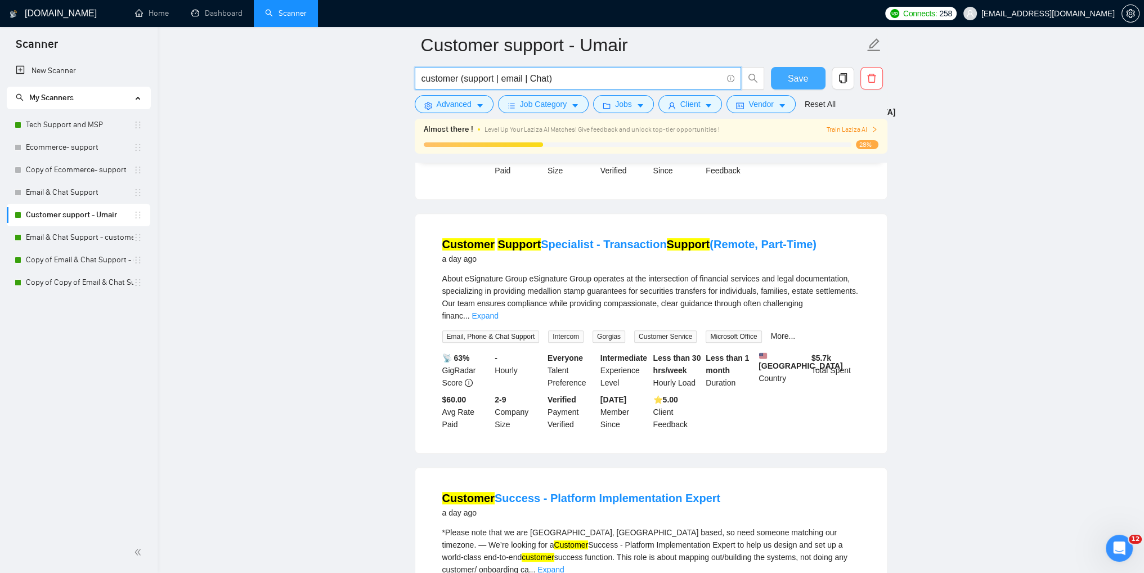
type input "customer (support | email | Chat)"
click at [803, 79] on span "Save" at bounding box center [798, 78] width 20 height 14
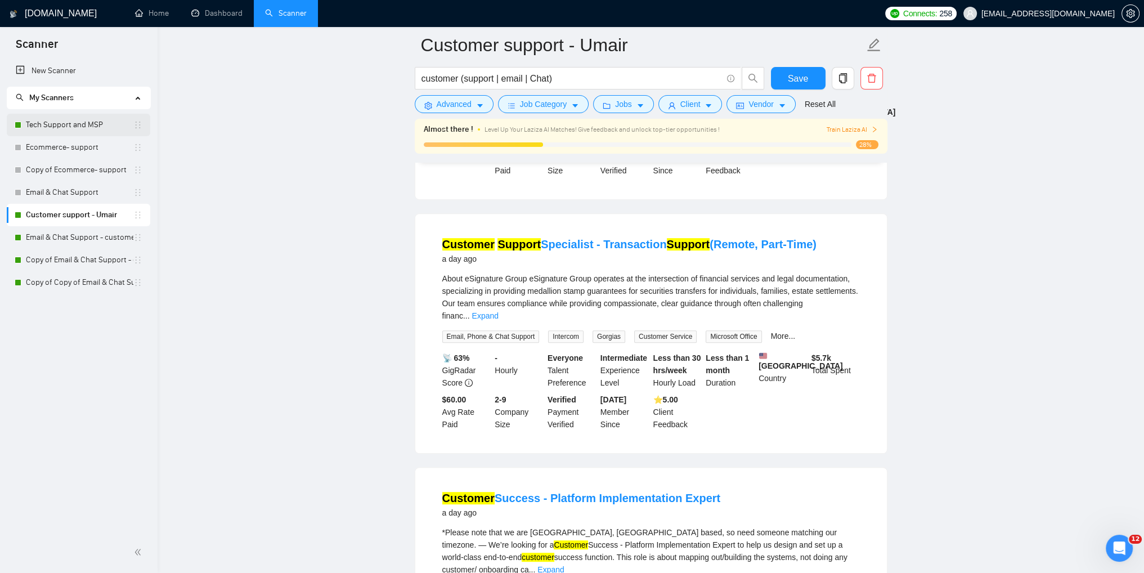
click at [43, 127] on link "Tech Support and MSP" at bounding box center [79, 125] width 107 height 23
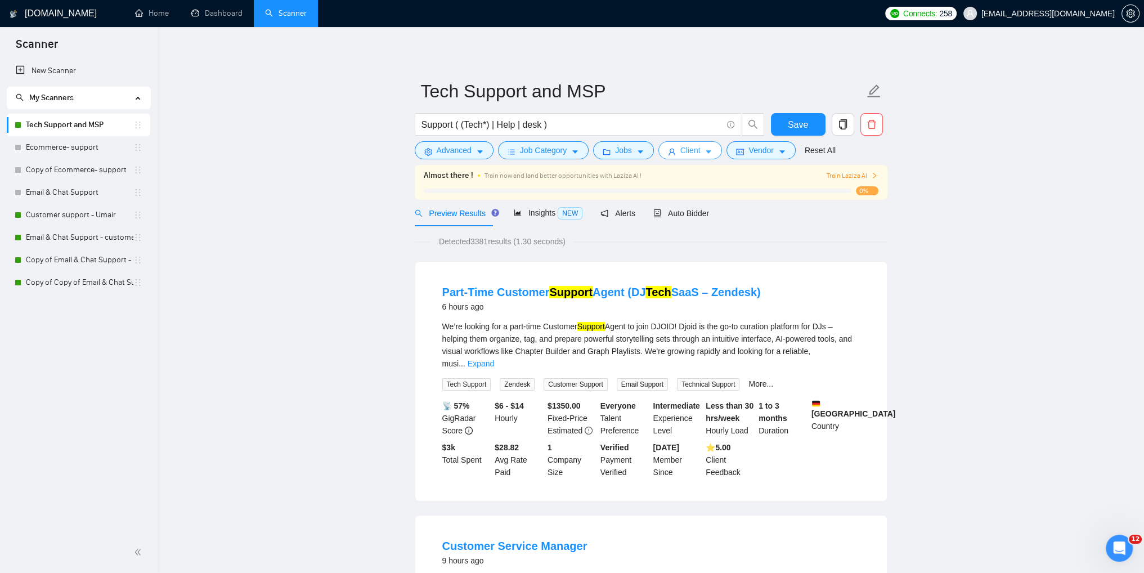
click at [673, 151] on button "Client" at bounding box center [690, 150] width 64 height 18
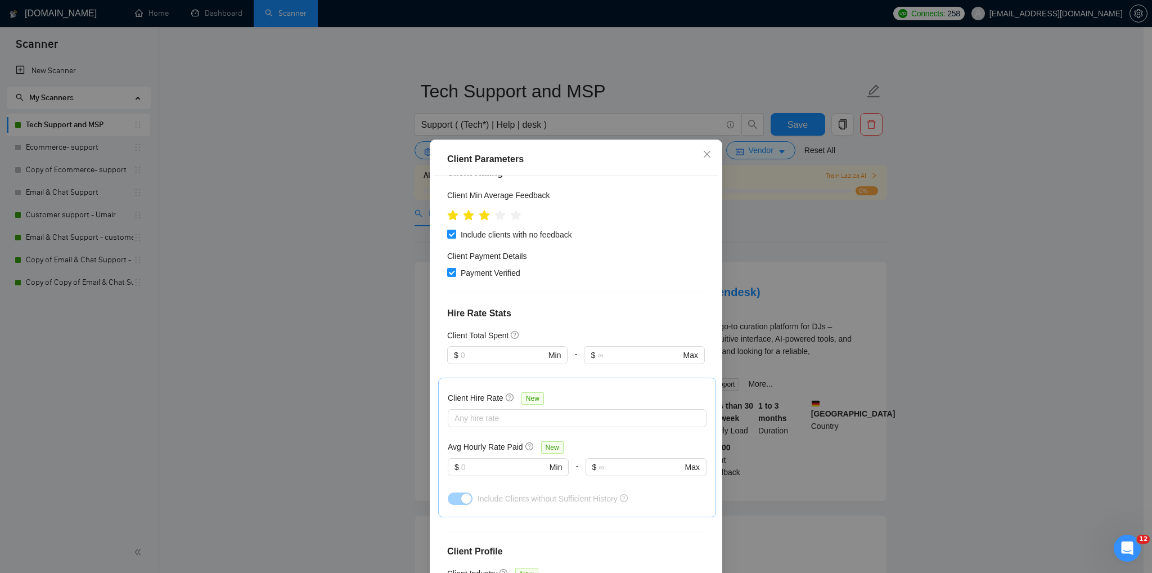
scroll to position [133, 0]
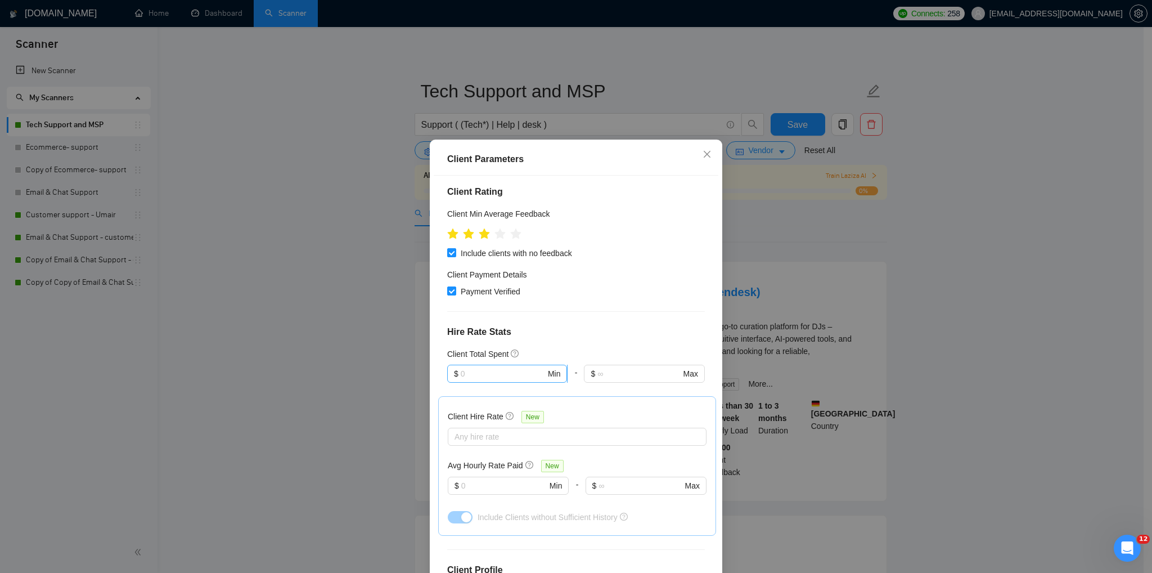
click at [471, 374] on input "text" at bounding box center [503, 373] width 85 height 12
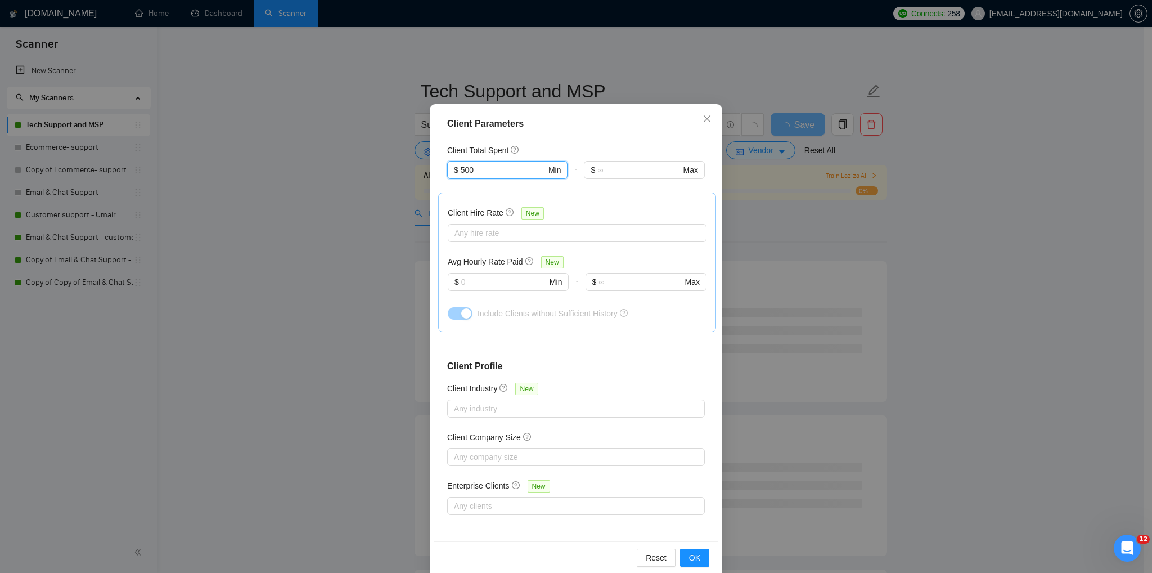
scroll to position [53, 0]
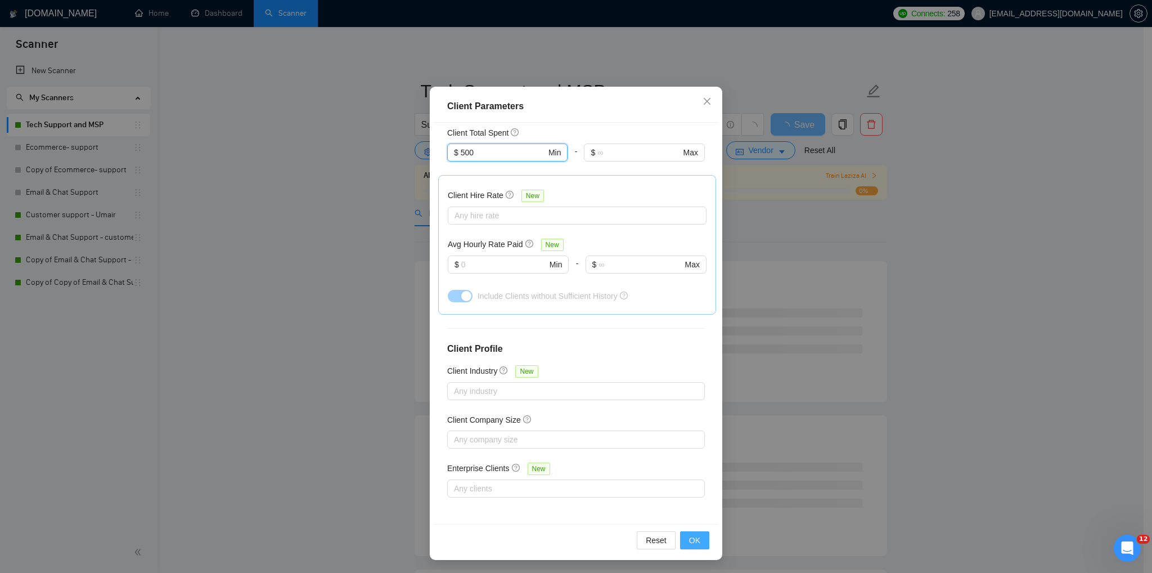
type input "500"
click at [693, 543] on span "OK" at bounding box center [694, 540] width 11 height 12
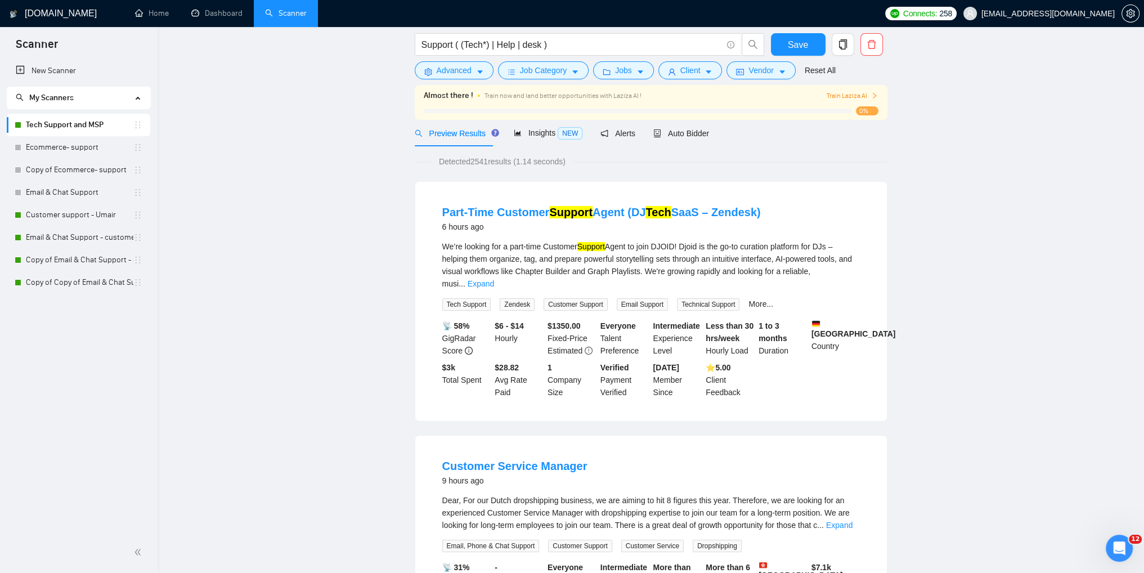
scroll to position [0, 0]
